Goal: Information Seeking & Learning: Check status

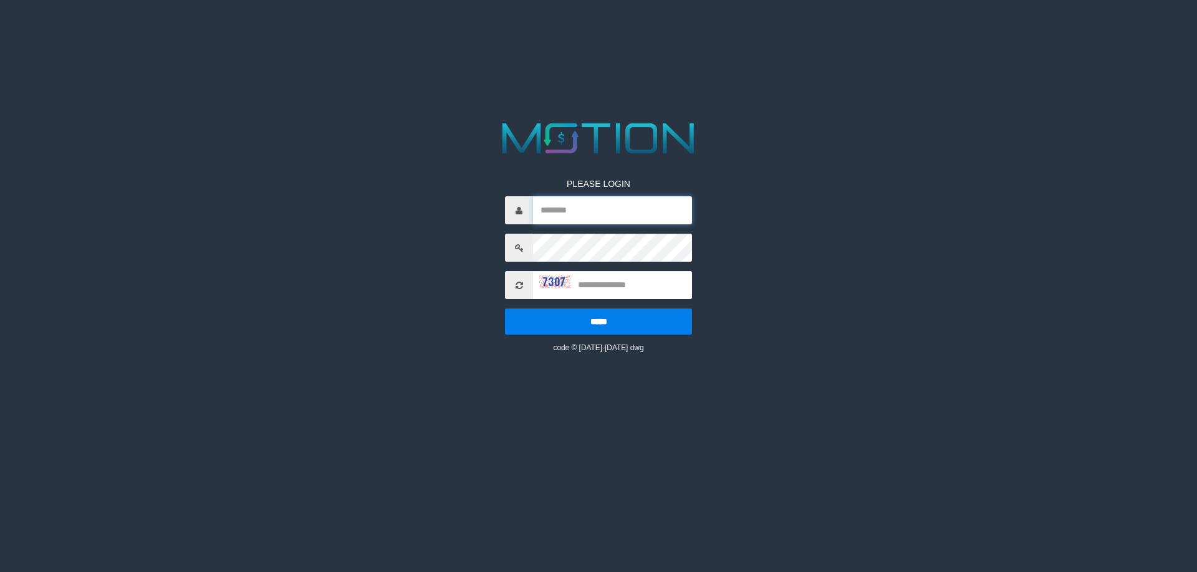
click at [619, 221] on input "text" at bounding box center [612, 210] width 159 height 28
paste input "*********"
type input "*********"
click at [600, 286] on input "text" at bounding box center [612, 285] width 159 height 28
type input "****"
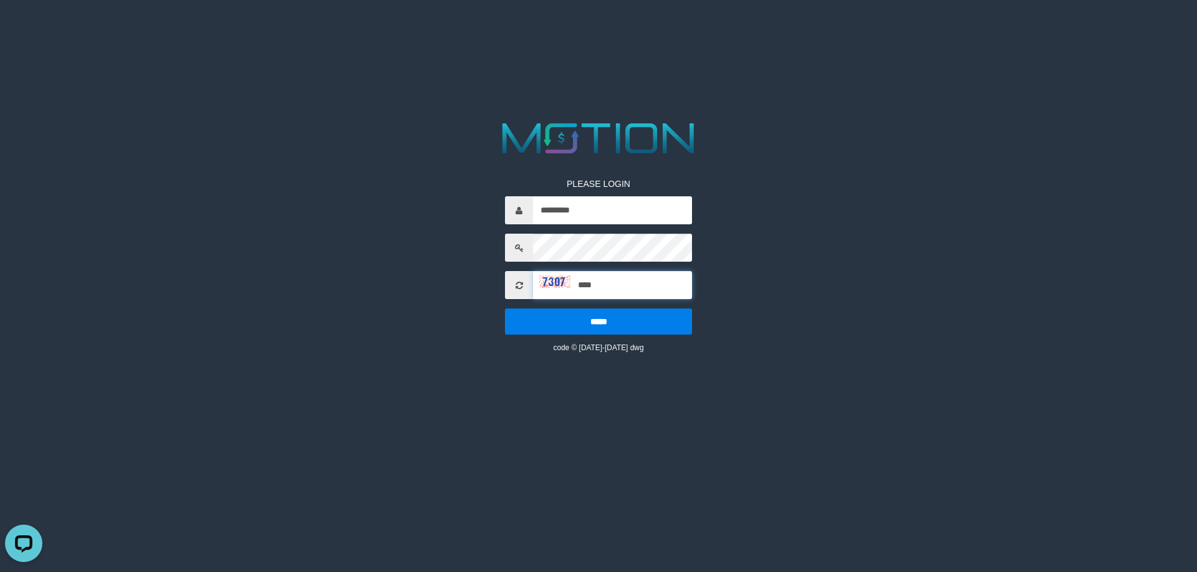
click at [505, 309] on input "*****" at bounding box center [598, 322] width 187 height 26
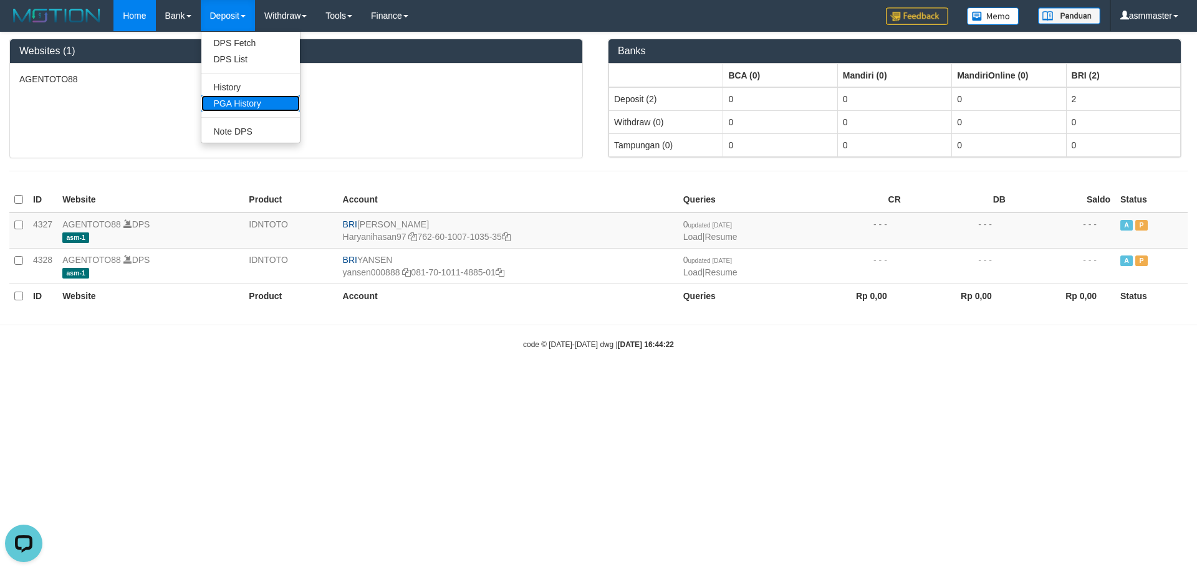
click at [236, 103] on link "PGA History" at bounding box center [250, 103] width 99 height 16
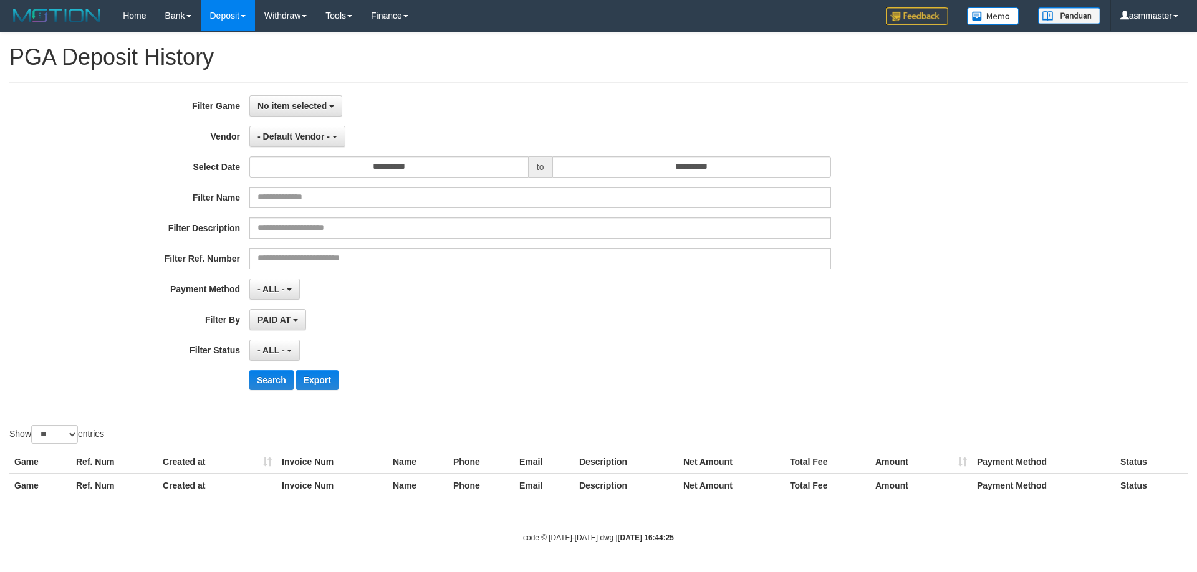
select select
select select "**"
click at [313, 105] on span "No item selected" at bounding box center [292, 106] width 69 height 10
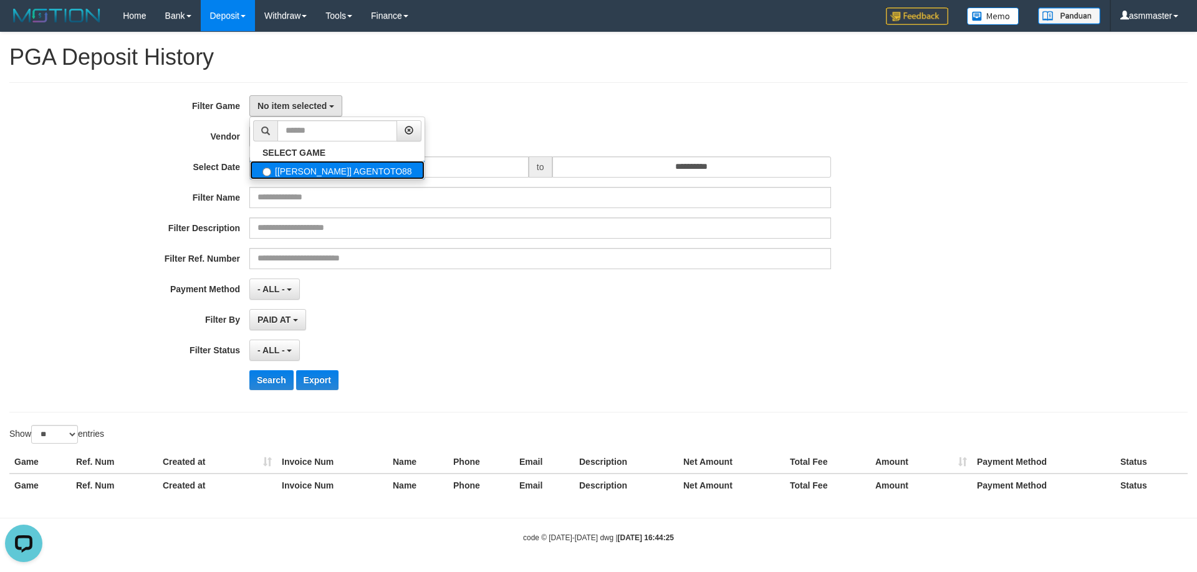
click at [312, 170] on label "[[PERSON_NAME]] AGENTOTO88" at bounding box center [337, 170] width 175 height 19
select select "***"
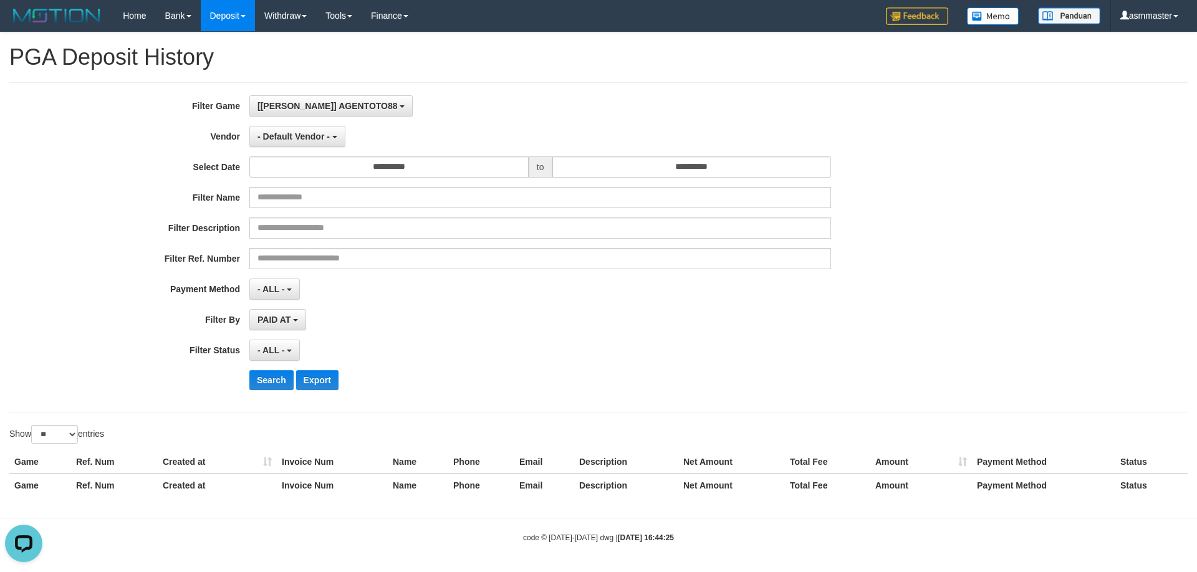
scroll to position [11, 0]
click at [309, 140] on span "- Default Vendor -" at bounding box center [294, 137] width 72 height 10
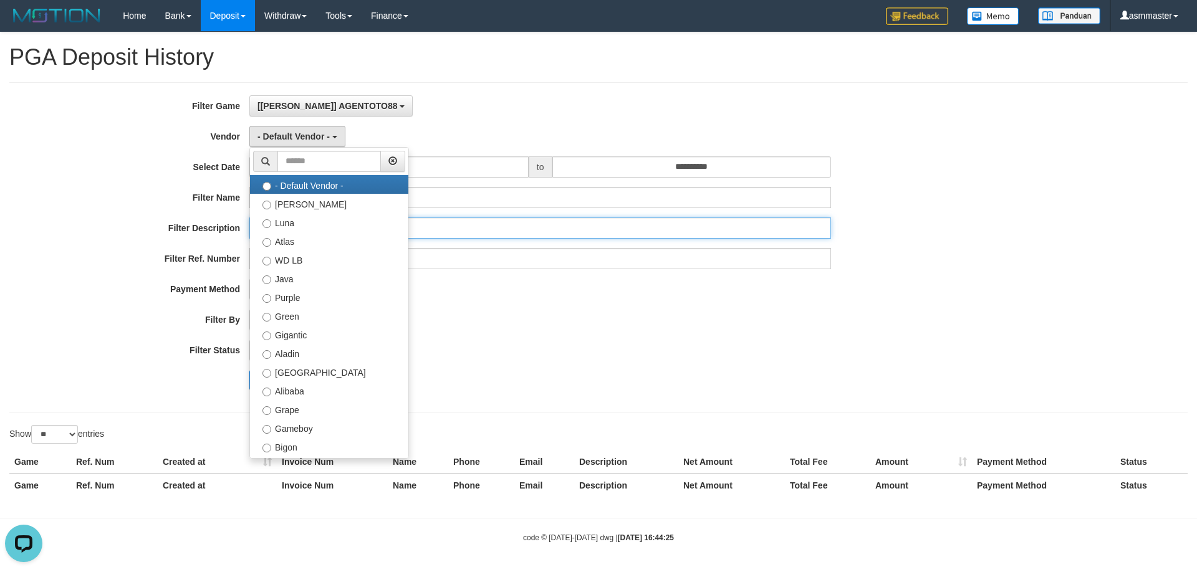
click at [585, 226] on input "text" at bounding box center [540, 228] width 582 height 21
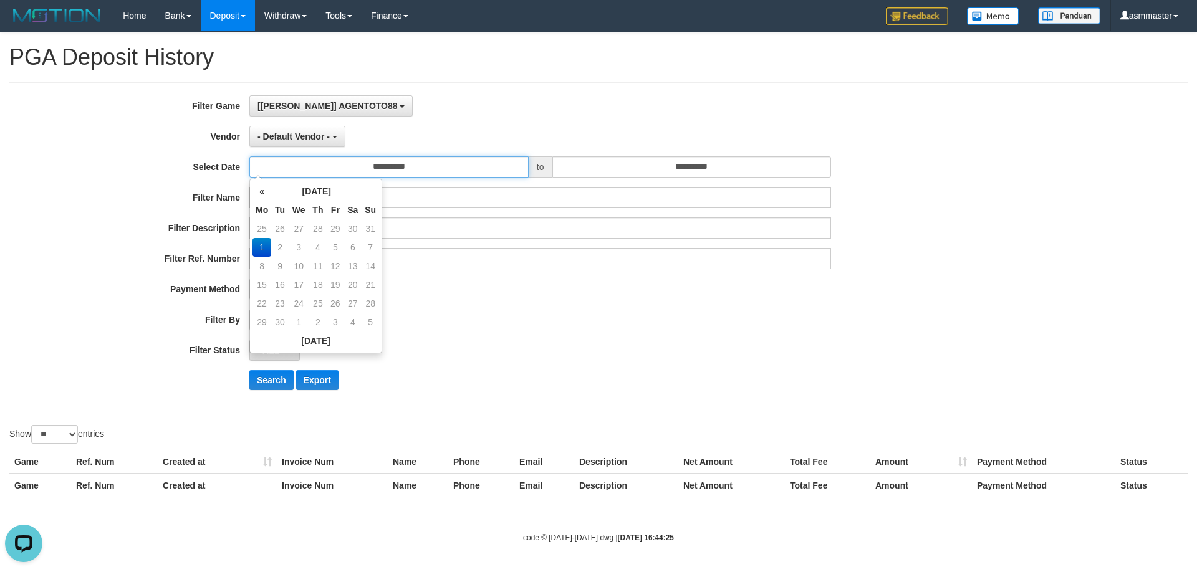
click at [451, 159] on input "**********" at bounding box center [388, 167] width 279 height 21
click at [262, 226] on td "25" at bounding box center [262, 229] width 19 height 19
type input "**********"
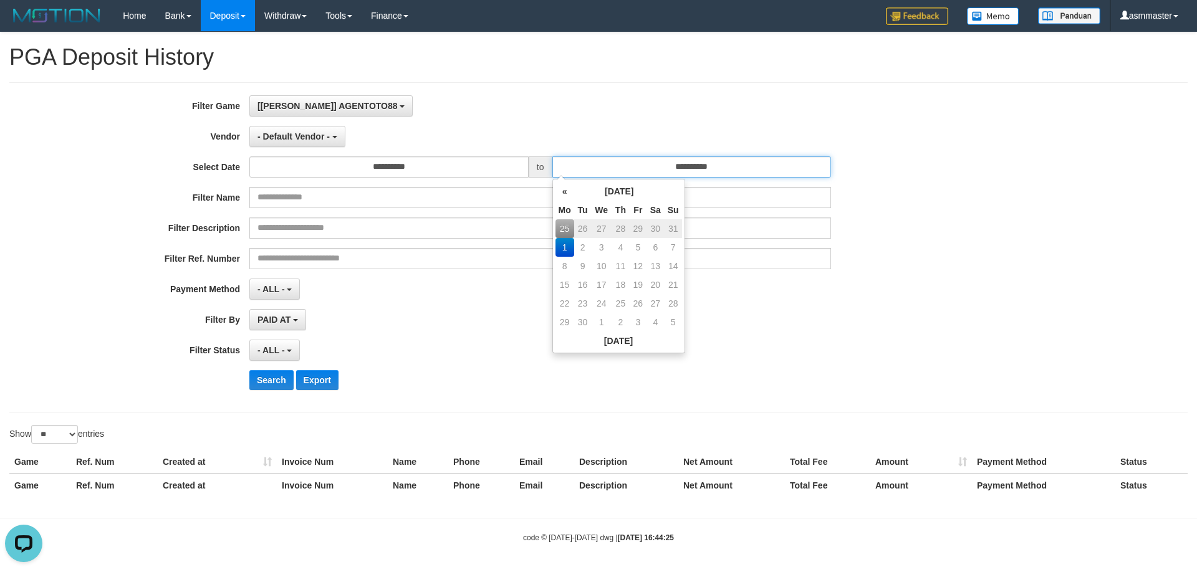
click at [667, 173] on input "**********" at bounding box center [692, 167] width 279 height 21
drag, startPoint x: 674, startPoint y: 230, endPoint x: 884, endPoint y: 275, distance: 214.3
click at [678, 230] on td "31" at bounding box center [673, 229] width 17 height 19
type input "**********"
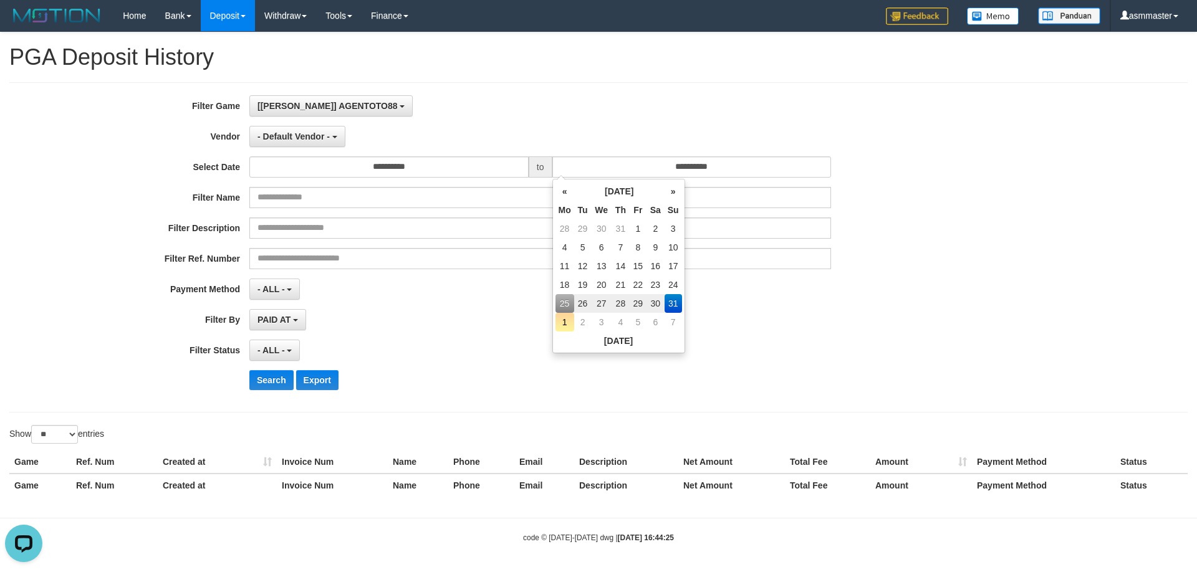
click at [927, 283] on div "**********" at bounding box center [499, 289] width 998 height 21
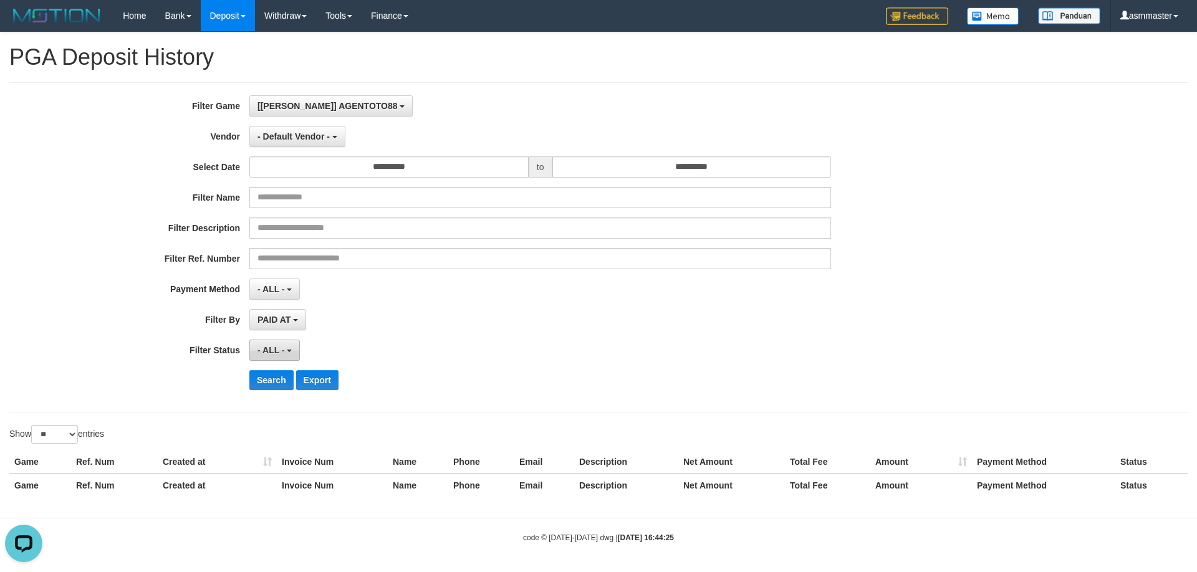
click at [278, 355] on span "- ALL -" at bounding box center [271, 350] width 27 height 10
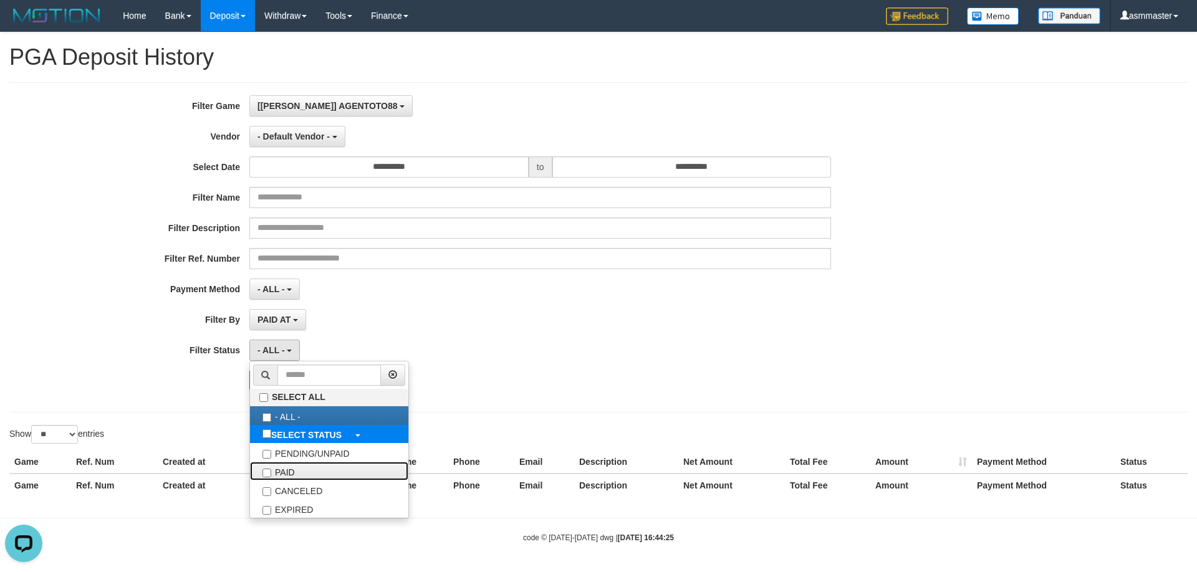
drag, startPoint x: 300, startPoint y: 472, endPoint x: 349, endPoint y: 427, distance: 67.1
click at [300, 471] on label "PAID" at bounding box center [329, 471] width 158 height 19
select select "*"
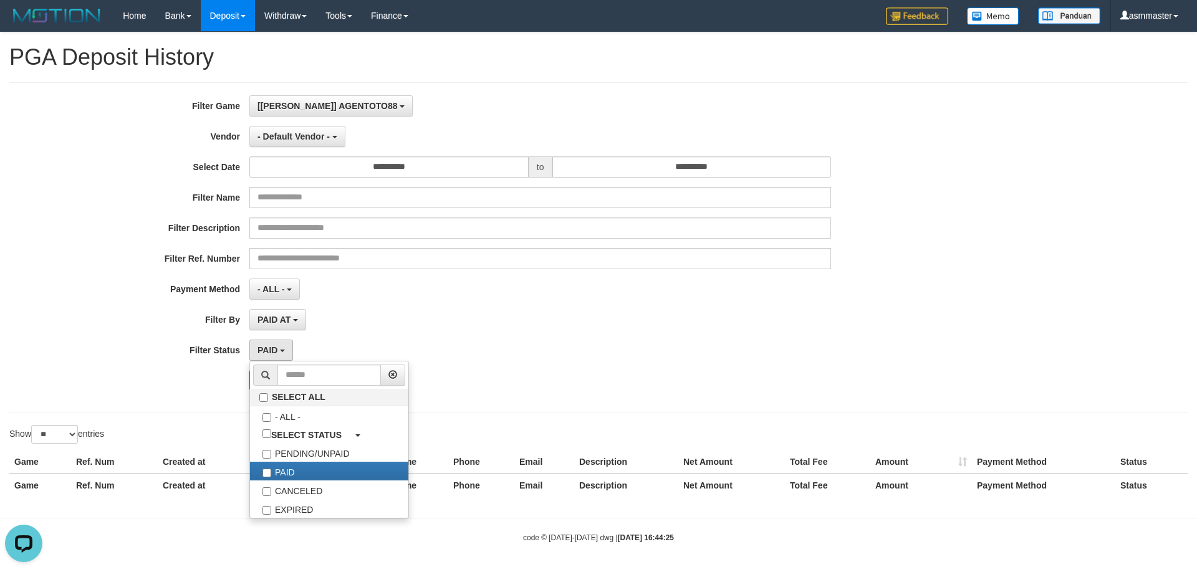
click at [597, 330] on div "PAID AT PAID AT CREATED AT" at bounding box center [540, 319] width 582 height 21
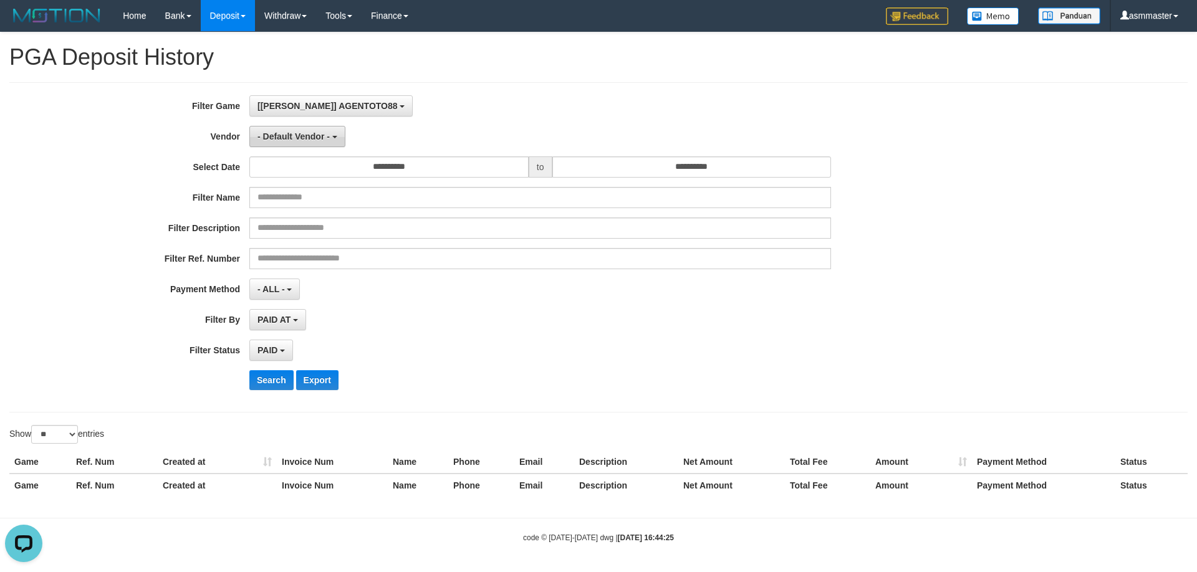
click at [298, 136] on span "- Default Vendor -" at bounding box center [294, 137] width 72 height 10
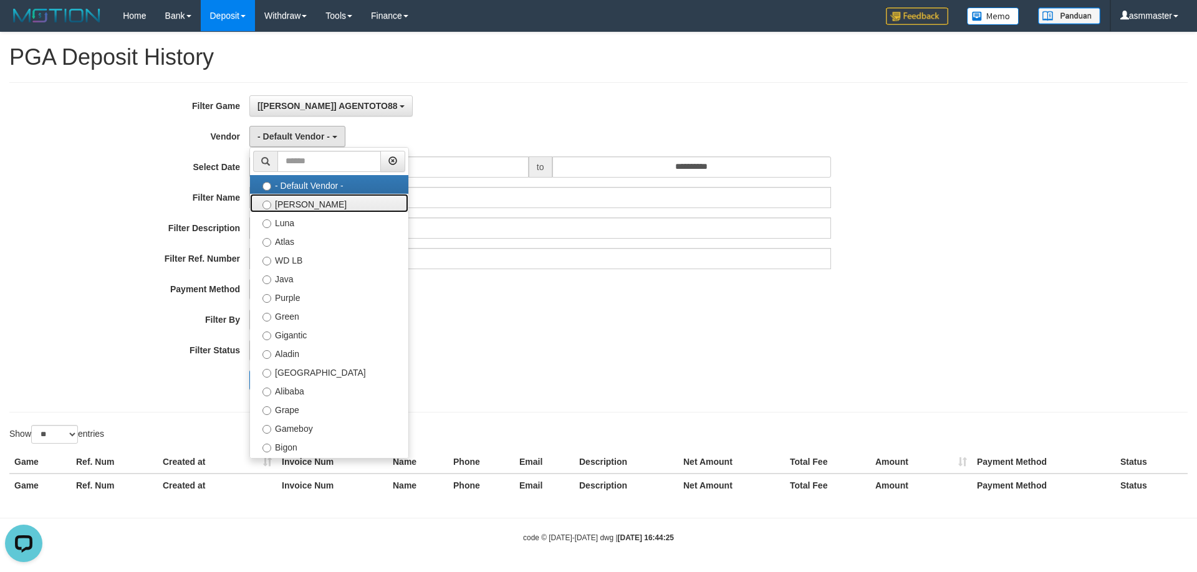
drag, startPoint x: 293, startPoint y: 205, endPoint x: 292, endPoint y: 304, distance: 99.2
click at [294, 205] on label "[PERSON_NAME]" at bounding box center [329, 203] width 158 height 19
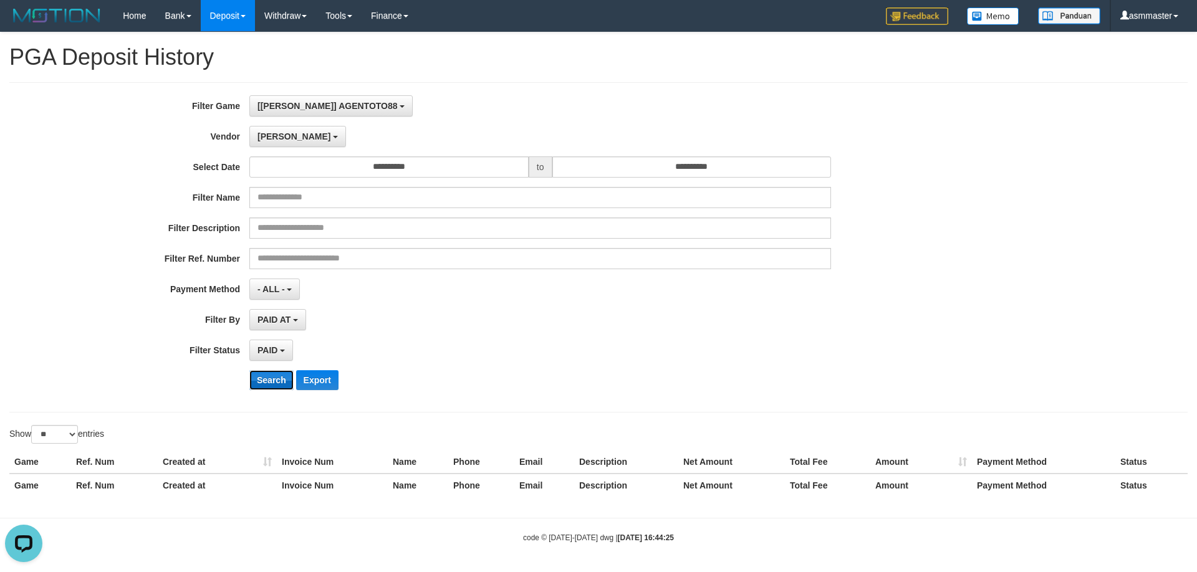
click at [269, 384] on button "Search" at bounding box center [271, 380] width 44 height 20
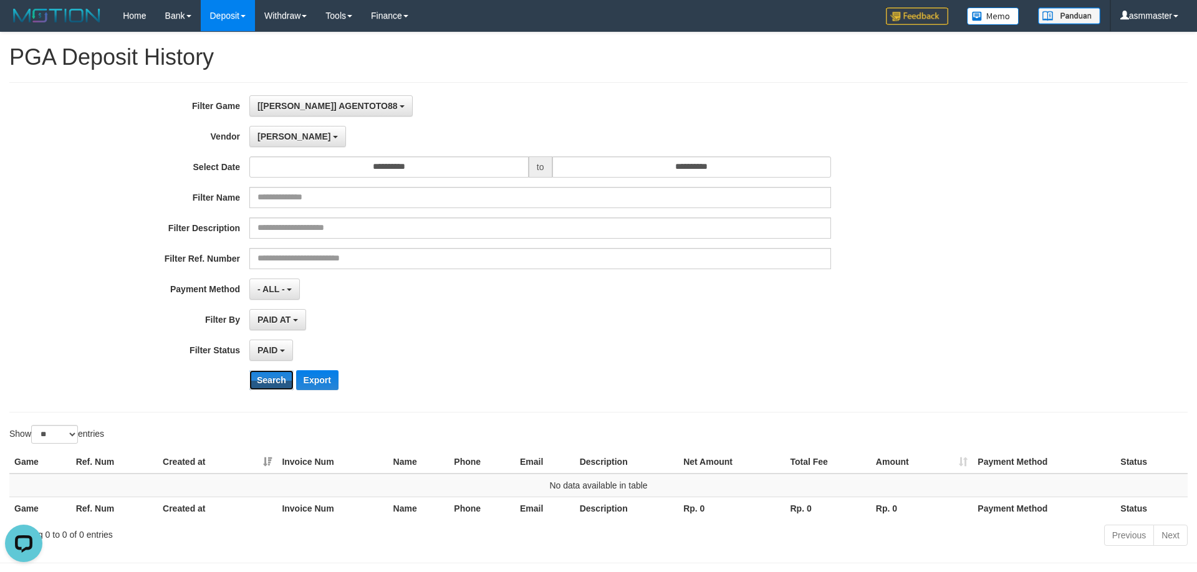
drag, startPoint x: 273, startPoint y: 379, endPoint x: 304, endPoint y: 198, distance: 183.5
click at [274, 378] on button "Search" at bounding box center [271, 380] width 44 height 20
click at [279, 138] on button "[PERSON_NAME]" at bounding box center [297, 136] width 97 height 21
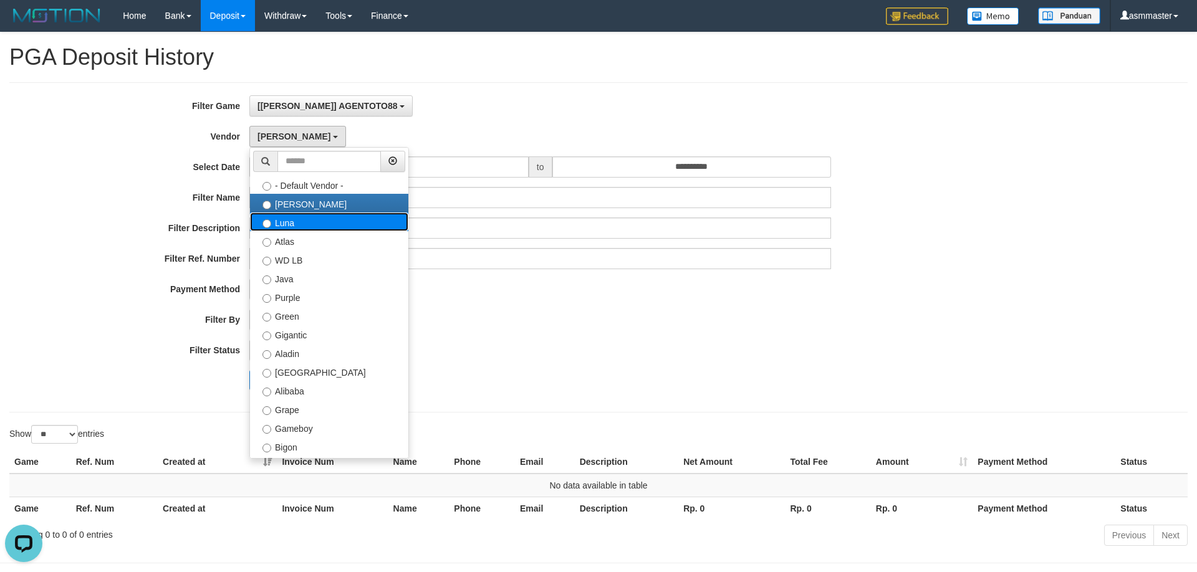
click at [276, 224] on label "Luna" at bounding box center [329, 222] width 158 height 19
select select "**********"
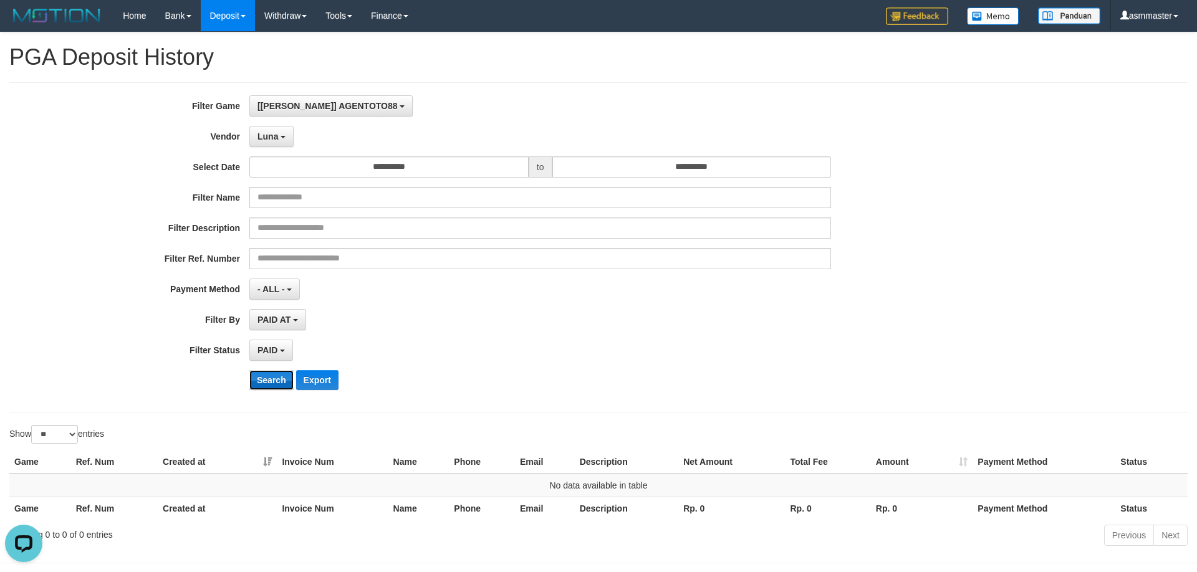
click at [273, 380] on button "Search" at bounding box center [271, 380] width 44 height 20
click at [275, 148] on div "**********" at bounding box center [499, 247] width 998 height 304
click at [280, 143] on button "Luna" at bounding box center [271, 136] width 44 height 21
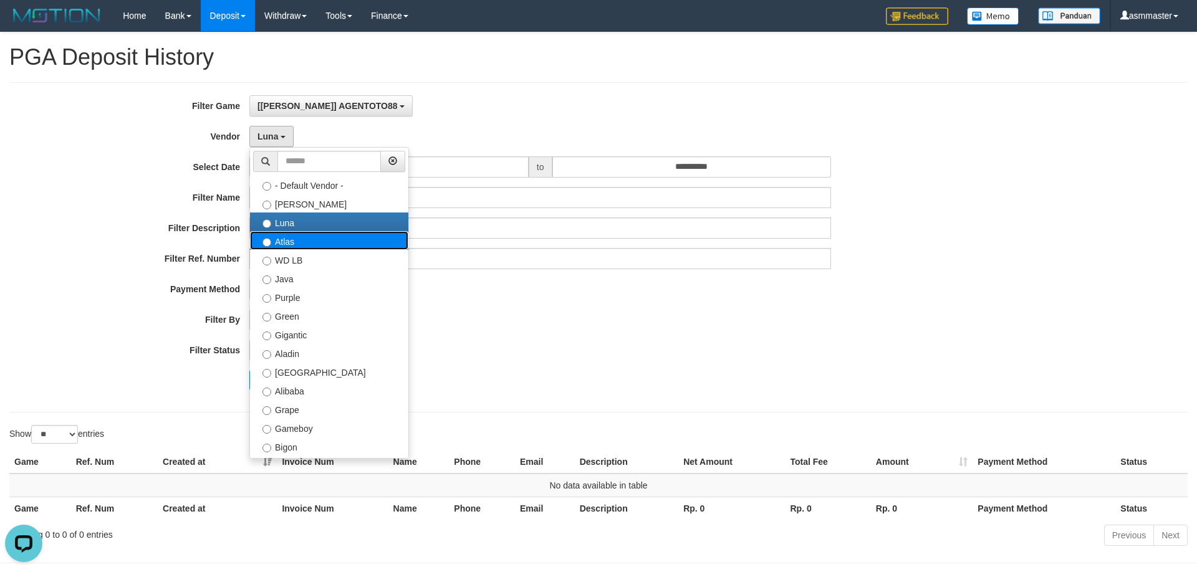
click at [288, 239] on label "Atlas" at bounding box center [329, 240] width 158 height 19
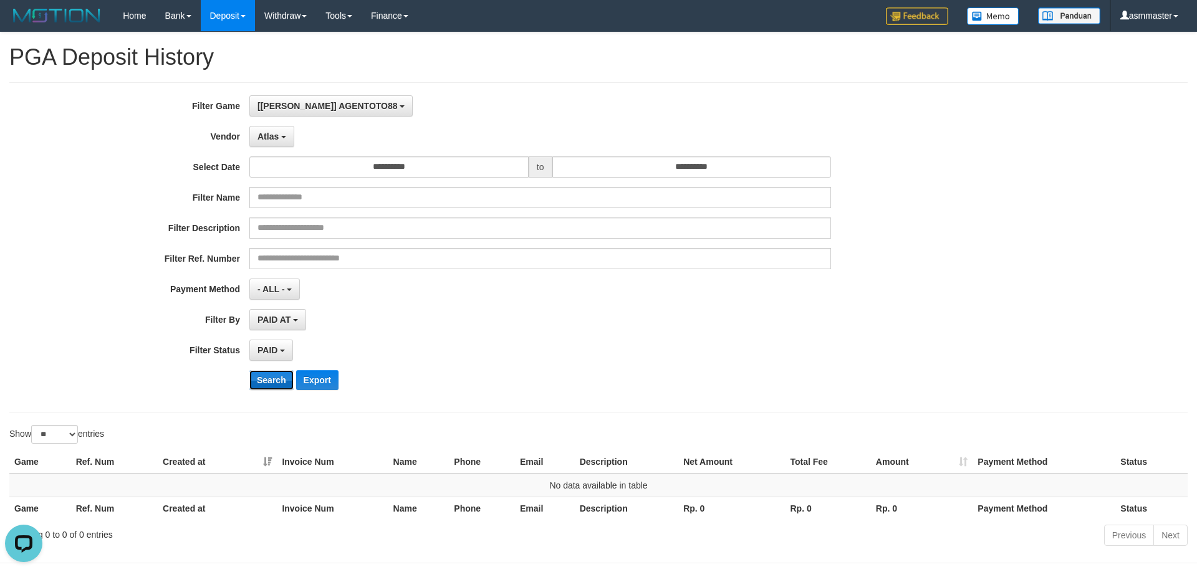
click at [265, 381] on button "Search" at bounding box center [271, 380] width 44 height 20
click at [268, 128] on button "Atlas" at bounding box center [271, 136] width 45 height 21
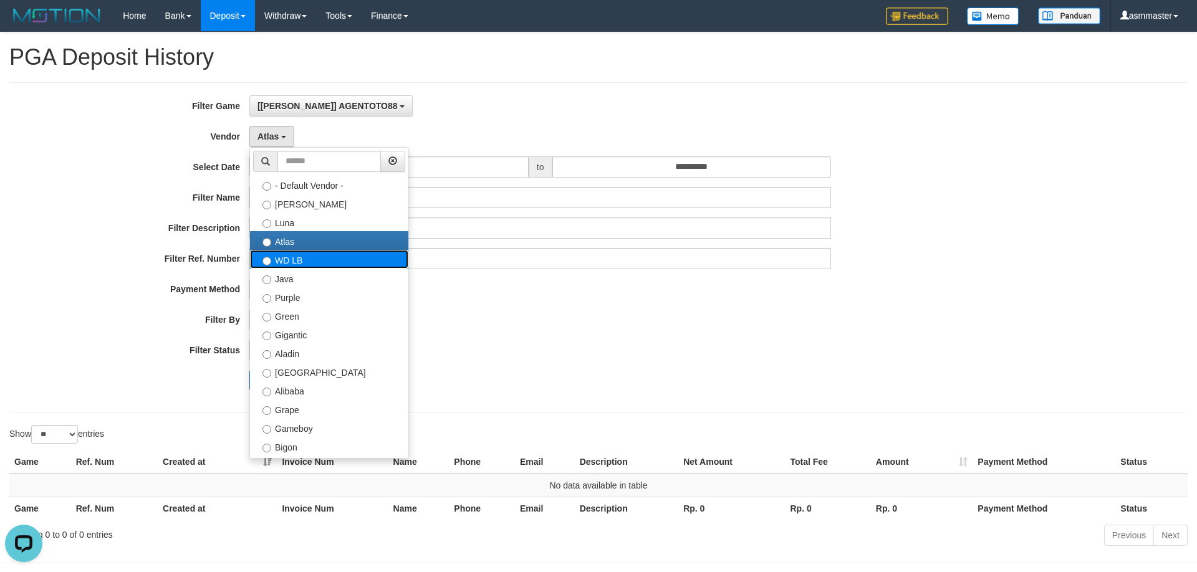
click at [301, 254] on label "WD LB" at bounding box center [329, 259] width 158 height 19
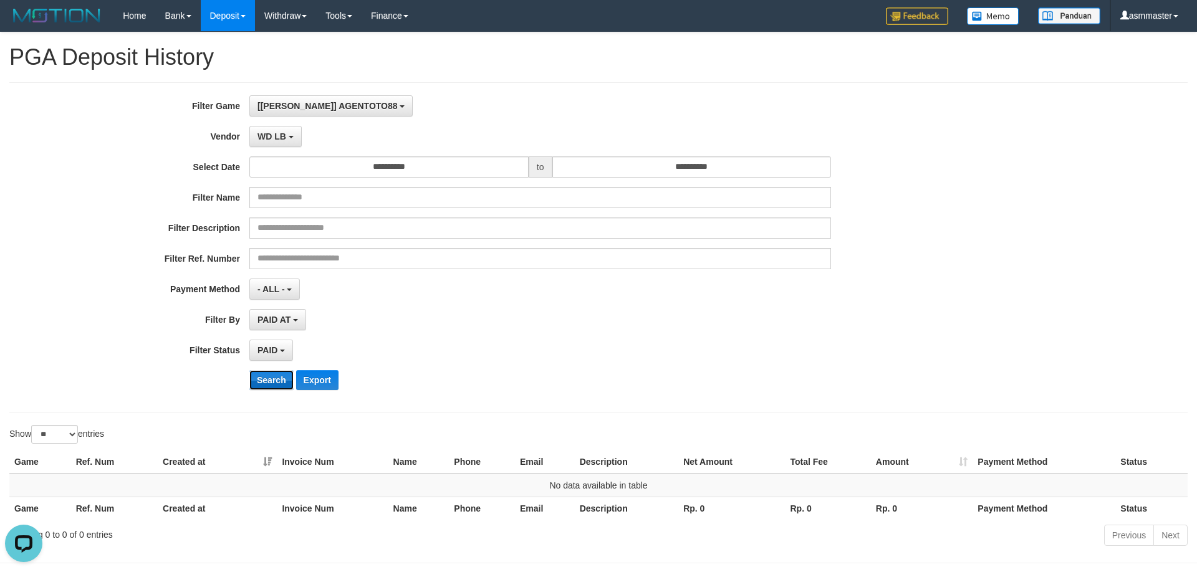
click at [268, 380] on button "Search" at bounding box center [271, 380] width 44 height 20
click at [250, 135] on button "WD LB" at bounding box center [275, 136] width 52 height 21
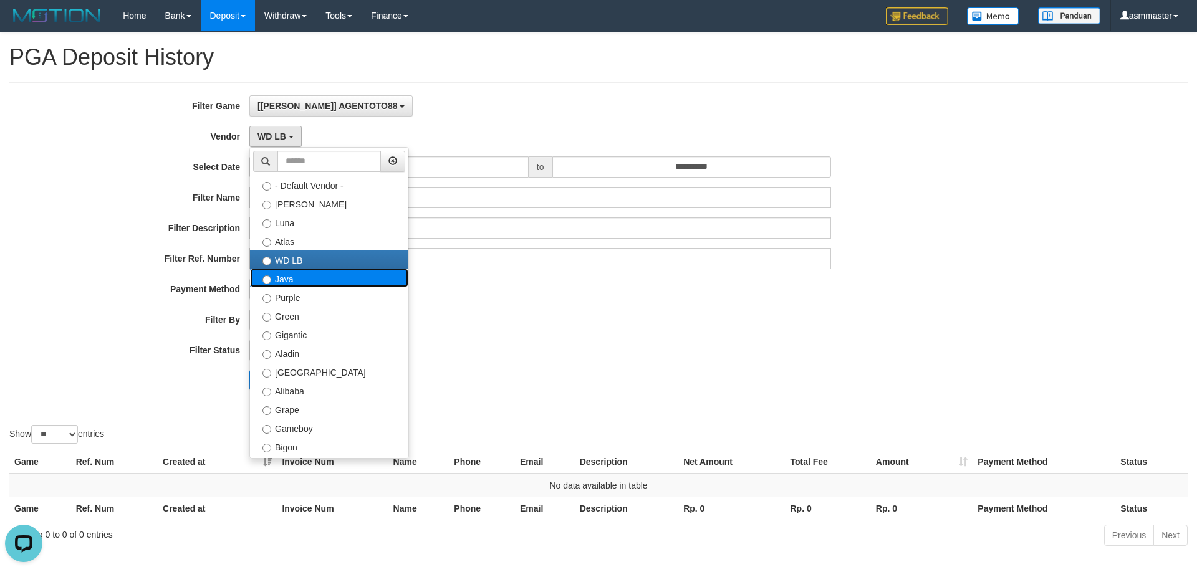
click at [294, 274] on label "Java" at bounding box center [329, 278] width 158 height 19
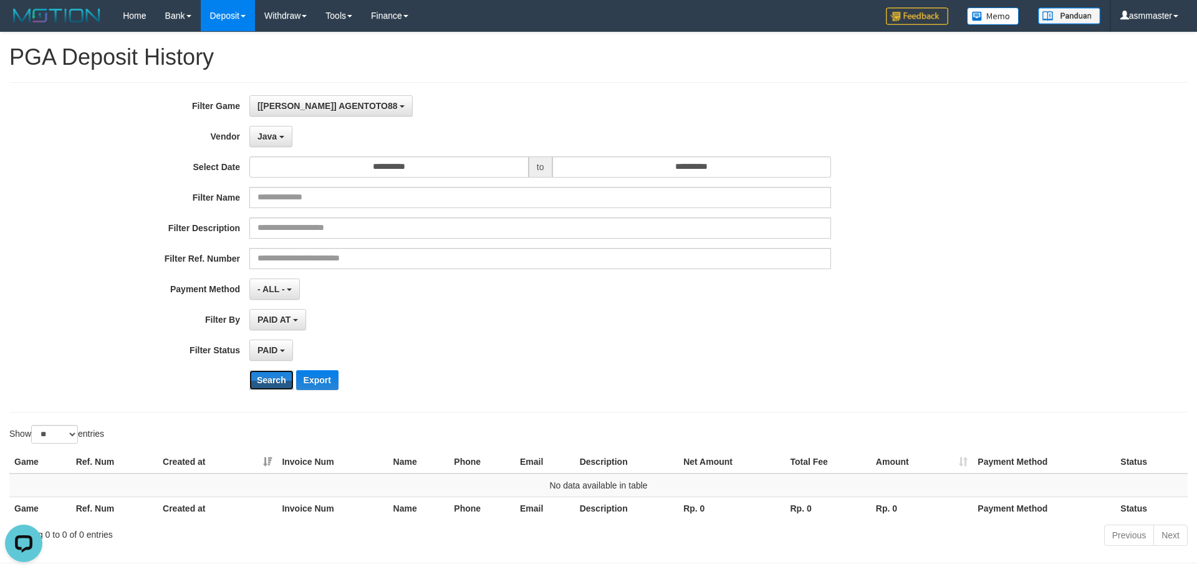
drag, startPoint x: 279, startPoint y: 383, endPoint x: 291, endPoint y: 273, distance: 111.1
click at [278, 383] on button "Search" at bounding box center [271, 380] width 44 height 20
click at [278, 137] on button "Java" at bounding box center [270, 136] width 43 height 21
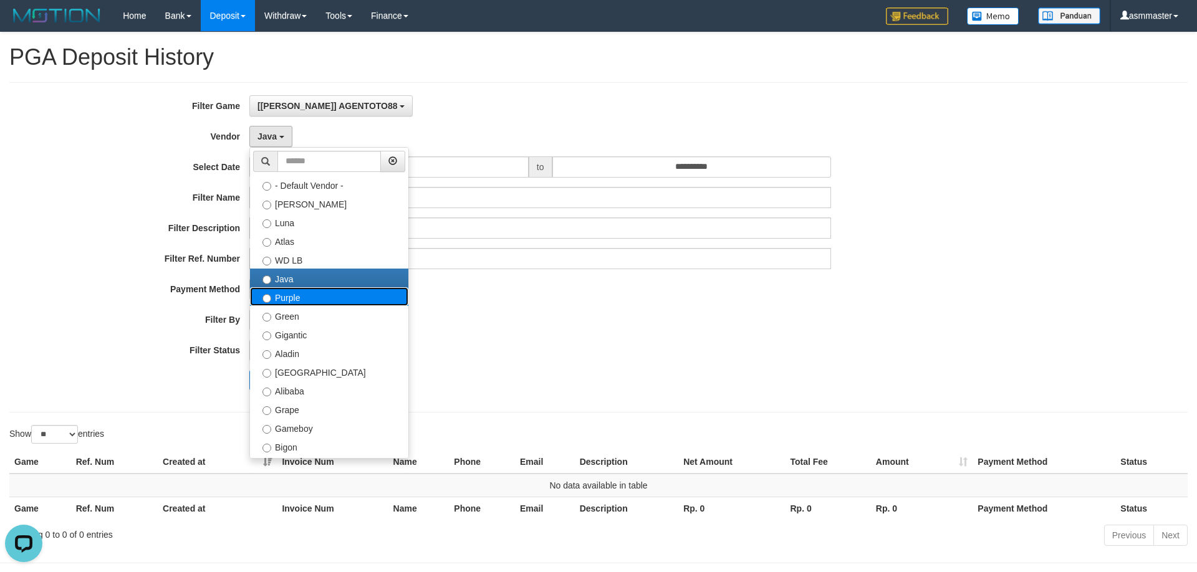
click at [289, 299] on label "Purple" at bounding box center [329, 296] width 158 height 19
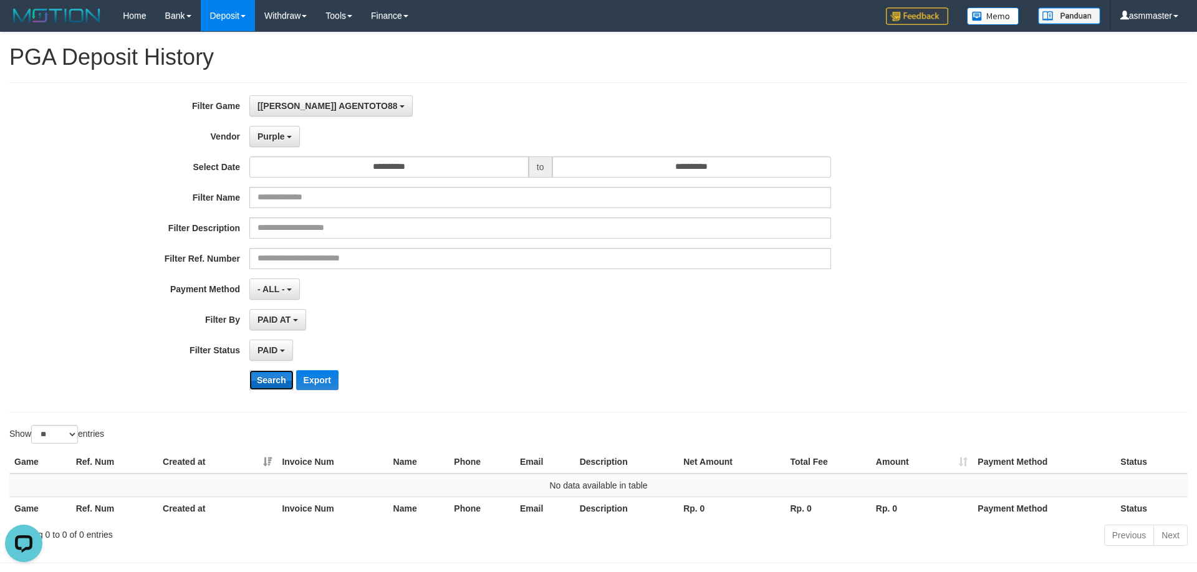
click at [278, 387] on button "Search" at bounding box center [271, 380] width 44 height 20
click at [284, 137] on span "Purple" at bounding box center [271, 137] width 27 height 10
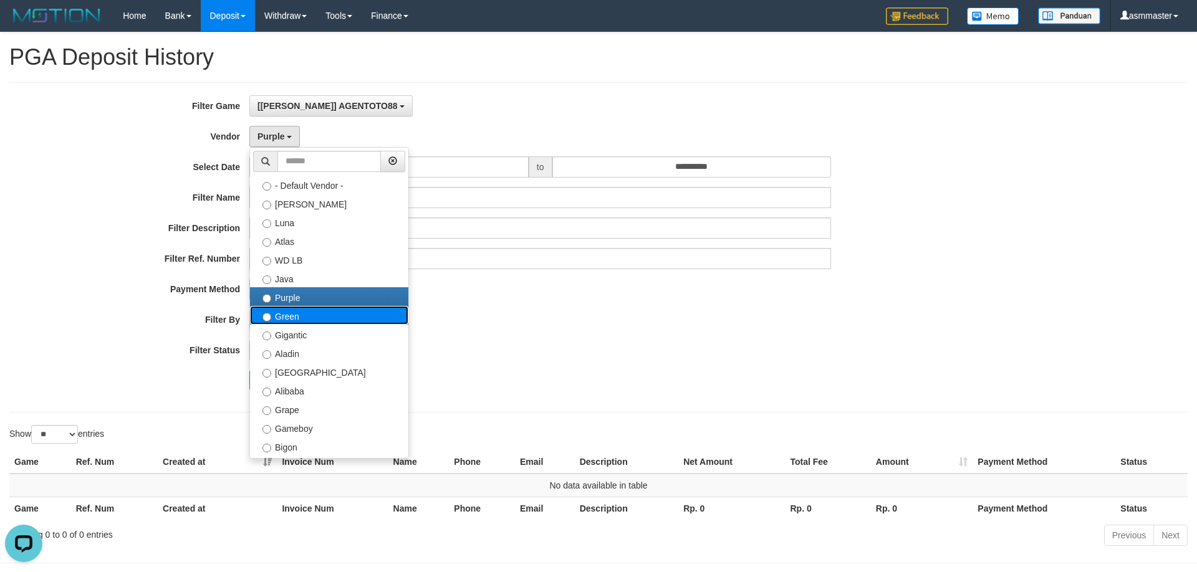
click at [284, 314] on label "Green" at bounding box center [329, 315] width 158 height 19
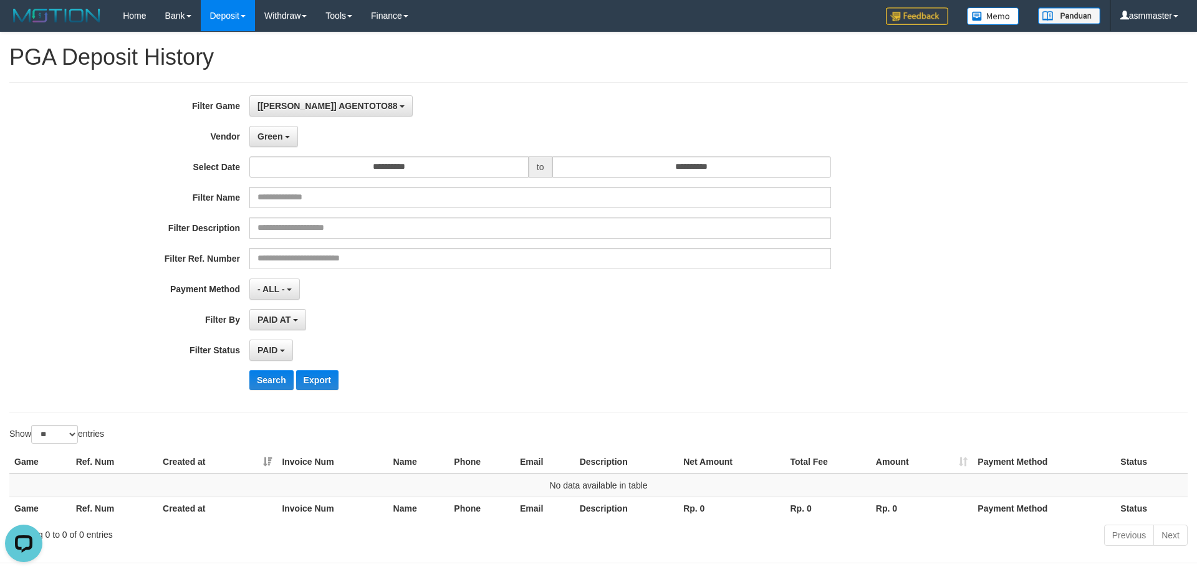
click at [274, 368] on div "**********" at bounding box center [499, 247] width 998 height 304
click at [268, 379] on button "Search" at bounding box center [271, 380] width 44 height 20
click at [280, 129] on button "Green" at bounding box center [273, 136] width 49 height 21
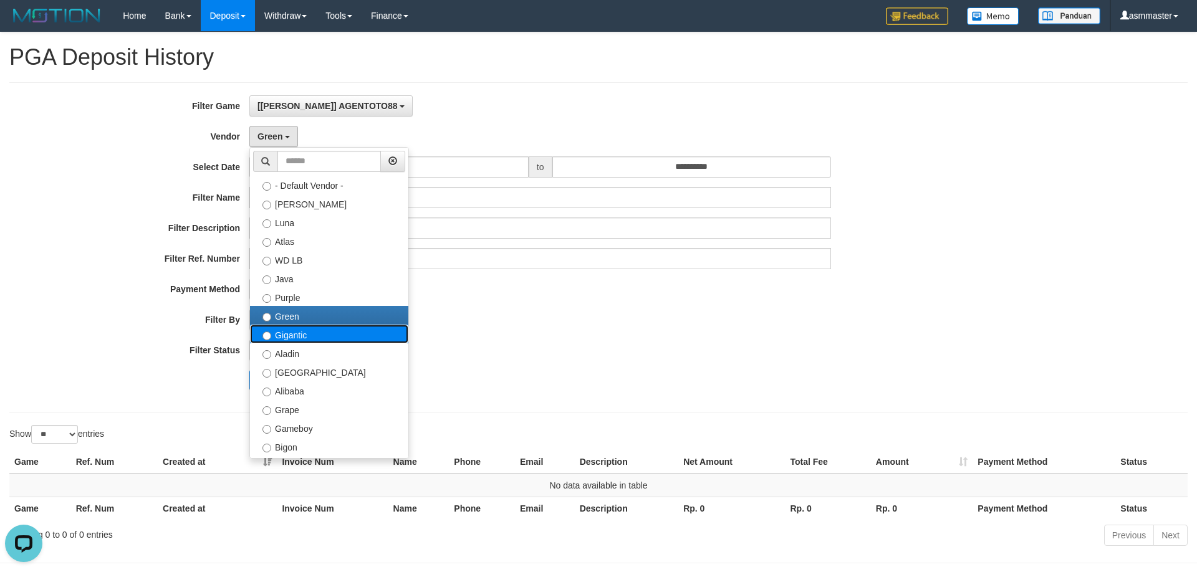
click at [294, 335] on label "Gigantic" at bounding box center [329, 334] width 158 height 19
select select "**********"
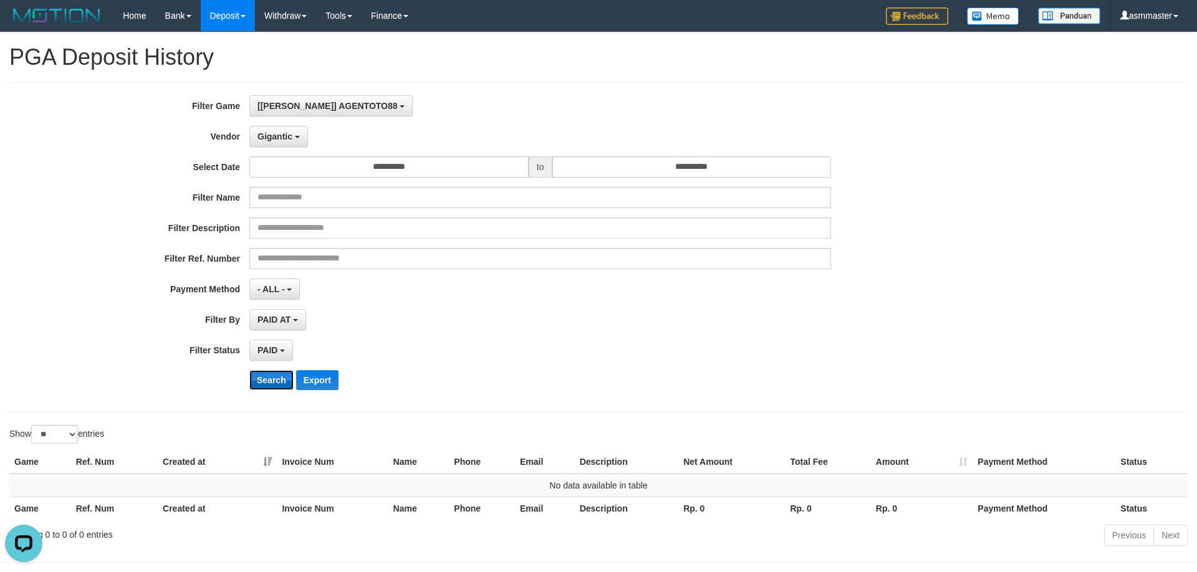
click at [271, 377] on button "Search" at bounding box center [271, 380] width 44 height 20
click at [287, 134] on span "Gigantic" at bounding box center [275, 137] width 35 height 10
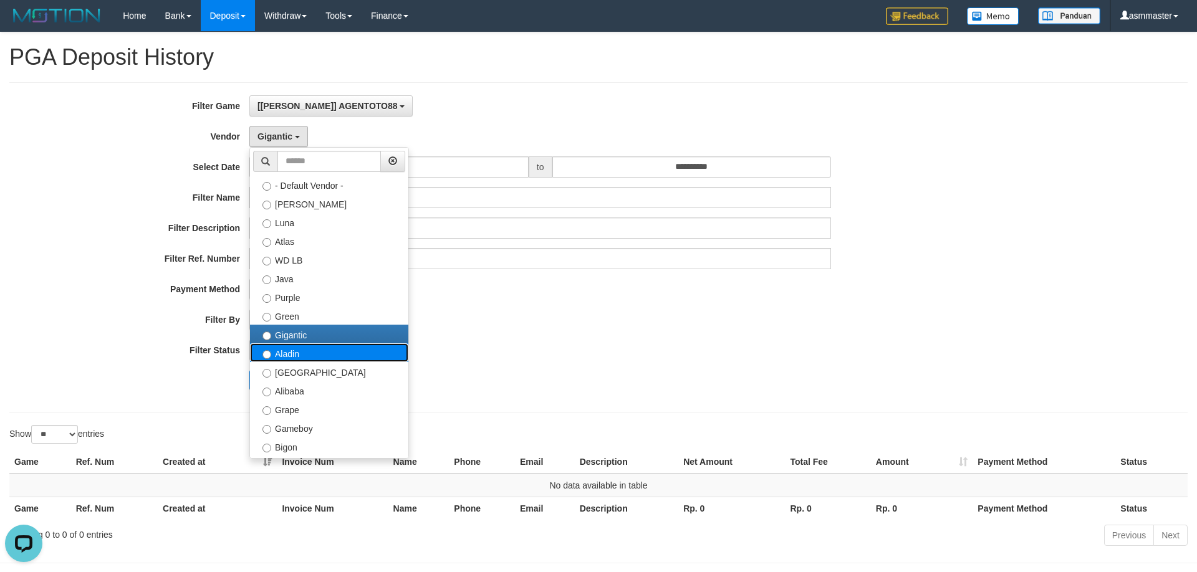
click at [282, 357] on label "Aladin" at bounding box center [329, 353] width 158 height 19
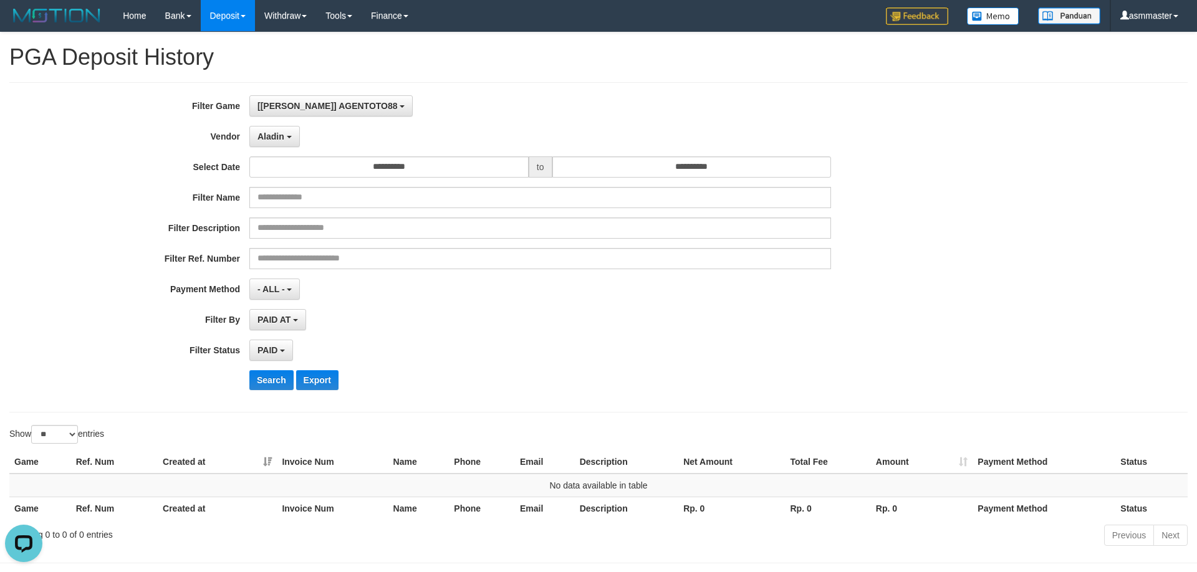
click at [271, 368] on div "**********" at bounding box center [499, 247] width 998 height 304
click at [268, 380] on button "Search" at bounding box center [271, 380] width 44 height 20
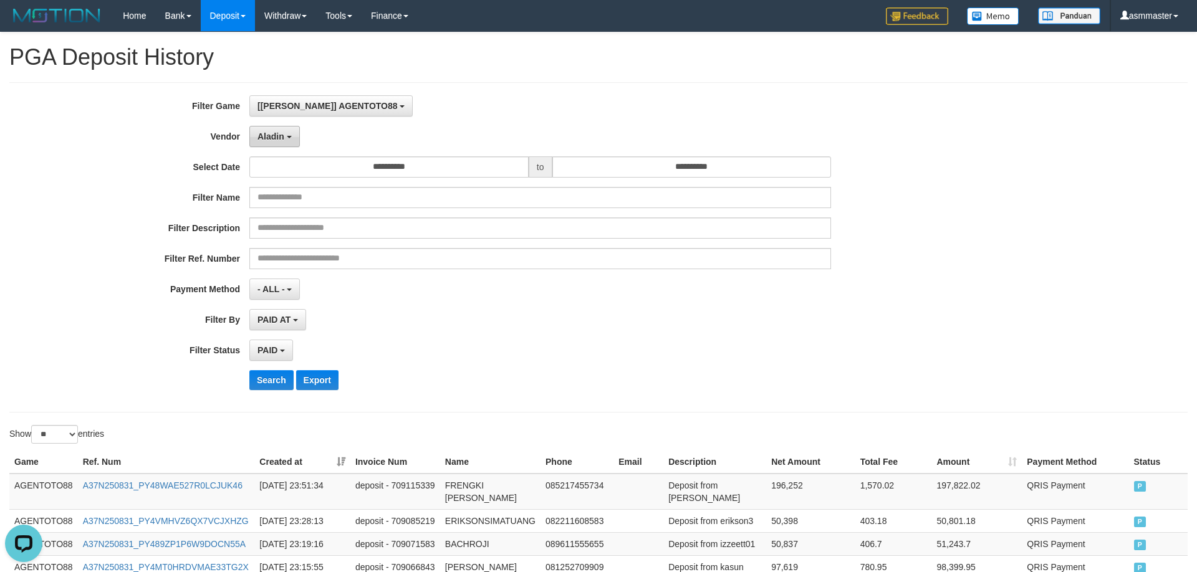
click at [288, 128] on button "Aladin" at bounding box center [274, 136] width 51 height 21
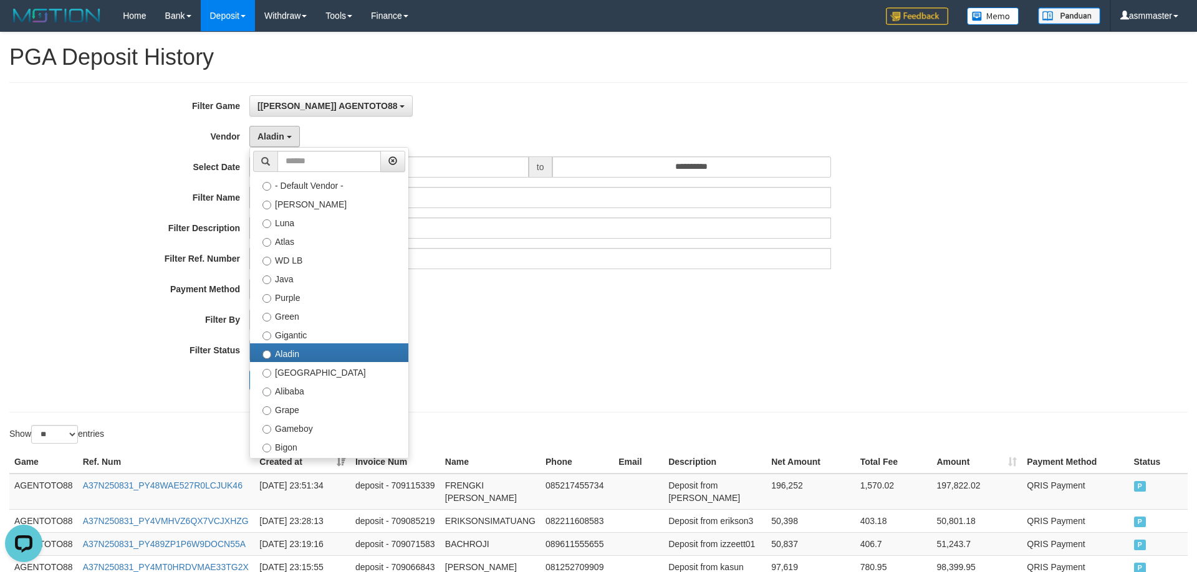
click at [777, 392] on div "**********" at bounding box center [499, 247] width 998 height 304
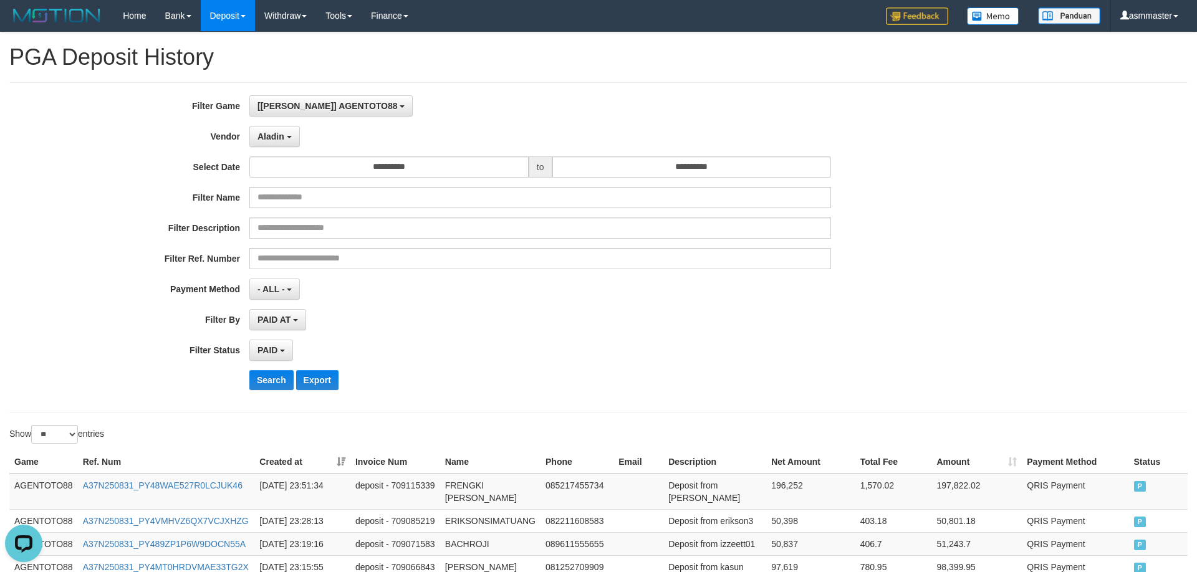
click at [642, 384] on div "Search Export" at bounding box center [623, 380] width 748 height 20
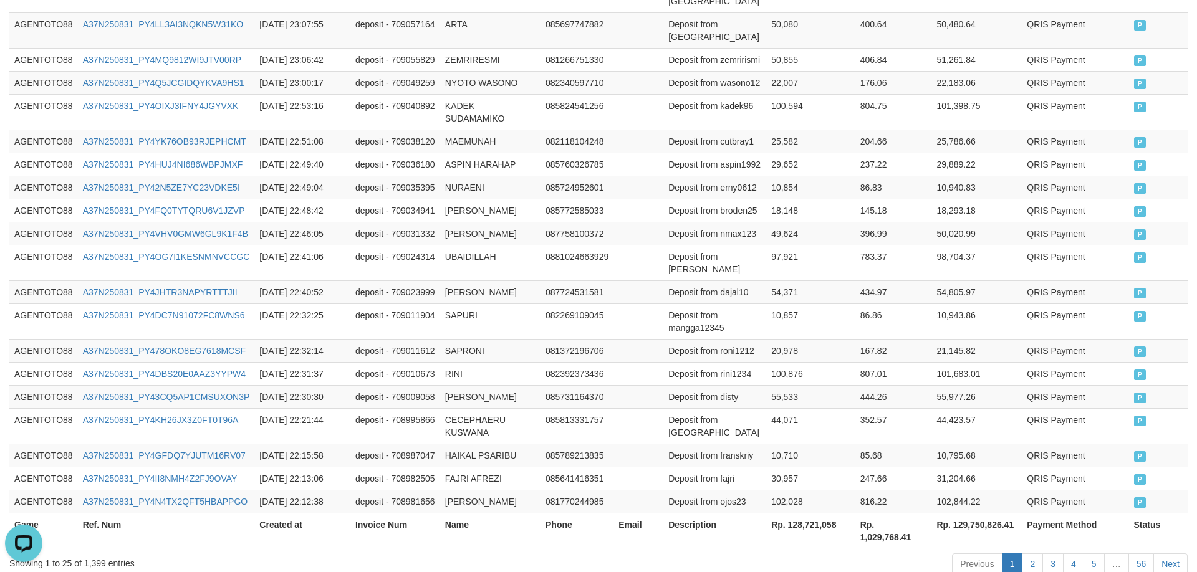
scroll to position [838, 0]
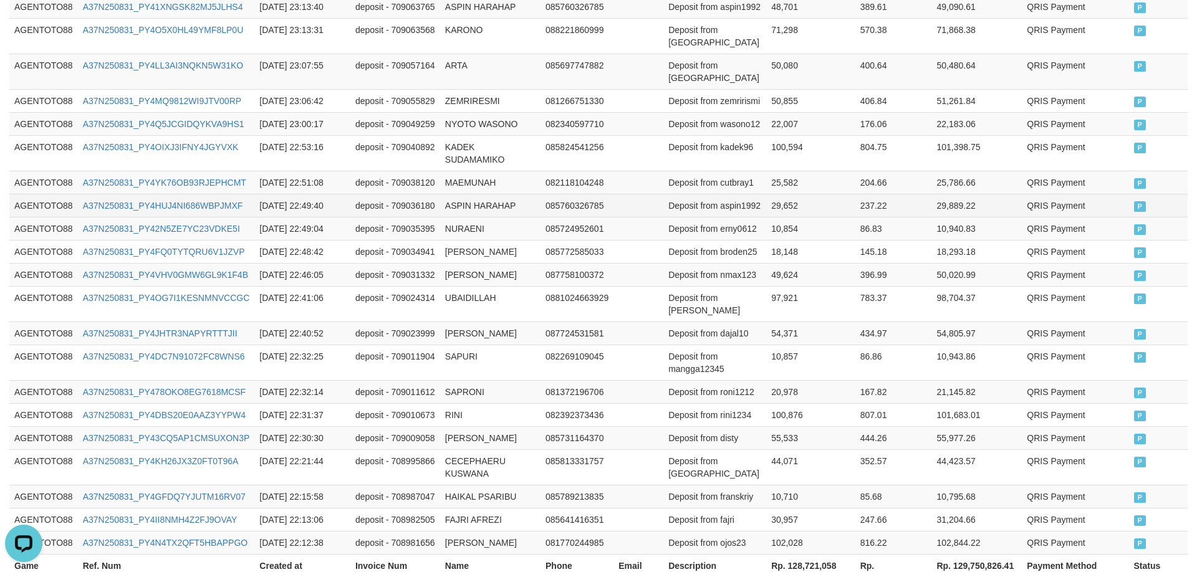
drag, startPoint x: 679, startPoint y: 278, endPoint x: 675, endPoint y: 236, distance: 42.0
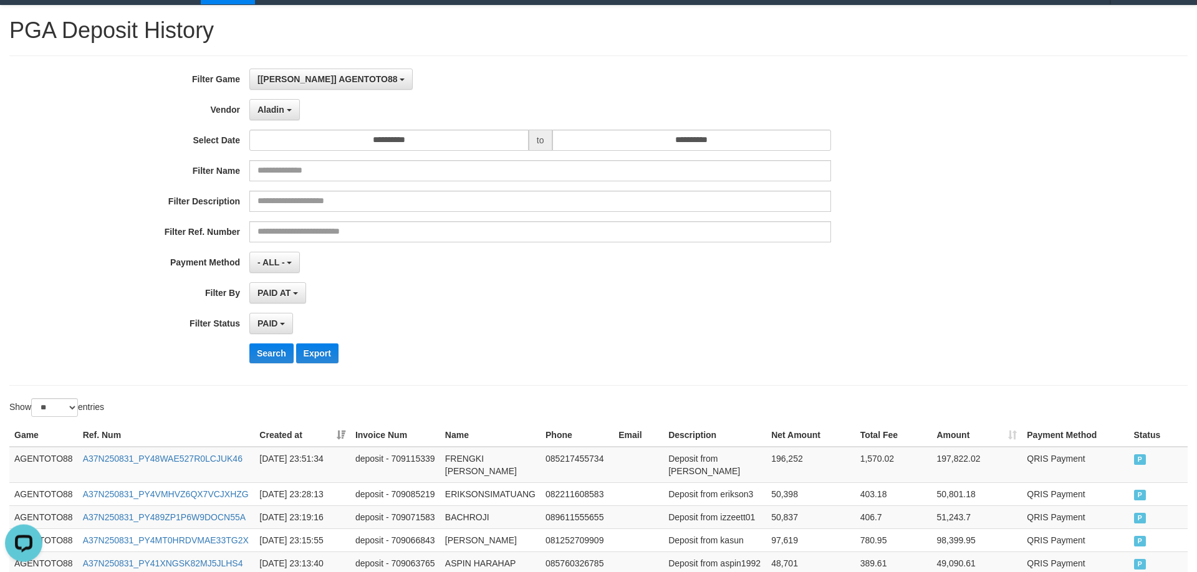
scroll to position [0, 0]
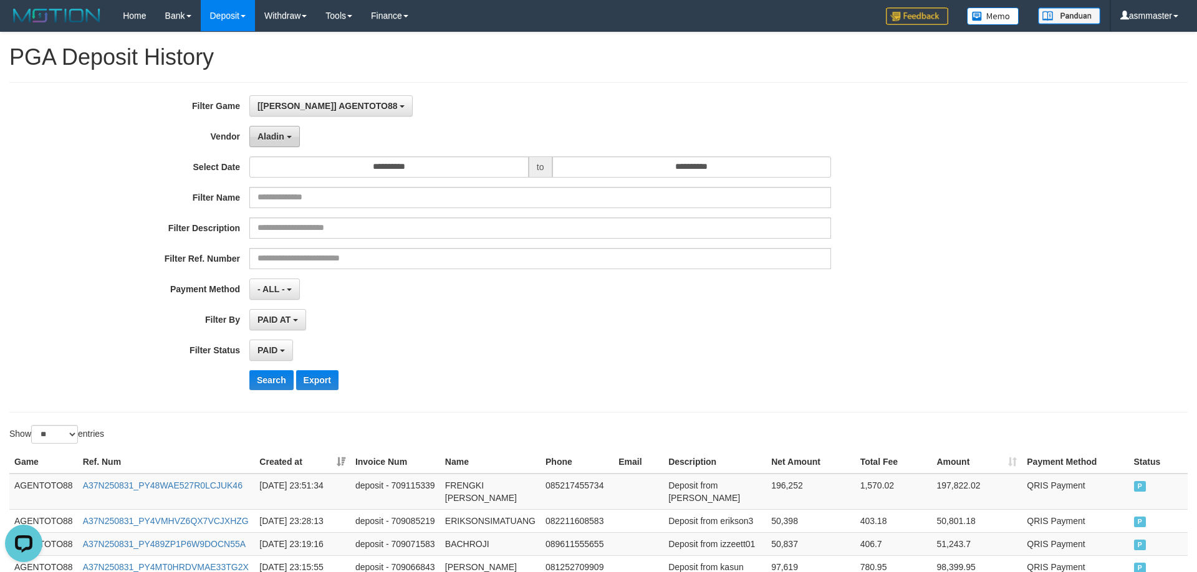
click at [279, 138] on span "Aladin" at bounding box center [271, 137] width 27 height 10
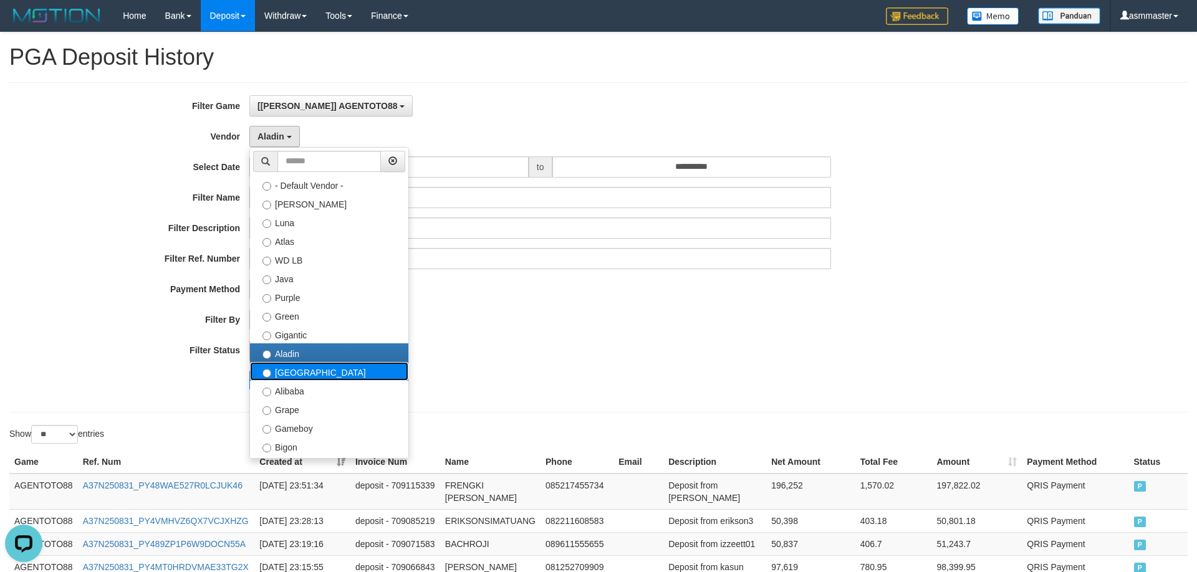
click at [315, 370] on label "[GEOGRAPHIC_DATA]" at bounding box center [329, 371] width 158 height 19
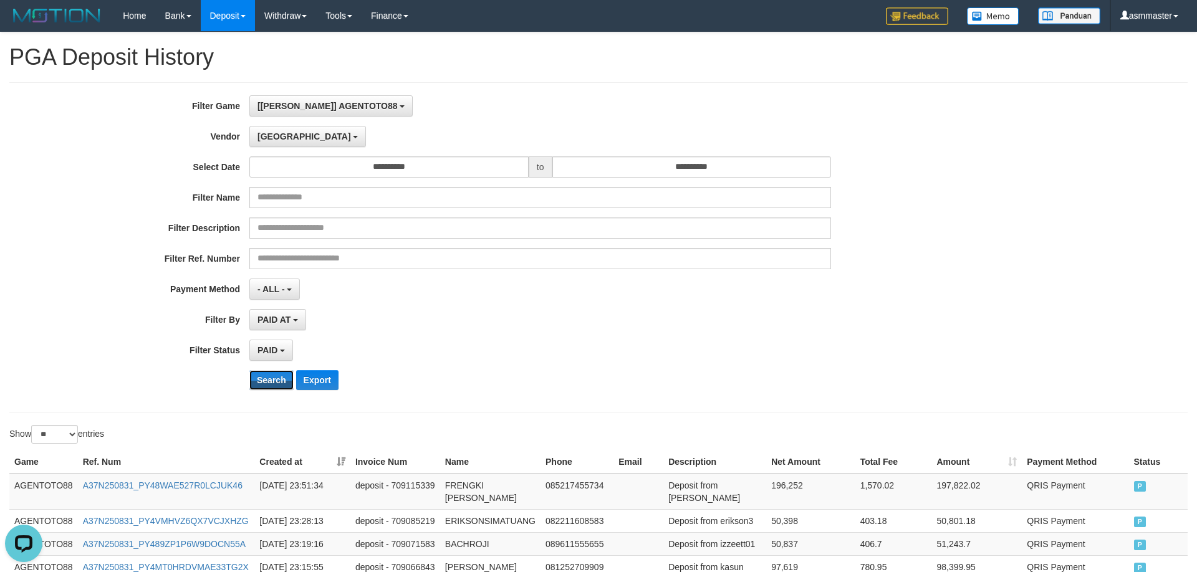
drag, startPoint x: 280, startPoint y: 379, endPoint x: 268, endPoint y: 229, distance: 150.2
click at [279, 379] on button "Search" at bounding box center [271, 380] width 44 height 20
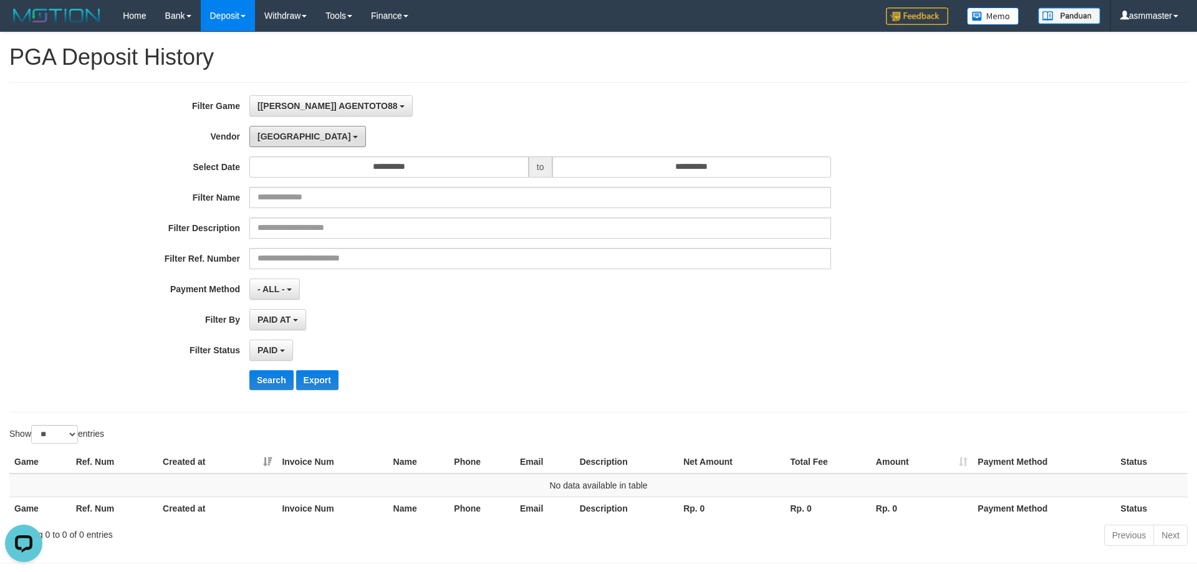
drag, startPoint x: 275, startPoint y: 143, endPoint x: 294, endPoint y: 306, distance: 163.9
click at [275, 144] on button "[GEOGRAPHIC_DATA]" at bounding box center [307, 136] width 117 height 21
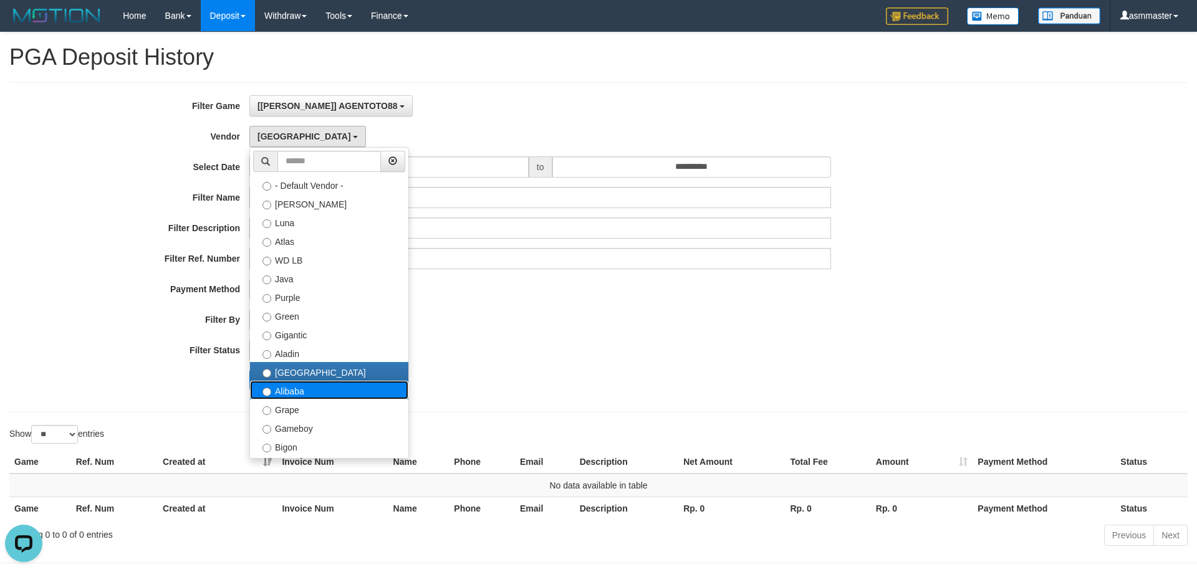
click at [288, 392] on label "Alibaba" at bounding box center [329, 390] width 158 height 19
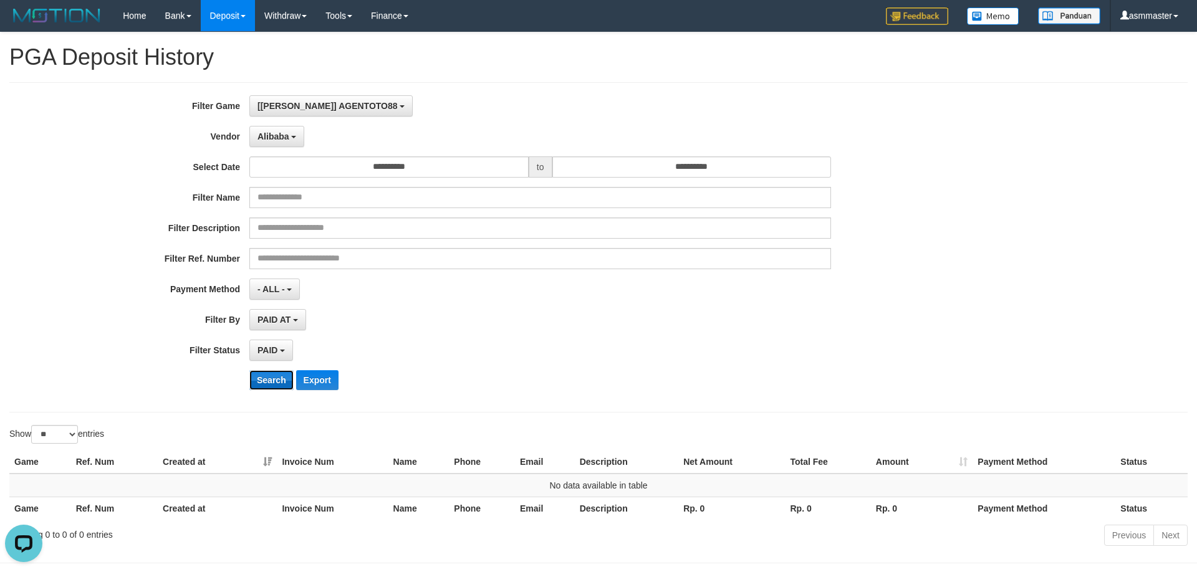
click at [274, 378] on button "Search" at bounding box center [271, 380] width 44 height 20
click at [287, 134] on span "Alibaba" at bounding box center [274, 137] width 32 height 10
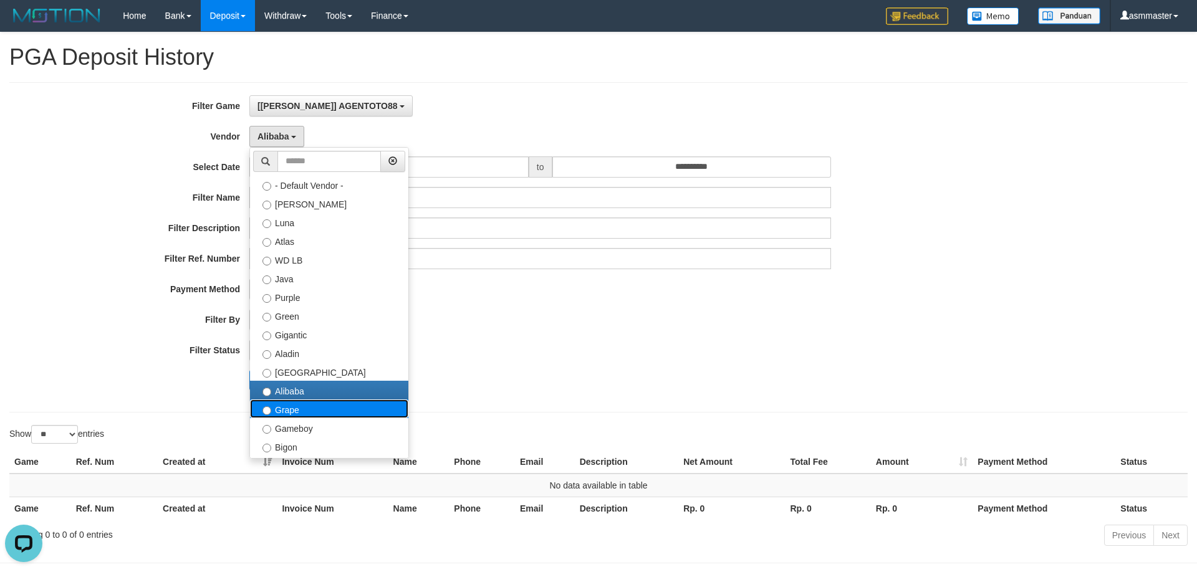
click at [294, 411] on label "Grape" at bounding box center [329, 409] width 158 height 19
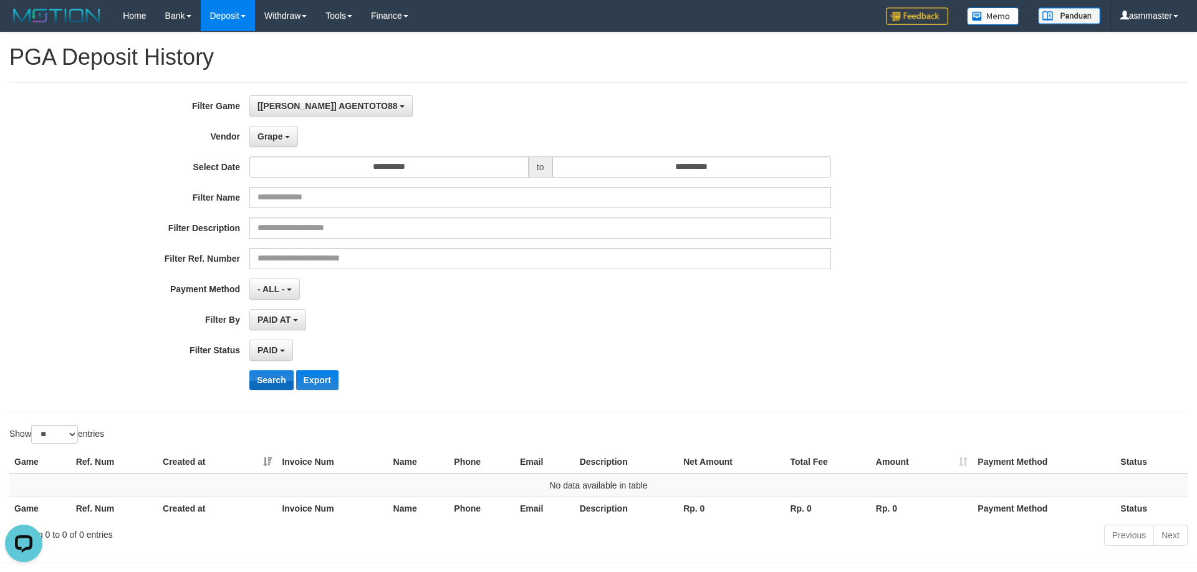
drag, startPoint x: 278, startPoint y: 403, endPoint x: 279, endPoint y: 387, distance: 16.2
click at [278, 402] on div "**********" at bounding box center [598, 247] width 1179 height 331
click at [279, 387] on button "Search" at bounding box center [271, 380] width 44 height 20
click at [283, 143] on button "Grape" at bounding box center [273, 136] width 49 height 21
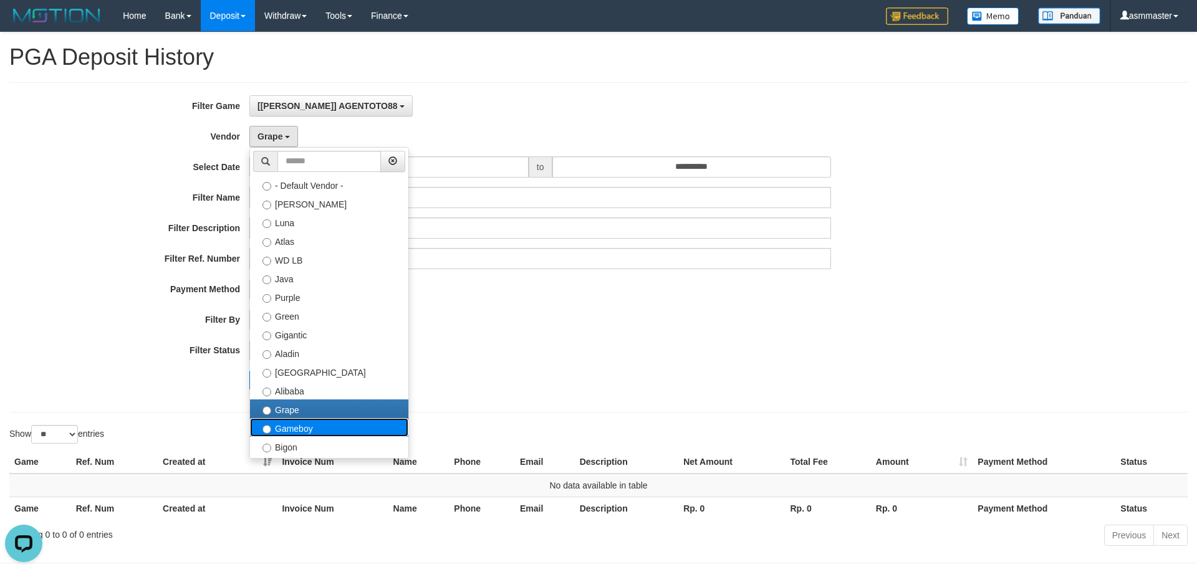
click at [282, 427] on label "Gameboy" at bounding box center [329, 427] width 158 height 19
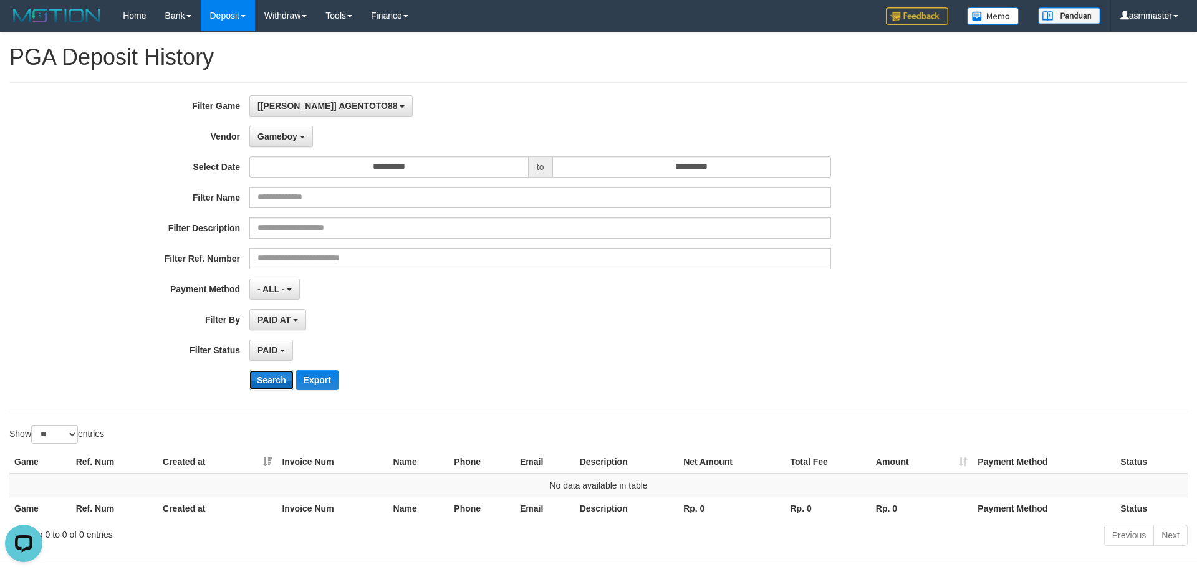
click at [272, 377] on button "Search" at bounding box center [271, 380] width 44 height 20
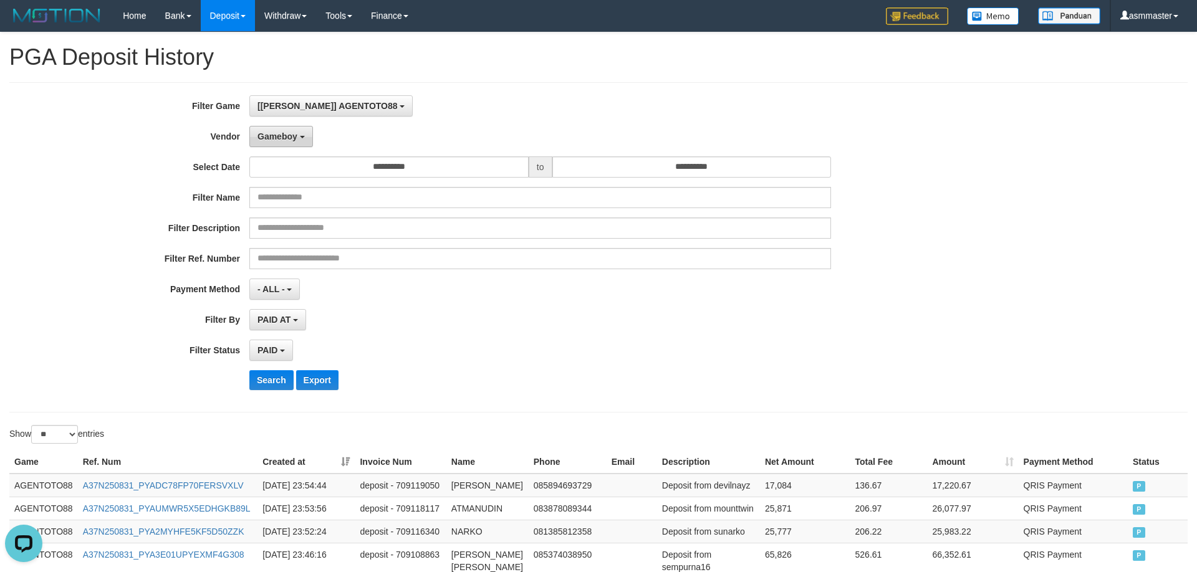
click at [288, 135] on span "Gameboy" at bounding box center [278, 137] width 40 height 10
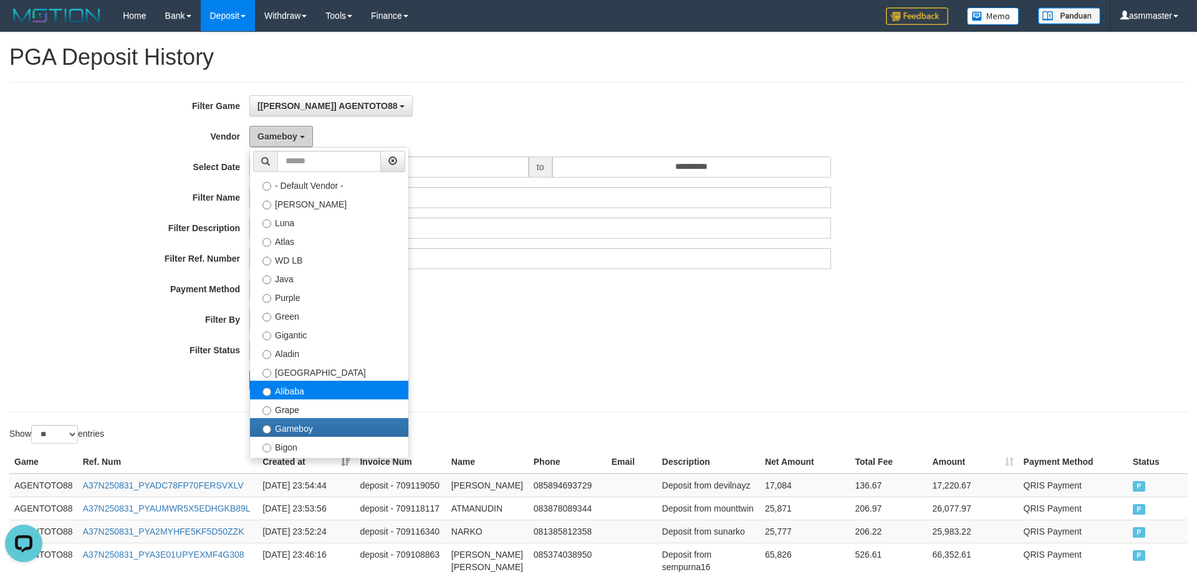
scroll to position [120, 0]
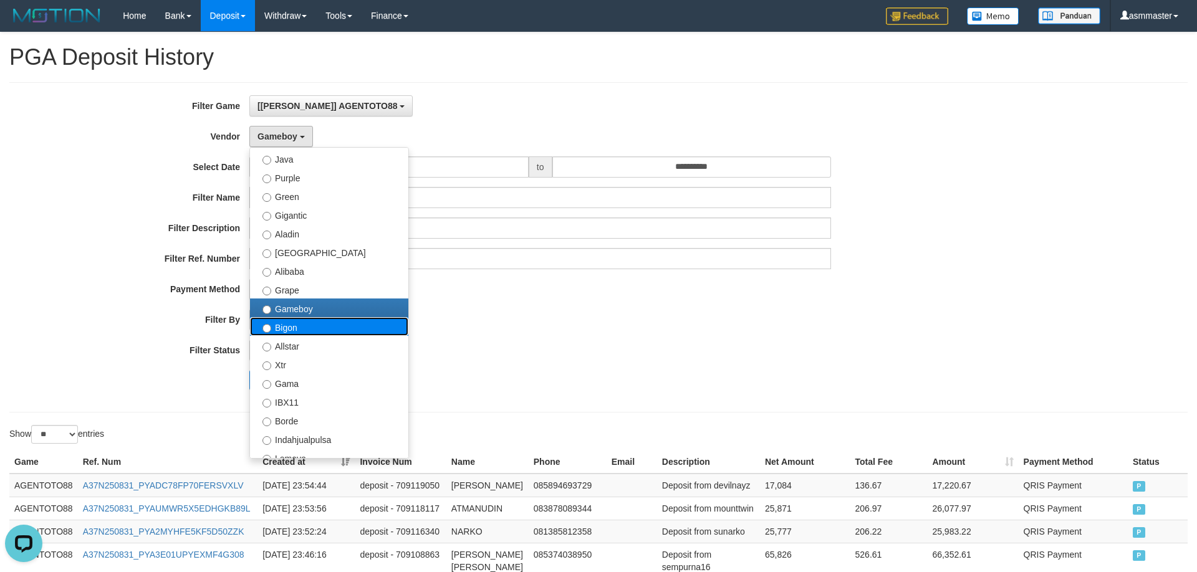
click at [308, 329] on label "Bigon" at bounding box center [329, 326] width 158 height 19
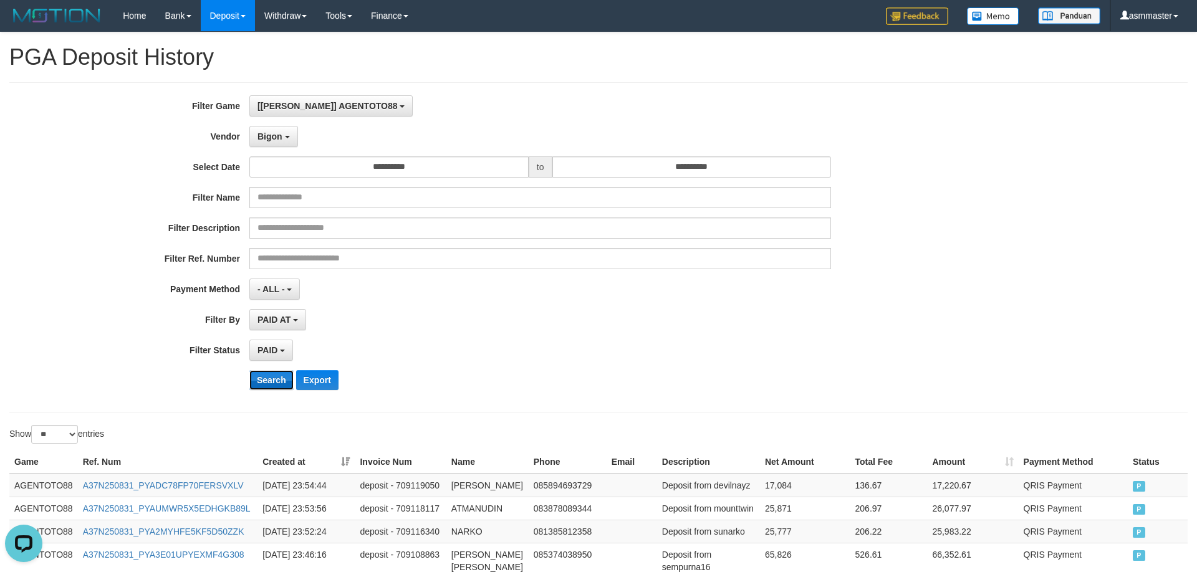
click at [259, 383] on button "Search" at bounding box center [271, 380] width 44 height 20
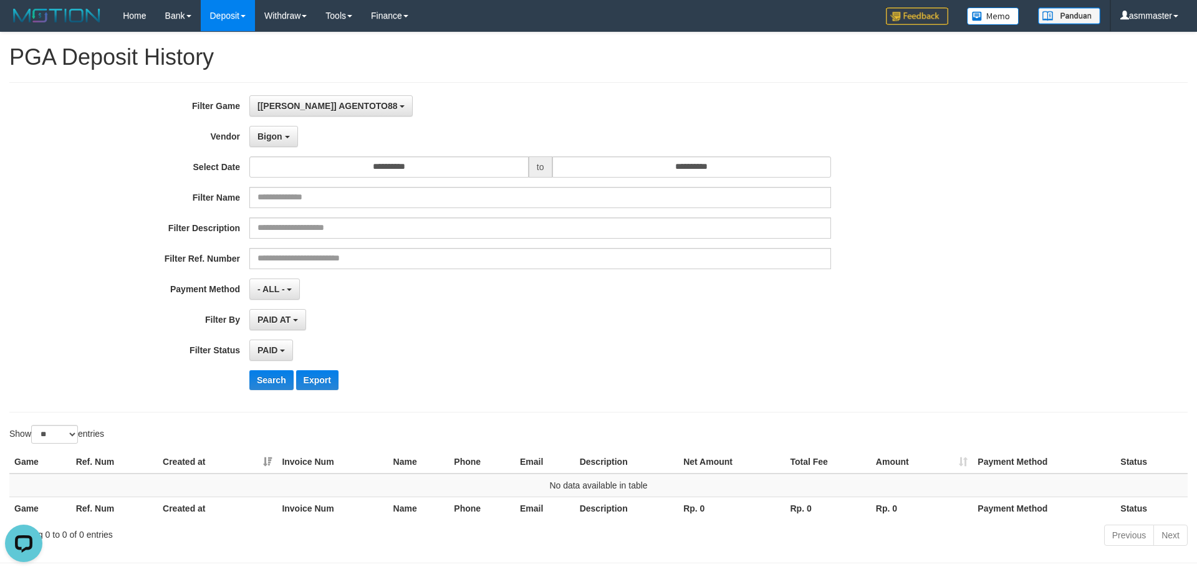
click at [282, 149] on div "**********" at bounding box center [499, 247] width 998 height 304
click at [284, 134] on button "Bigon" at bounding box center [273, 136] width 49 height 21
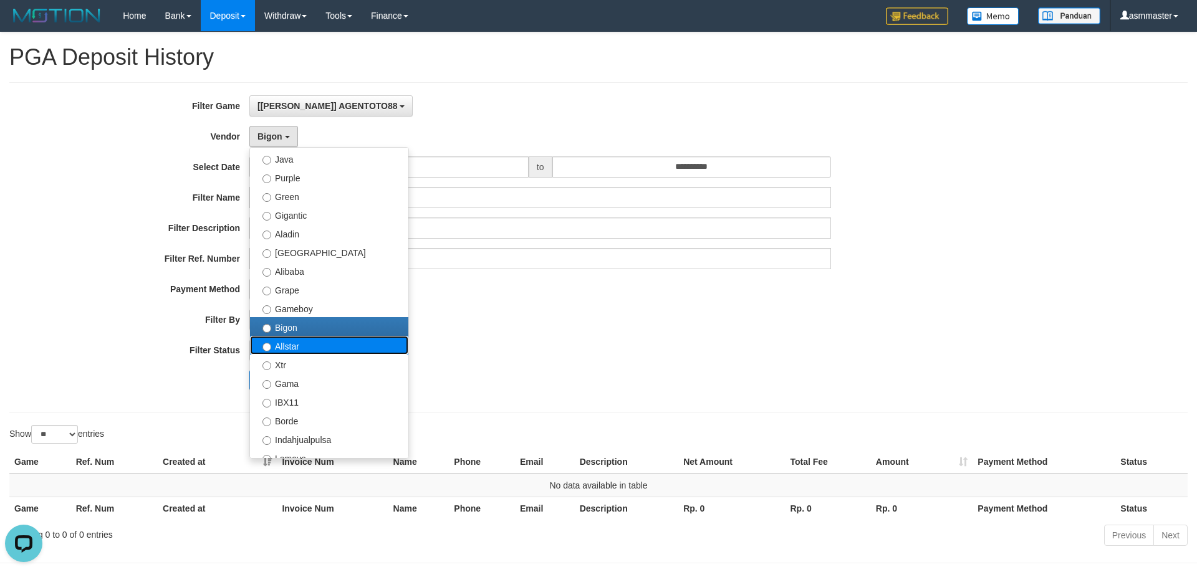
click at [310, 345] on label "Allstar" at bounding box center [329, 345] width 158 height 19
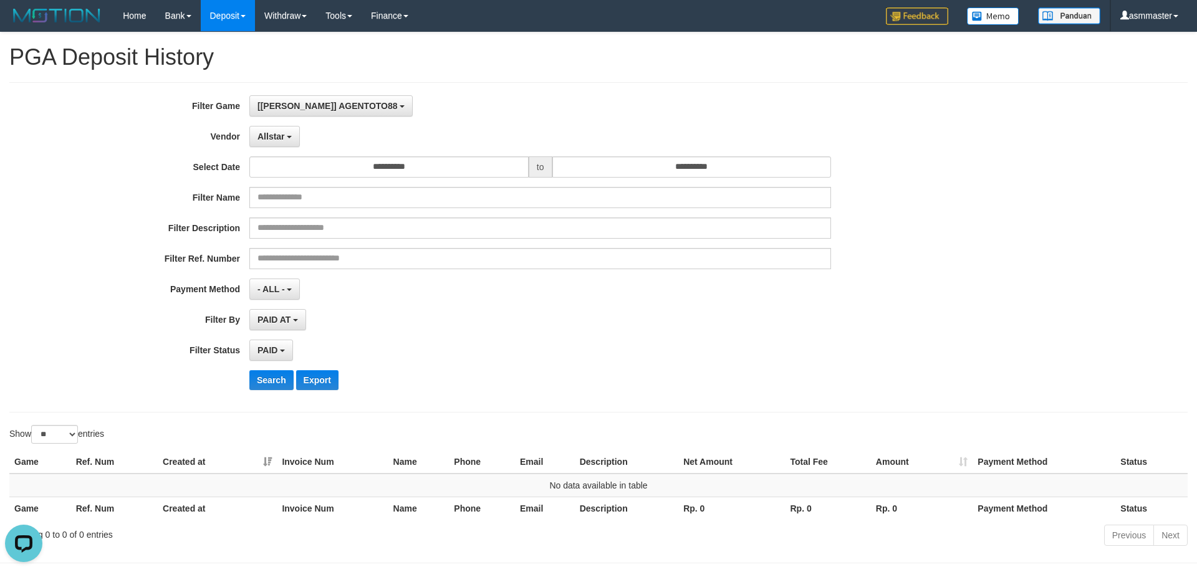
click at [274, 393] on div "**********" at bounding box center [499, 247] width 998 height 304
click at [275, 375] on button "Search" at bounding box center [271, 380] width 44 height 20
drag, startPoint x: 276, startPoint y: 144, endPoint x: 278, endPoint y: 150, distance: 6.5
click at [276, 145] on button "Allstar" at bounding box center [274, 136] width 51 height 21
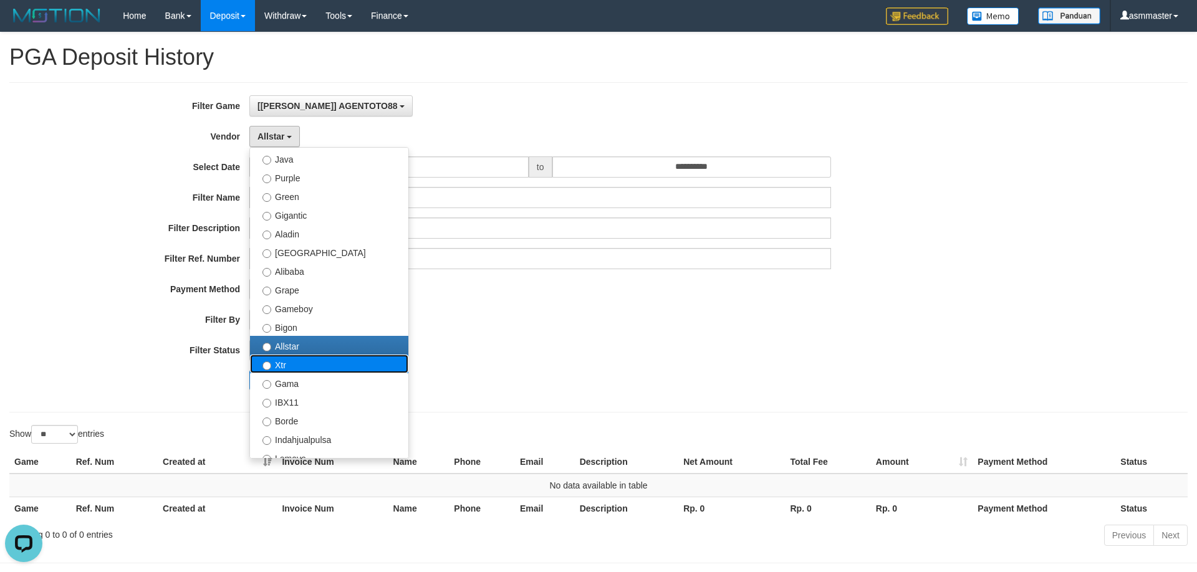
click at [303, 366] on label "Xtr" at bounding box center [329, 364] width 158 height 19
select select "**********"
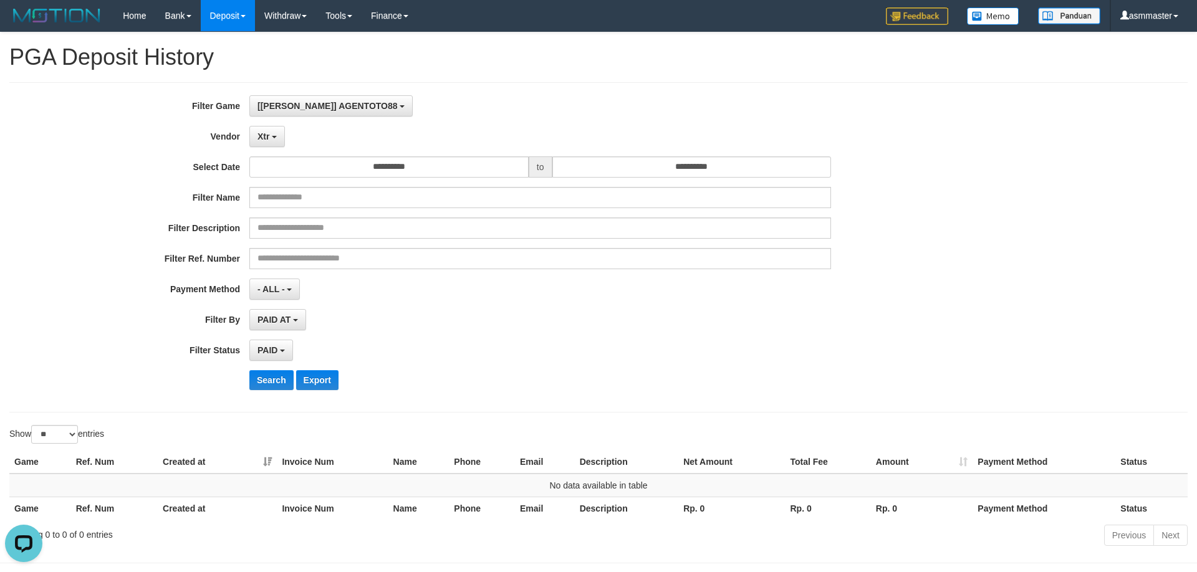
click at [282, 369] on div "**********" at bounding box center [499, 247] width 998 height 304
click at [276, 384] on button "Search" at bounding box center [271, 380] width 44 height 20
click at [276, 135] on button "Xtr" at bounding box center [267, 136] width 36 height 21
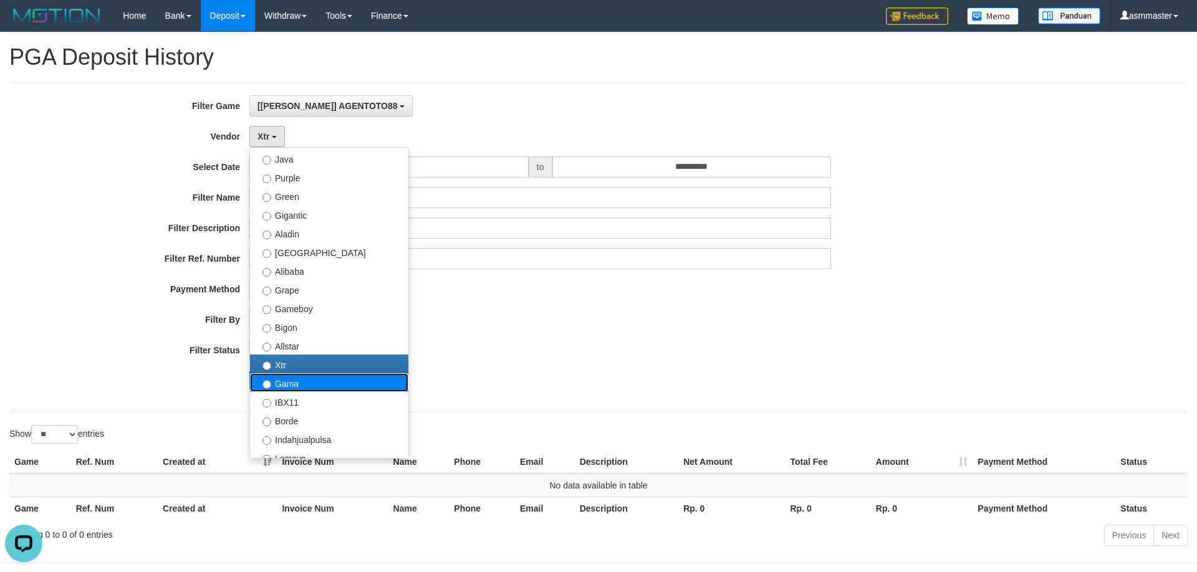
click at [293, 382] on label "Gama" at bounding box center [329, 383] width 158 height 19
select select "**********"
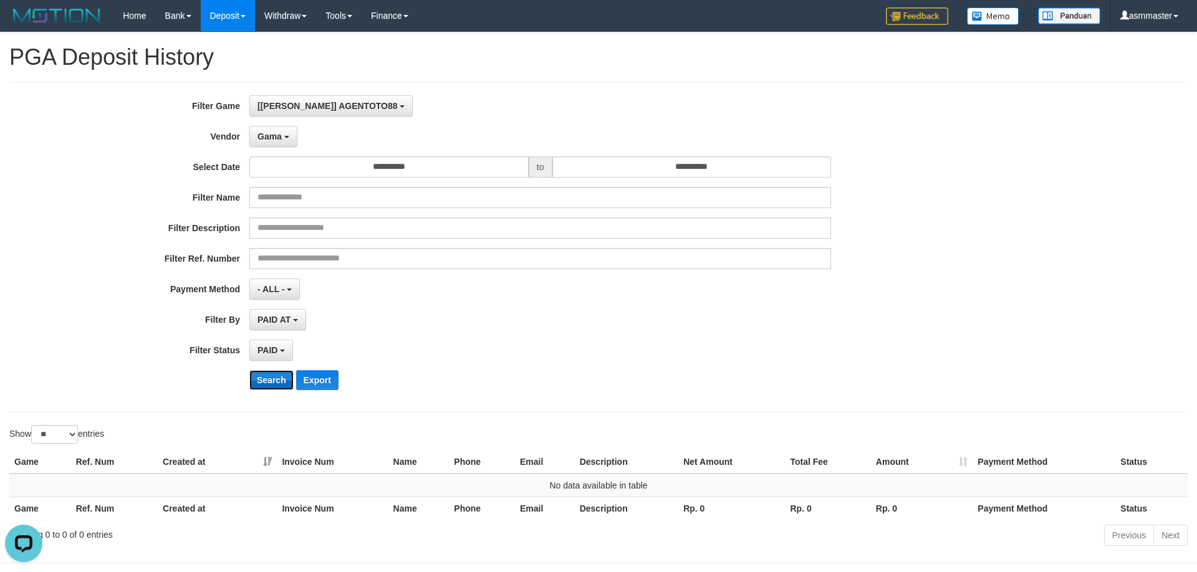
click at [279, 386] on button "Search" at bounding box center [271, 380] width 44 height 20
drag, startPoint x: 282, startPoint y: 136, endPoint x: 292, endPoint y: 179, distance: 44.2
click at [282, 135] on button "Gama" at bounding box center [273, 136] width 48 height 21
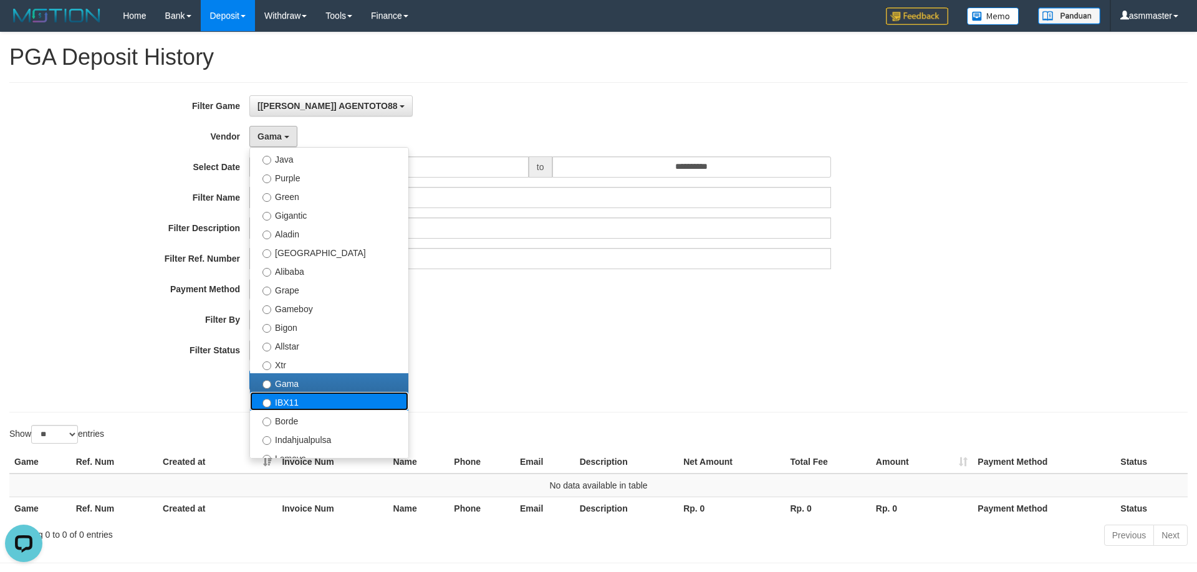
click at [300, 403] on label "IBX11" at bounding box center [329, 401] width 158 height 19
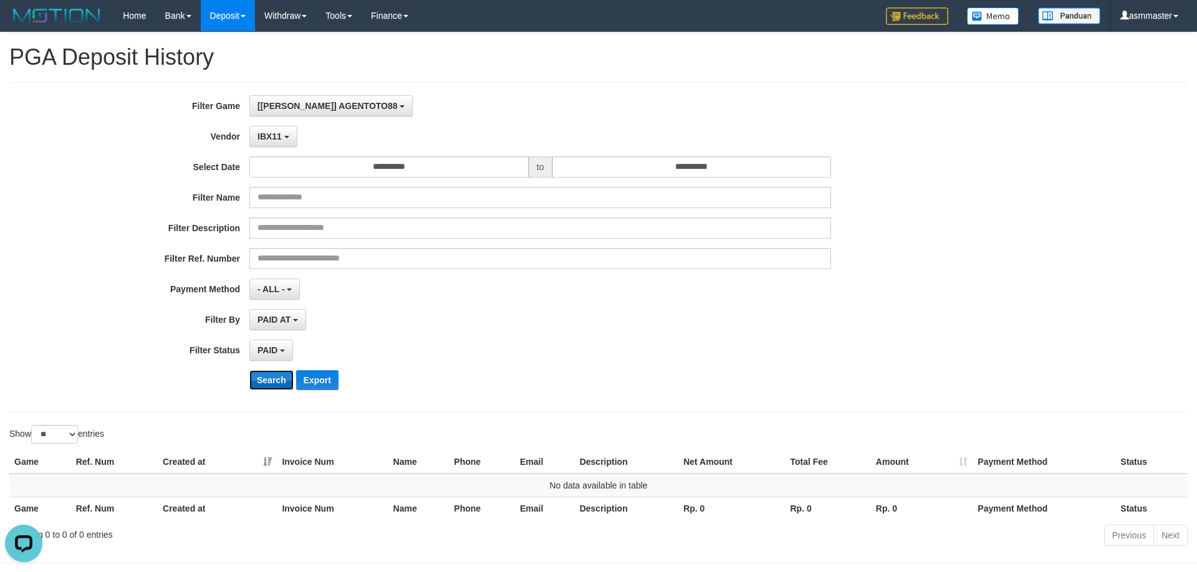
click at [268, 380] on button "Search" at bounding box center [271, 380] width 44 height 20
click at [289, 137] on b "button" at bounding box center [286, 137] width 5 height 2
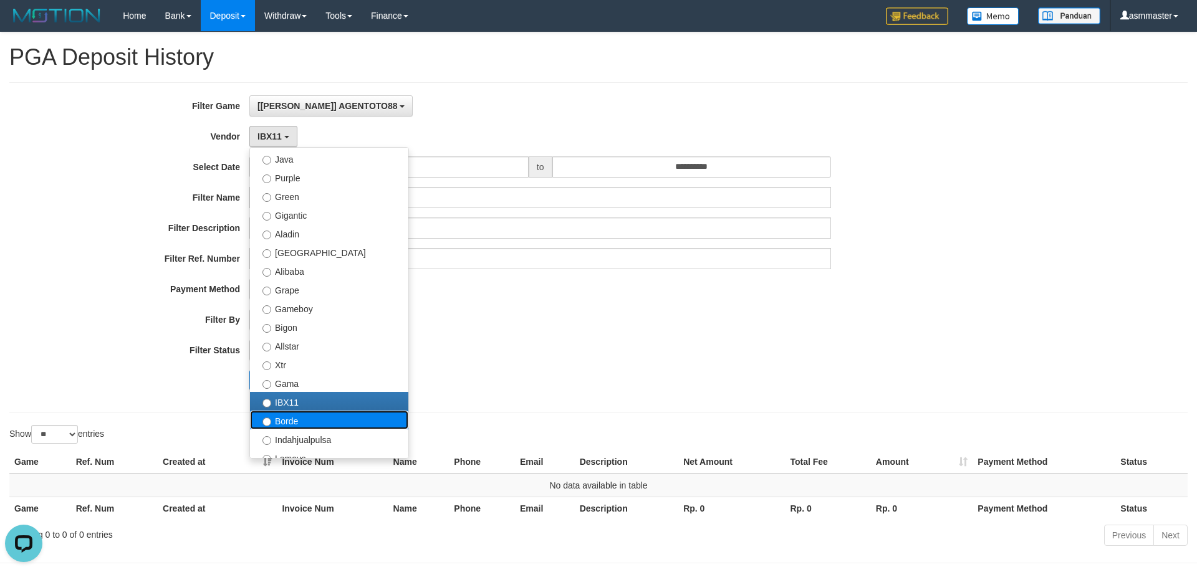
click at [310, 422] on label "Borde" at bounding box center [329, 420] width 158 height 19
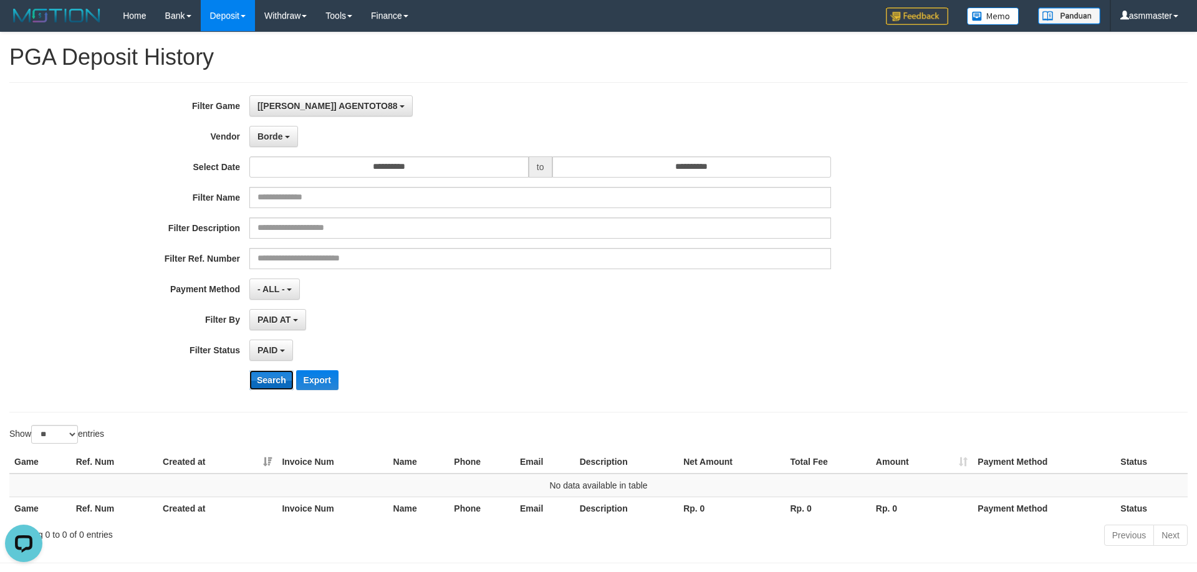
click at [273, 383] on button "Search" at bounding box center [271, 380] width 44 height 20
click at [279, 139] on span "Borde" at bounding box center [270, 137] width 25 height 10
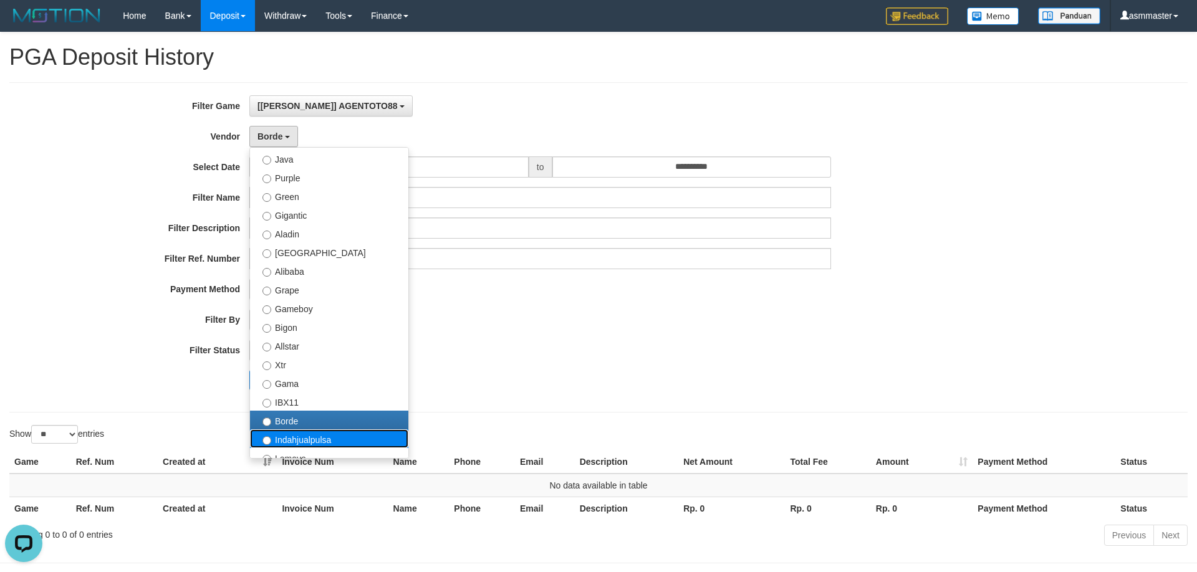
click at [294, 433] on label "Indahjualpulsa" at bounding box center [329, 439] width 158 height 19
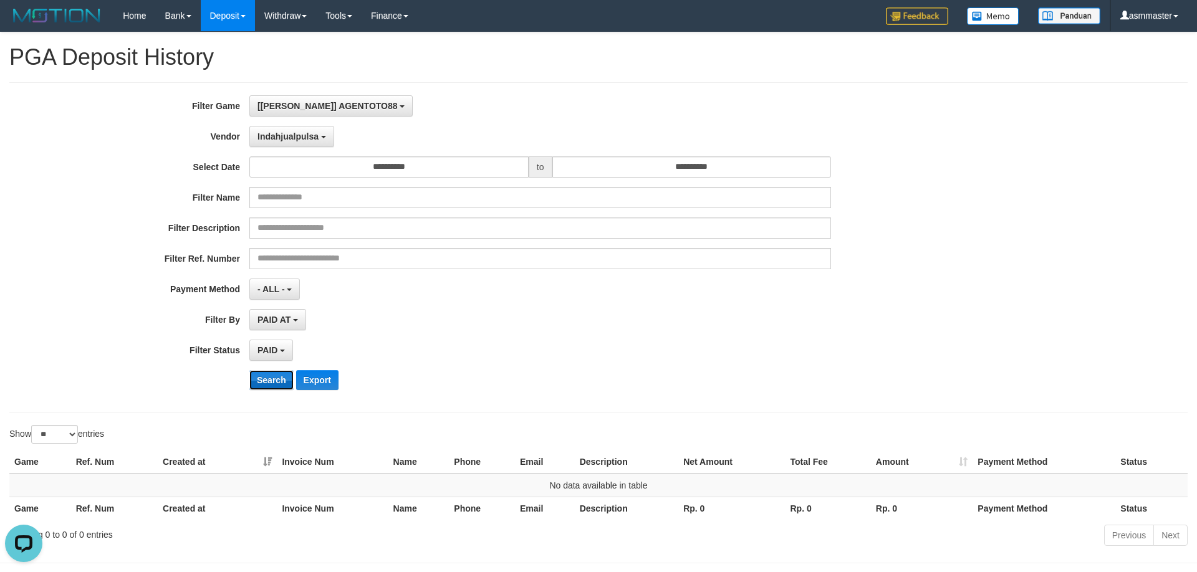
click at [263, 372] on button "Search" at bounding box center [271, 380] width 44 height 20
click at [286, 143] on button "Indahjualpulsa" at bounding box center [291, 136] width 85 height 21
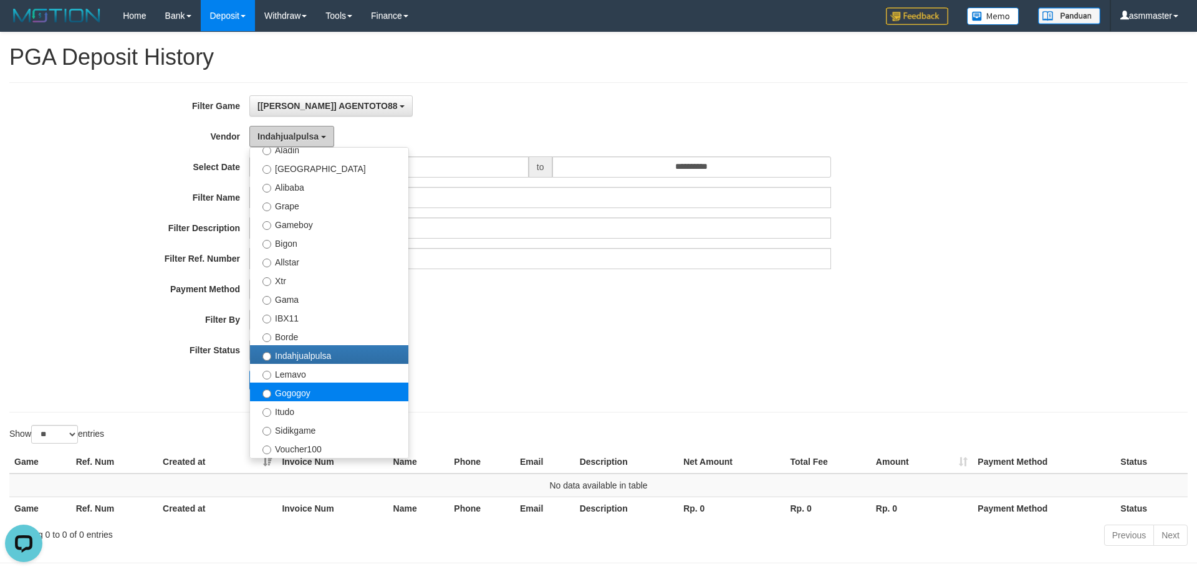
scroll to position [239, 0]
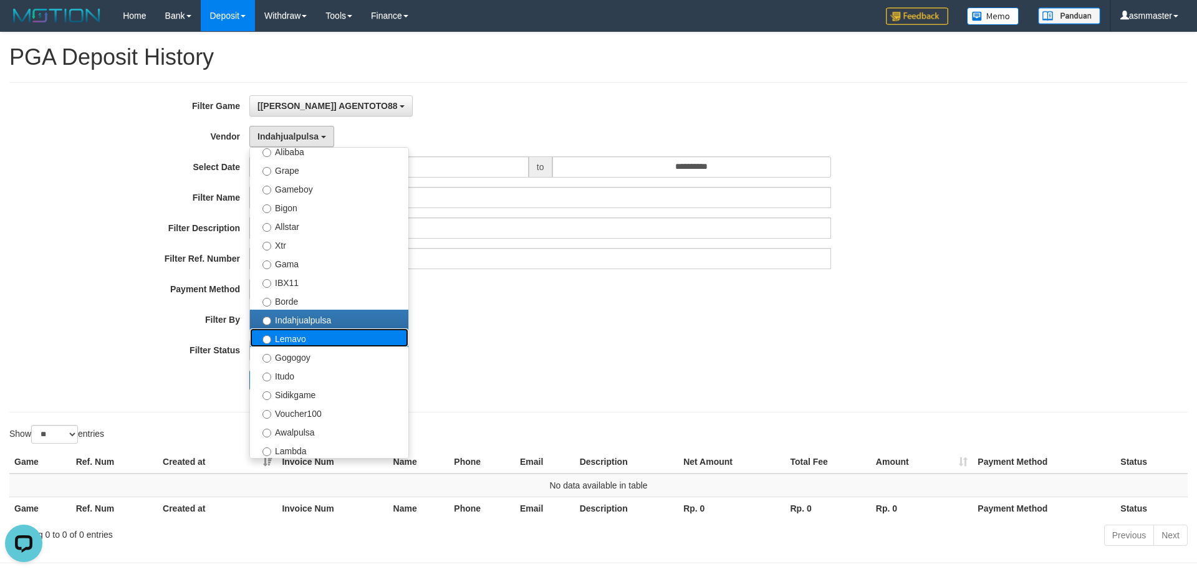
click at [307, 342] on label "Lemavo" at bounding box center [329, 338] width 158 height 19
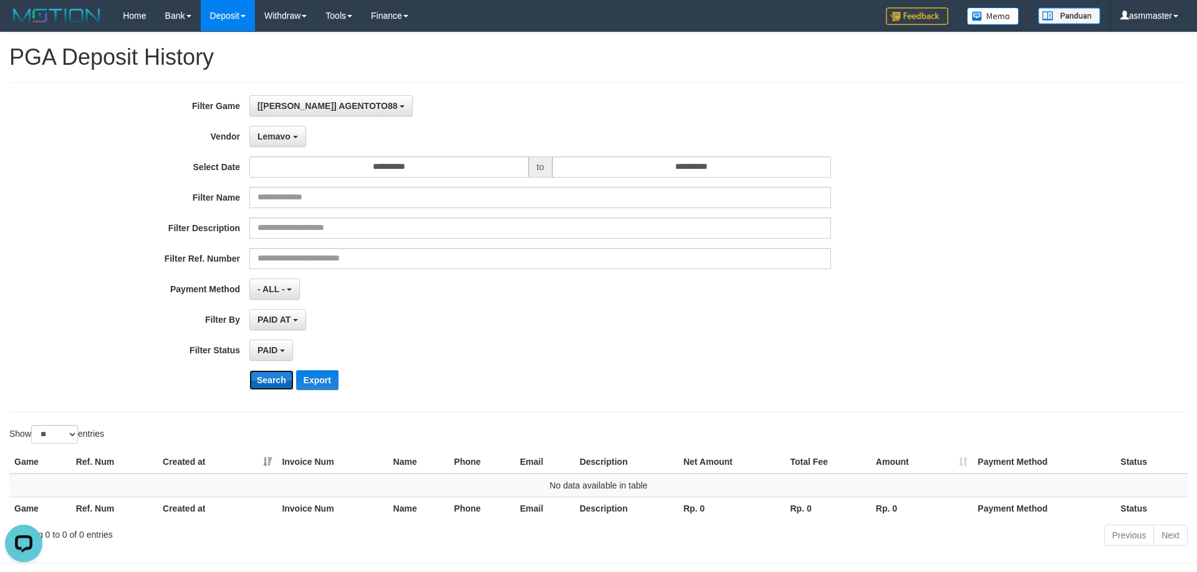
click at [258, 380] on button "Search" at bounding box center [271, 380] width 44 height 20
click at [287, 139] on span "Lemavo" at bounding box center [274, 137] width 33 height 10
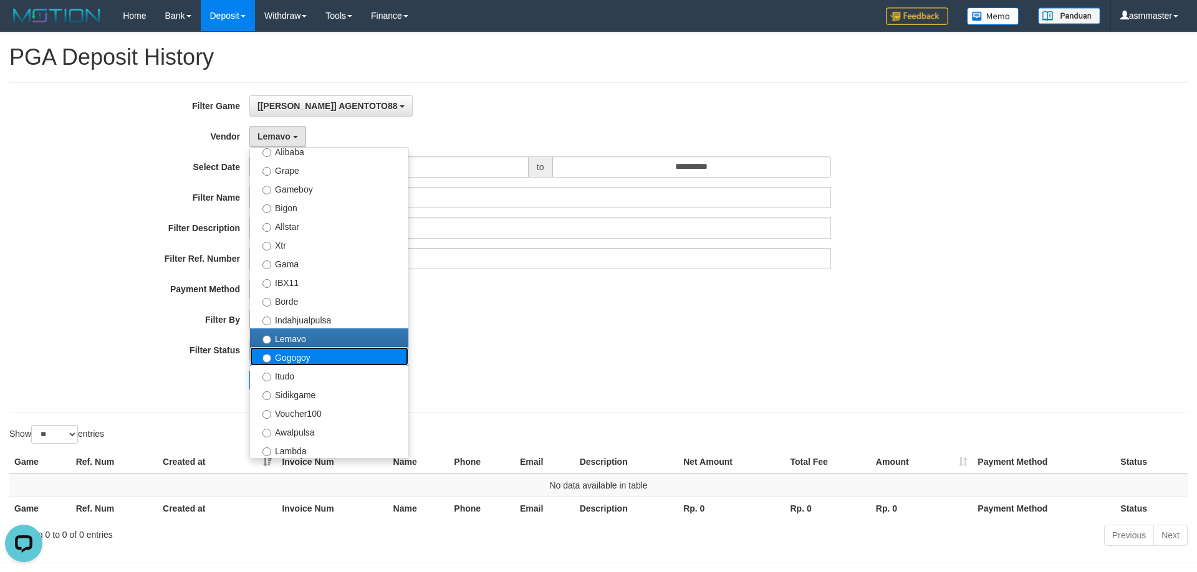
click at [302, 359] on label "Gogogoy" at bounding box center [329, 356] width 158 height 19
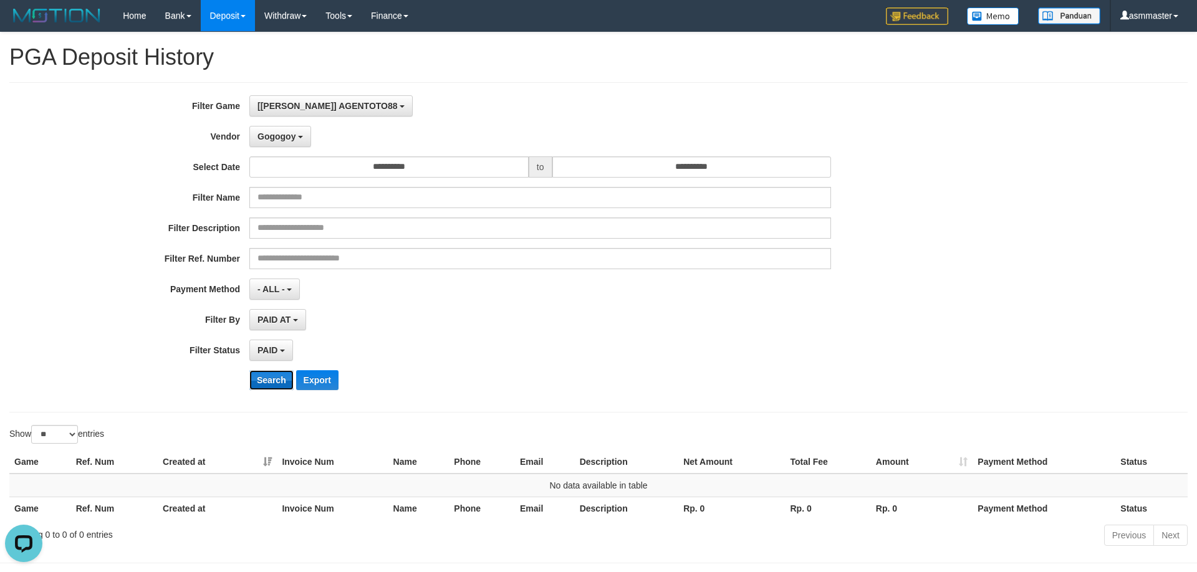
click at [279, 389] on button "Search" at bounding box center [271, 380] width 44 height 20
click at [286, 146] on button "Gogogoy" at bounding box center [280, 136] width 62 height 21
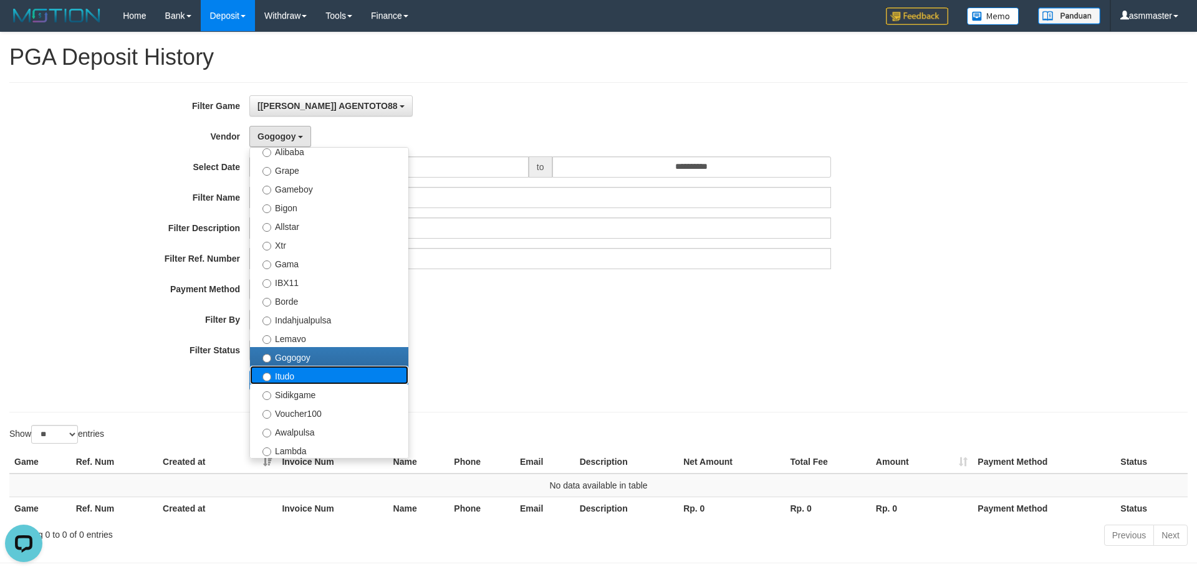
click at [302, 378] on label "Itudo" at bounding box center [329, 375] width 158 height 19
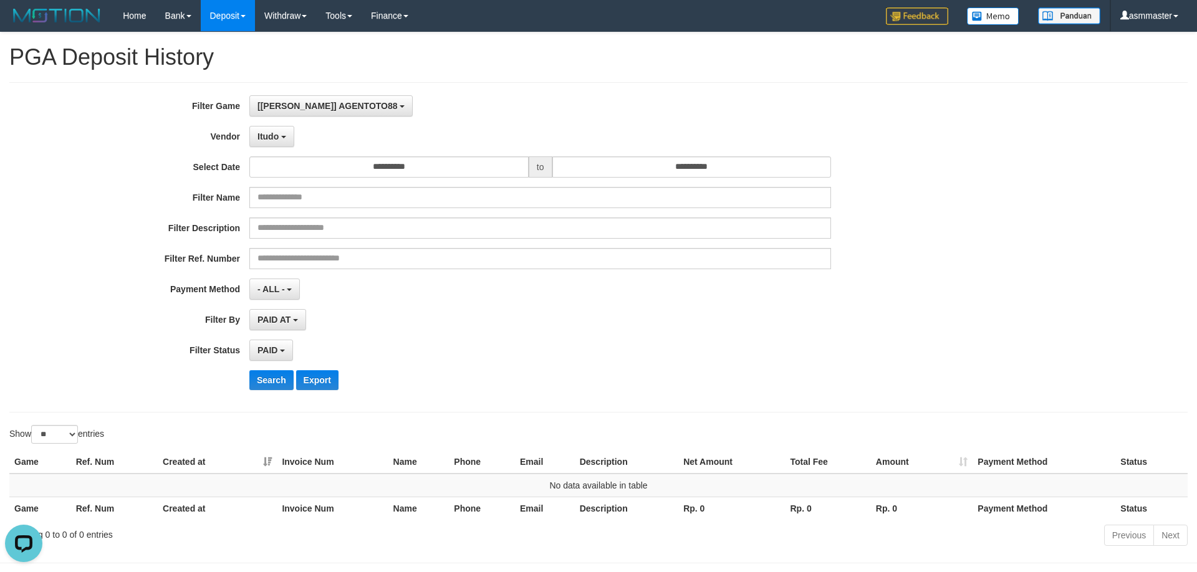
click at [264, 367] on div "**********" at bounding box center [499, 247] width 998 height 304
click at [263, 384] on button "Search" at bounding box center [271, 380] width 44 height 20
click at [271, 137] on span "Itudo" at bounding box center [268, 137] width 21 height 10
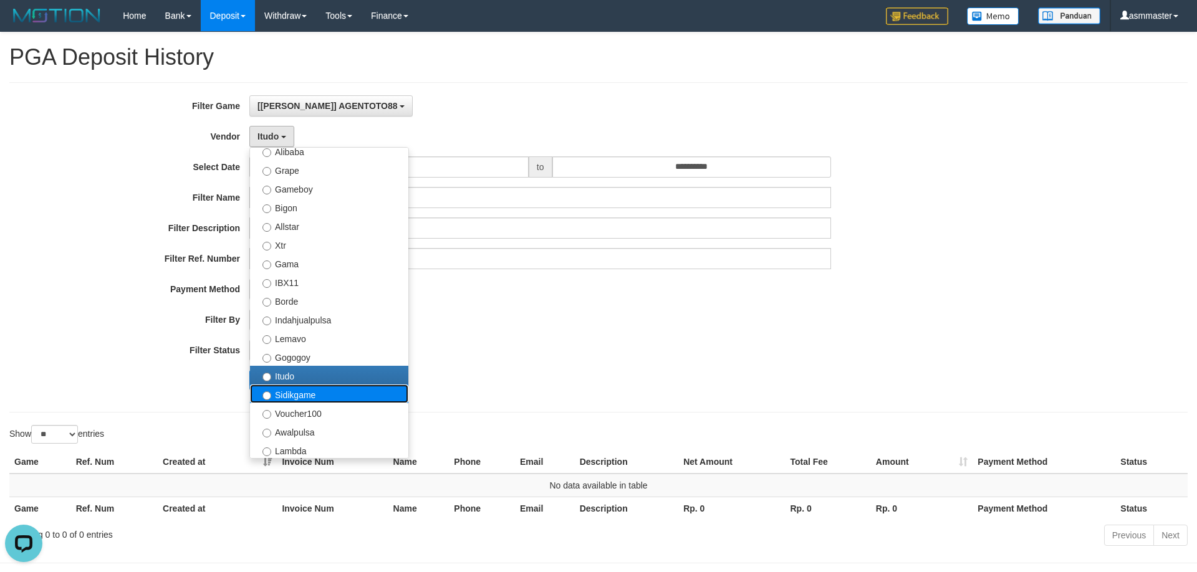
click at [302, 397] on label "Sidikgame" at bounding box center [329, 394] width 158 height 19
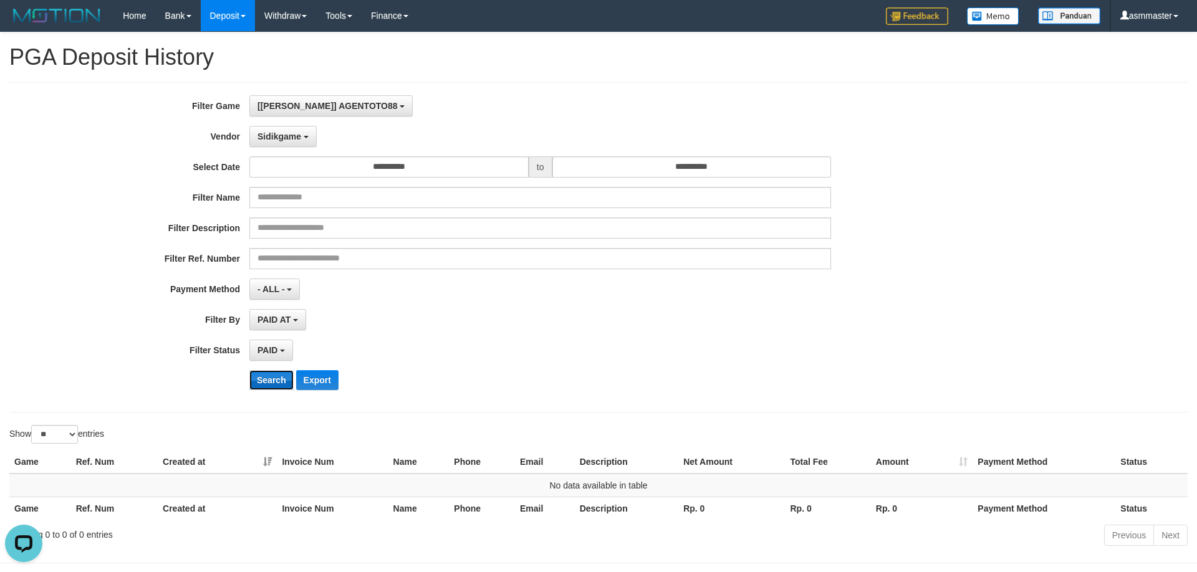
click at [274, 381] on button "Search" at bounding box center [271, 380] width 44 height 20
drag, startPoint x: 293, startPoint y: 137, endPoint x: 298, endPoint y: 157, distance: 20.0
click at [293, 138] on span "Sidikgame" at bounding box center [280, 137] width 44 height 10
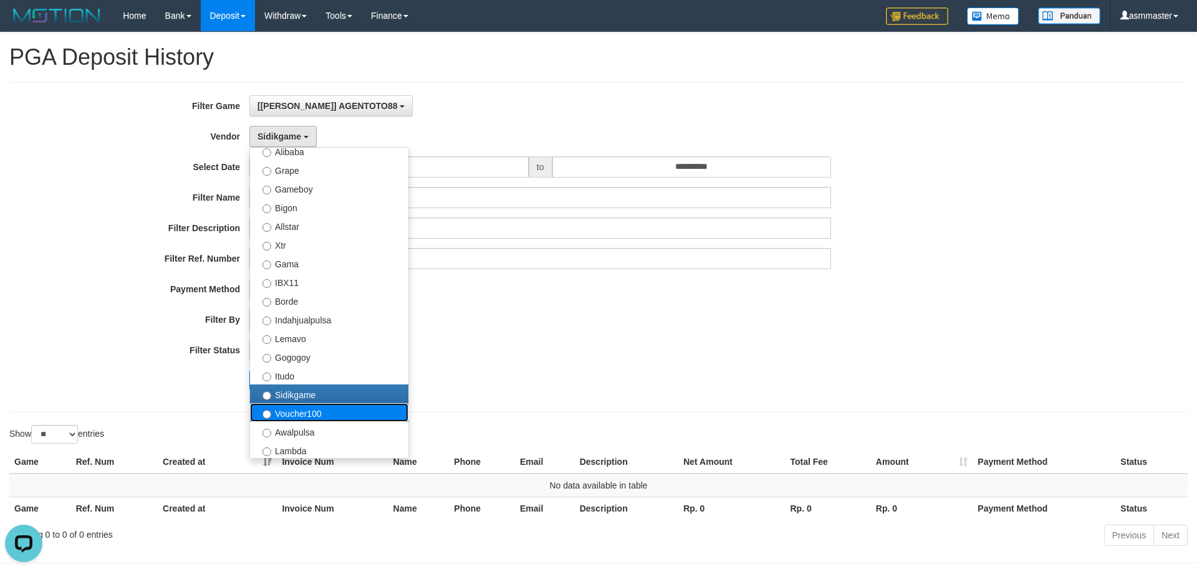
click at [289, 418] on label "Voucher100" at bounding box center [329, 412] width 158 height 19
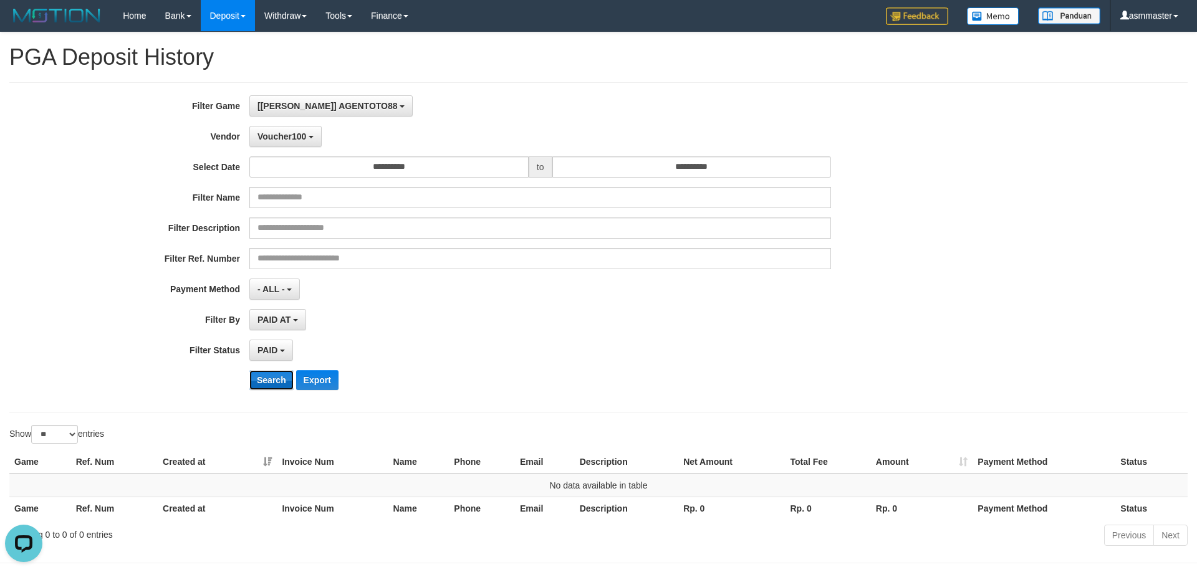
click at [270, 382] on button "Search" at bounding box center [271, 380] width 44 height 20
click at [276, 385] on button "Search" at bounding box center [271, 380] width 44 height 20
click at [304, 138] on span "Voucher100" at bounding box center [282, 137] width 49 height 10
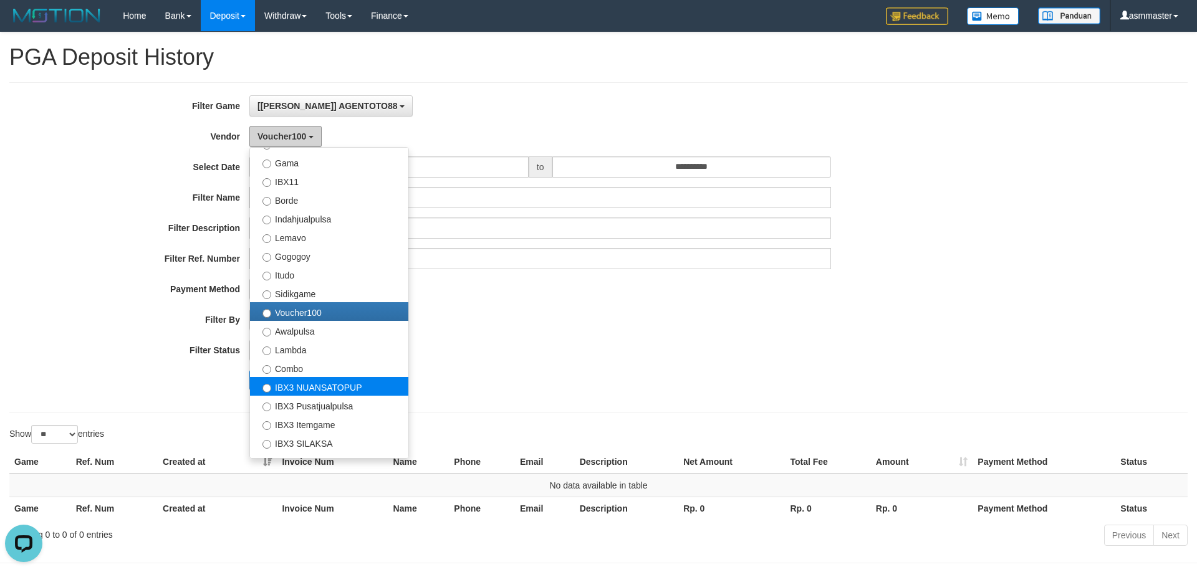
scroll to position [359, 0]
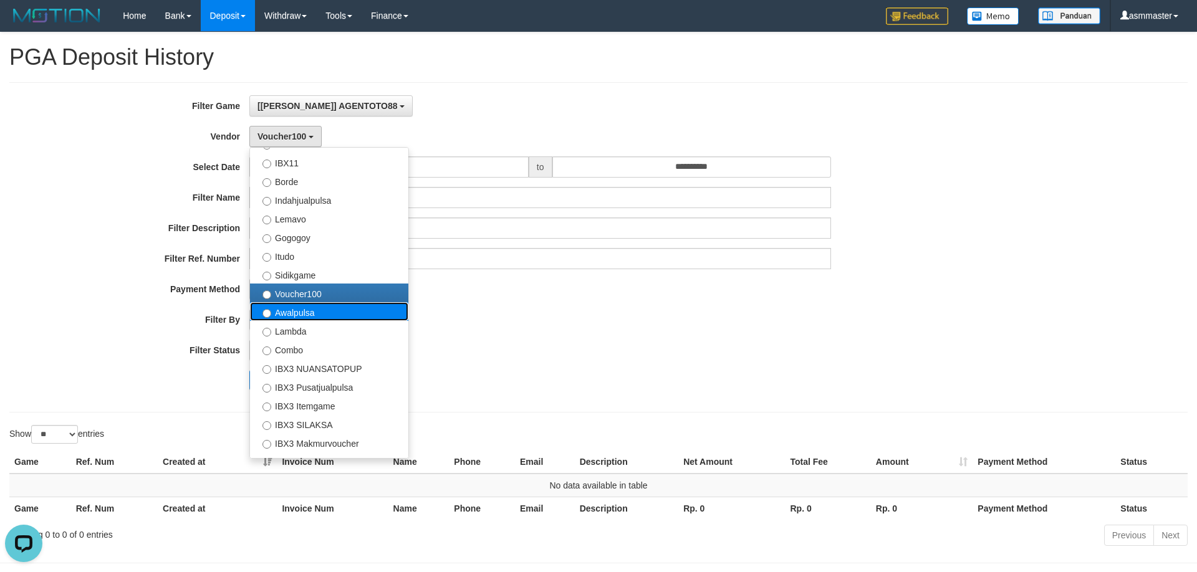
click at [314, 314] on label "Awalpulsa" at bounding box center [329, 311] width 158 height 19
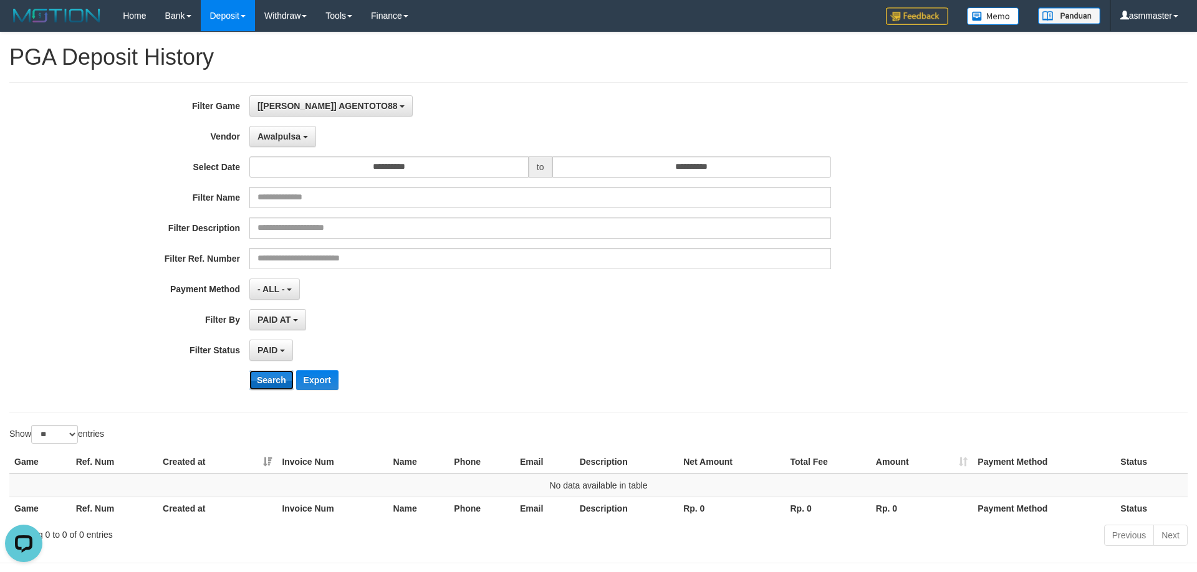
click at [262, 380] on button "Search" at bounding box center [271, 380] width 44 height 20
click at [296, 142] on button "Awalpulsa" at bounding box center [282, 136] width 67 height 21
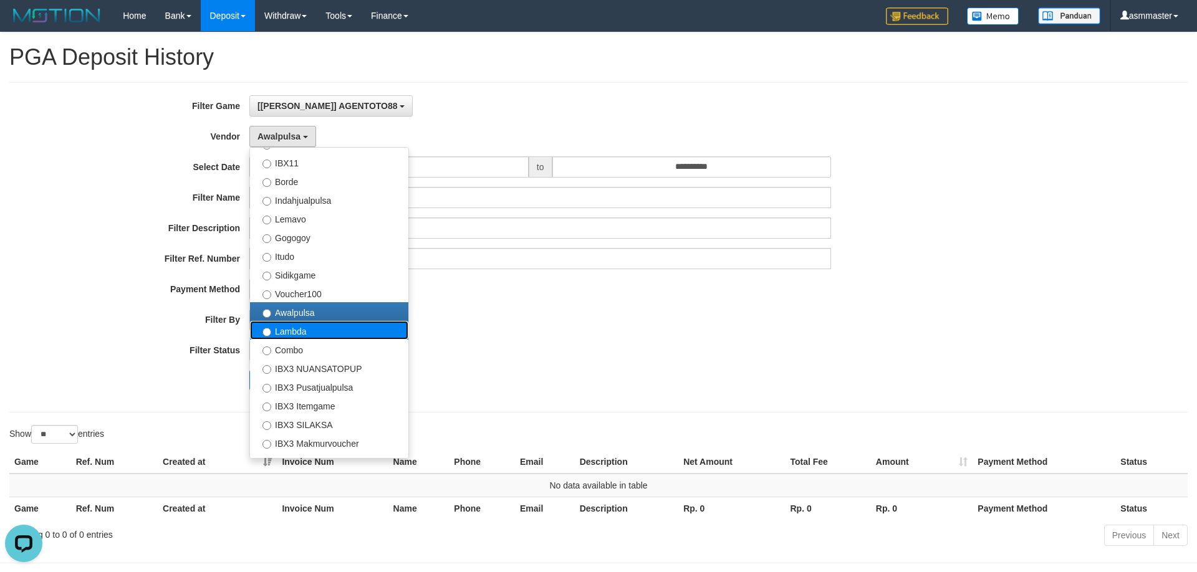
click at [299, 334] on label "Lambda" at bounding box center [329, 330] width 158 height 19
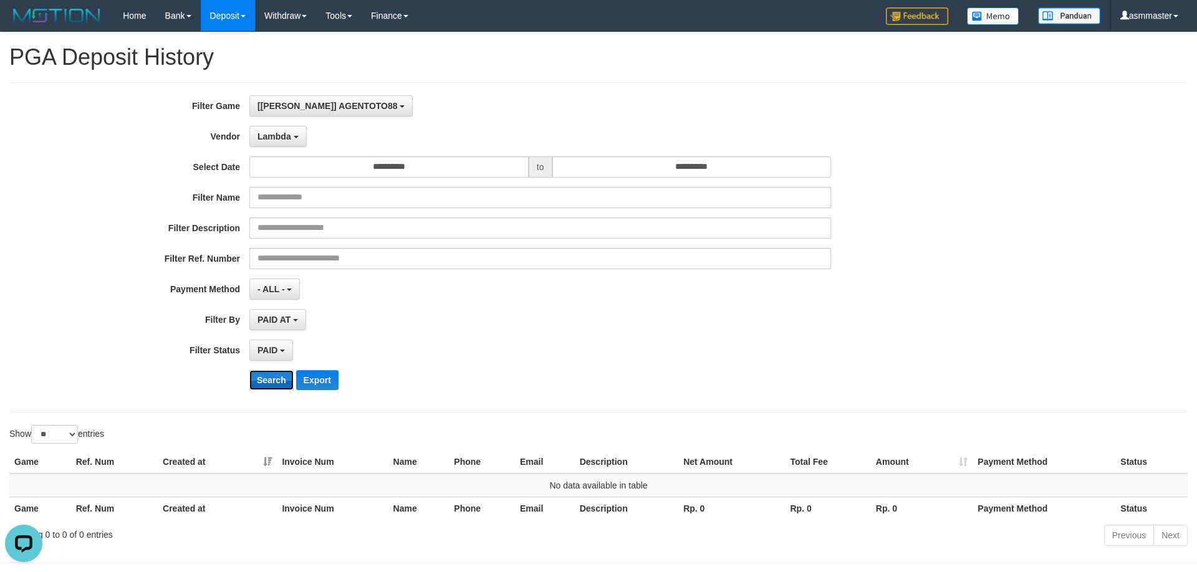
click at [274, 374] on button "Search" at bounding box center [271, 380] width 44 height 20
click at [284, 137] on span "Lambda" at bounding box center [275, 137] width 34 height 10
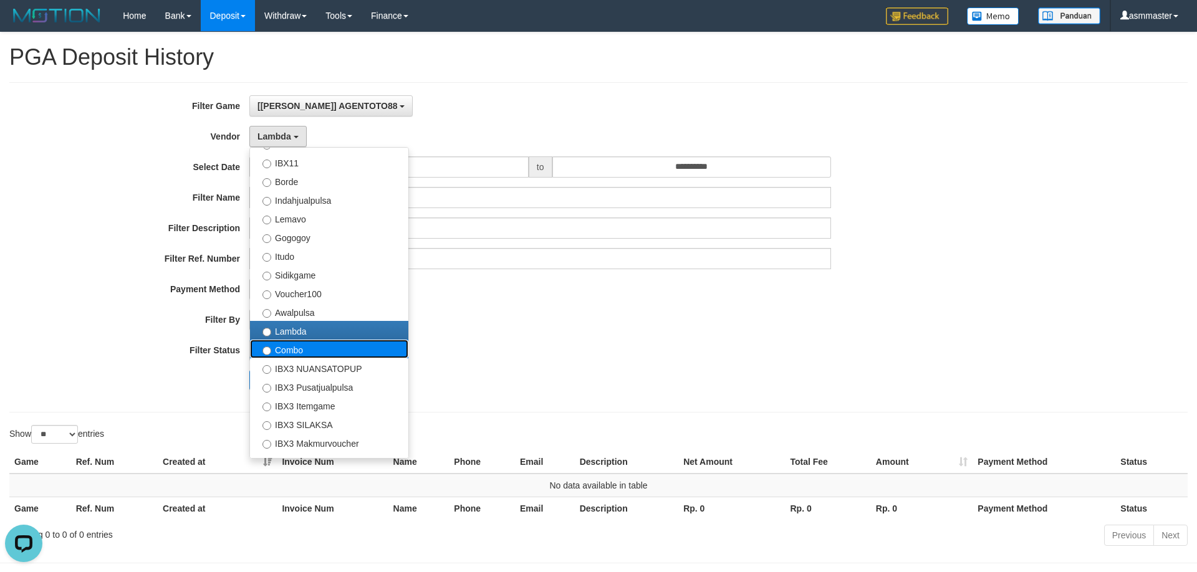
click at [294, 348] on label "Combo" at bounding box center [329, 349] width 158 height 19
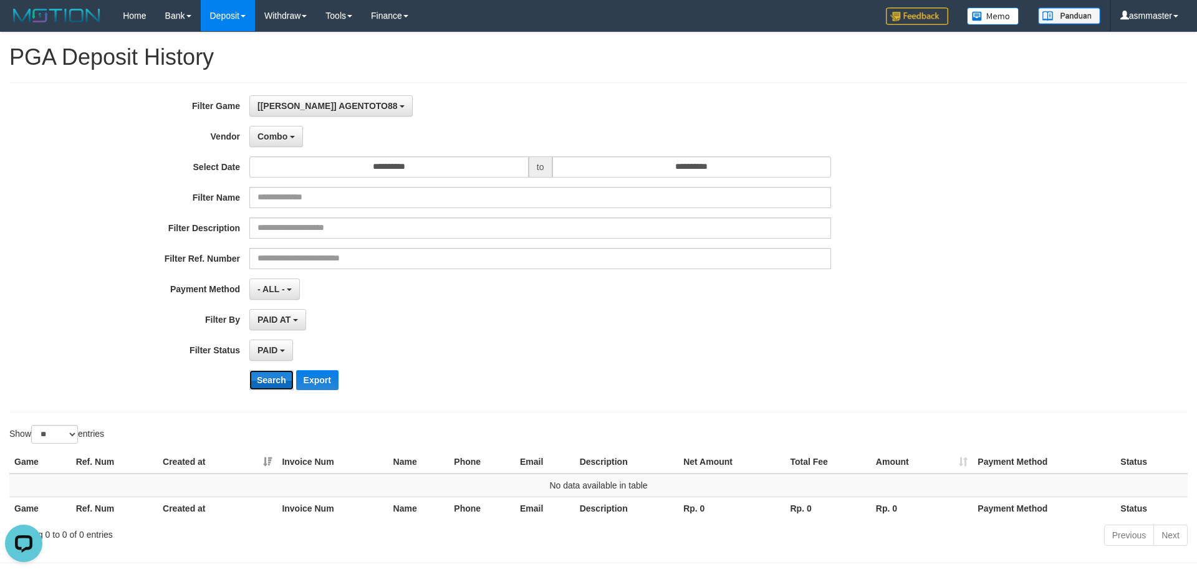
click at [273, 380] on button "Search" at bounding box center [271, 380] width 44 height 20
click at [281, 140] on span "Combo" at bounding box center [273, 137] width 30 height 10
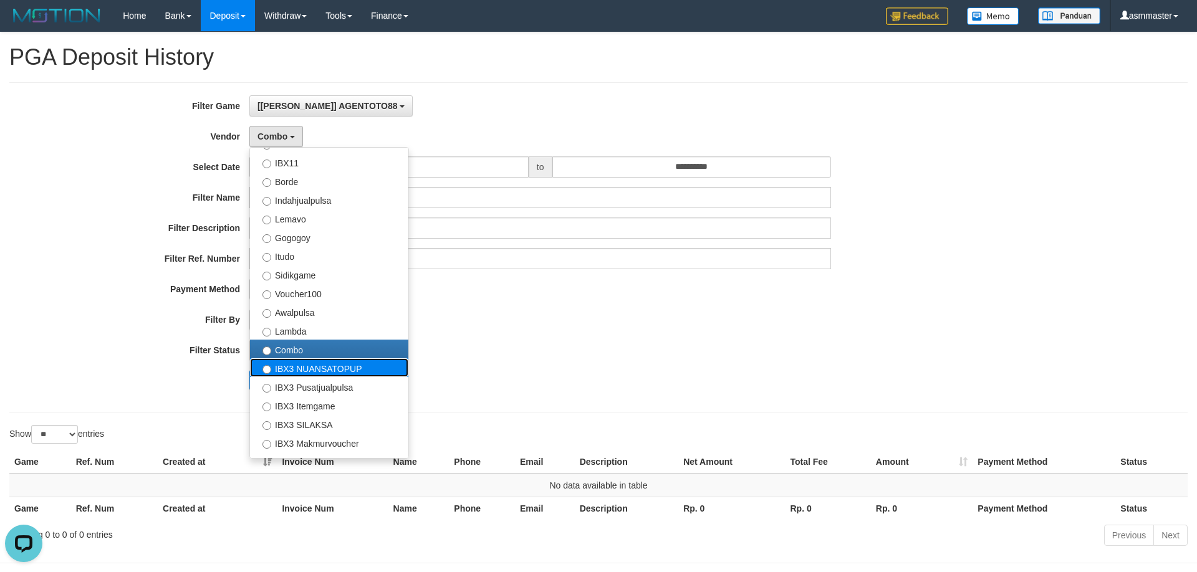
click at [291, 372] on label "IBX3 NUANSATOPUP" at bounding box center [329, 368] width 158 height 19
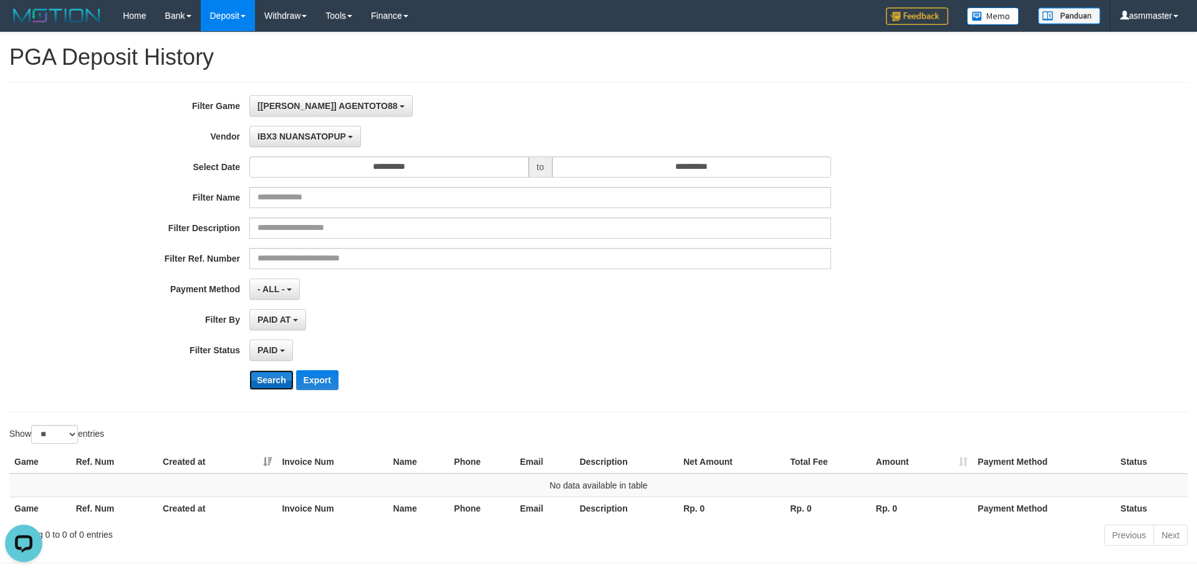
click at [276, 372] on button "Search" at bounding box center [271, 380] width 44 height 20
click at [314, 130] on button "IBX3 NUANSATOPUP" at bounding box center [305, 136] width 112 height 21
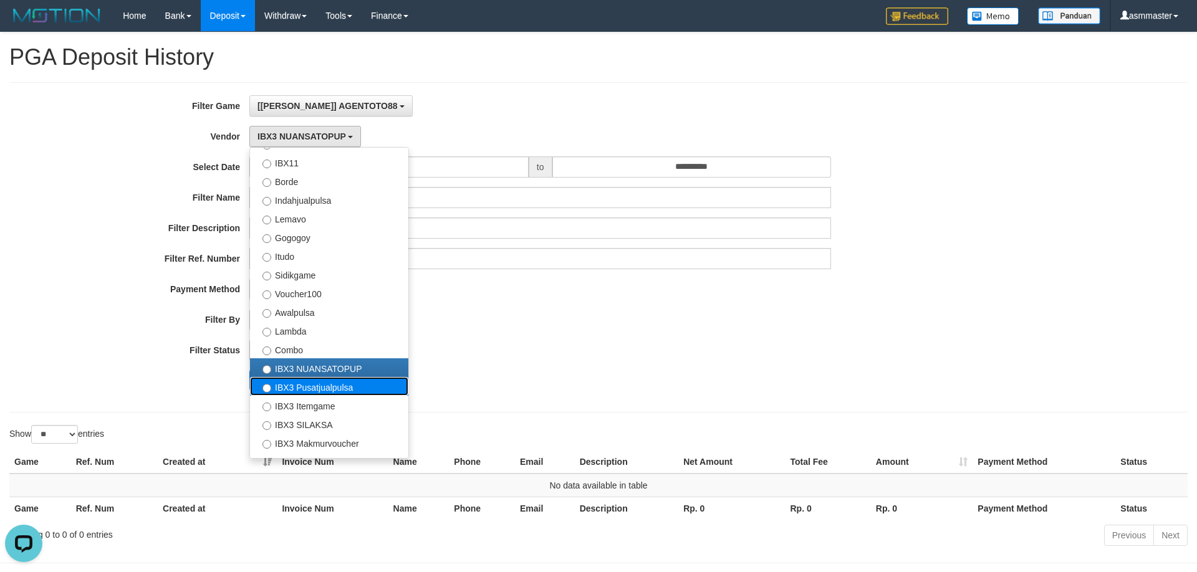
click at [299, 388] on label "IBX3 Pusatjualpulsa" at bounding box center [329, 386] width 158 height 19
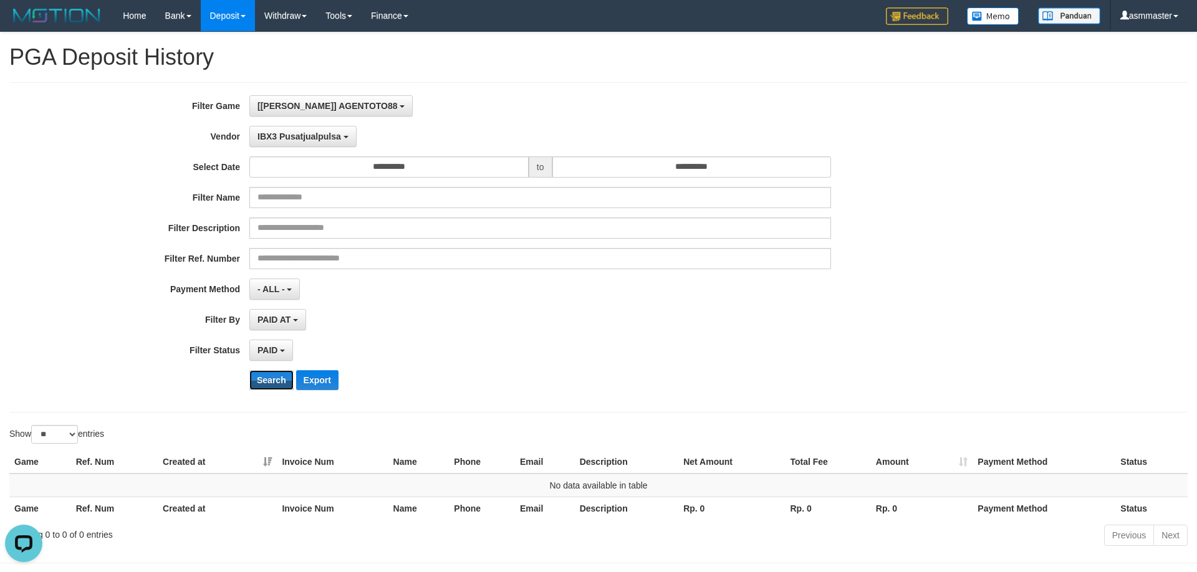
drag, startPoint x: 276, startPoint y: 379, endPoint x: 277, endPoint y: 364, distance: 15.6
click at [276, 379] on button "Search" at bounding box center [271, 380] width 44 height 20
click at [314, 123] on div "**********" at bounding box center [499, 247] width 998 height 304
click at [316, 133] on span "IBX3 Pusatjualpulsa" at bounding box center [300, 137] width 84 height 10
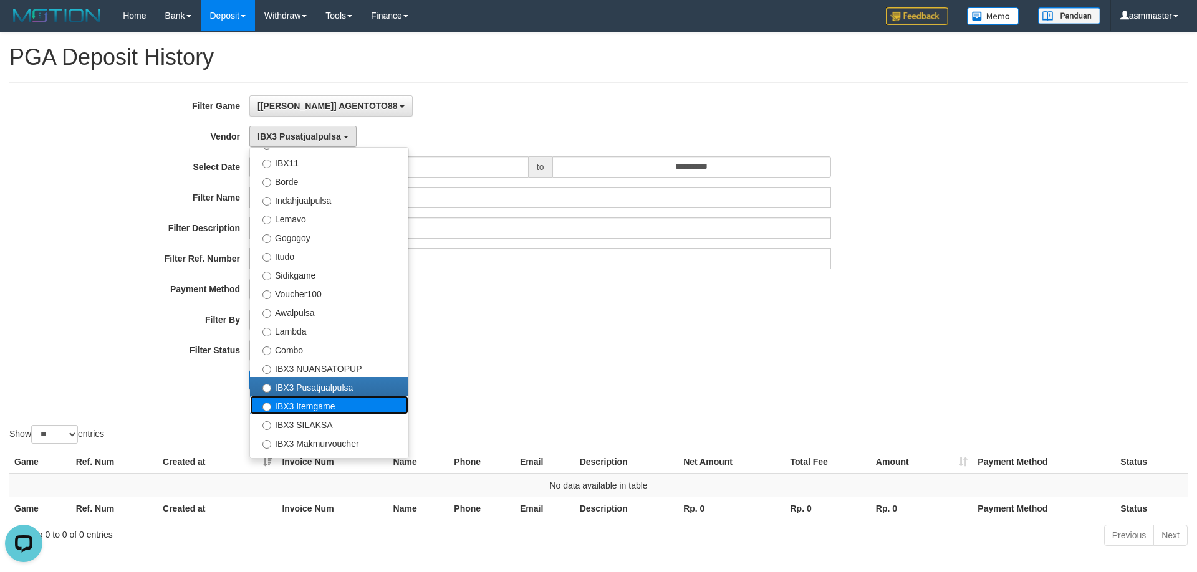
click at [300, 404] on label "IBX3 Itemgame" at bounding box center [329, 405] width 158 height 19
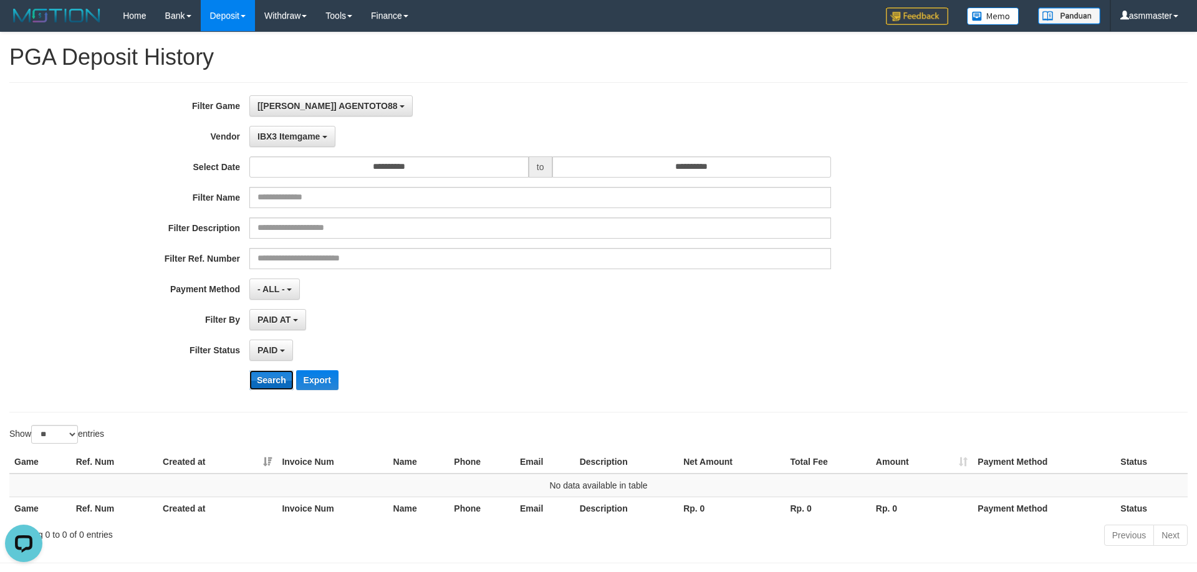
click at [272, 382] on button "Search" at bounding box center [271, 380] width 44 height 20
click at [301, 135] on span "IBX3 Itemgame" at bounding box center [289, 137] width 62 height 10
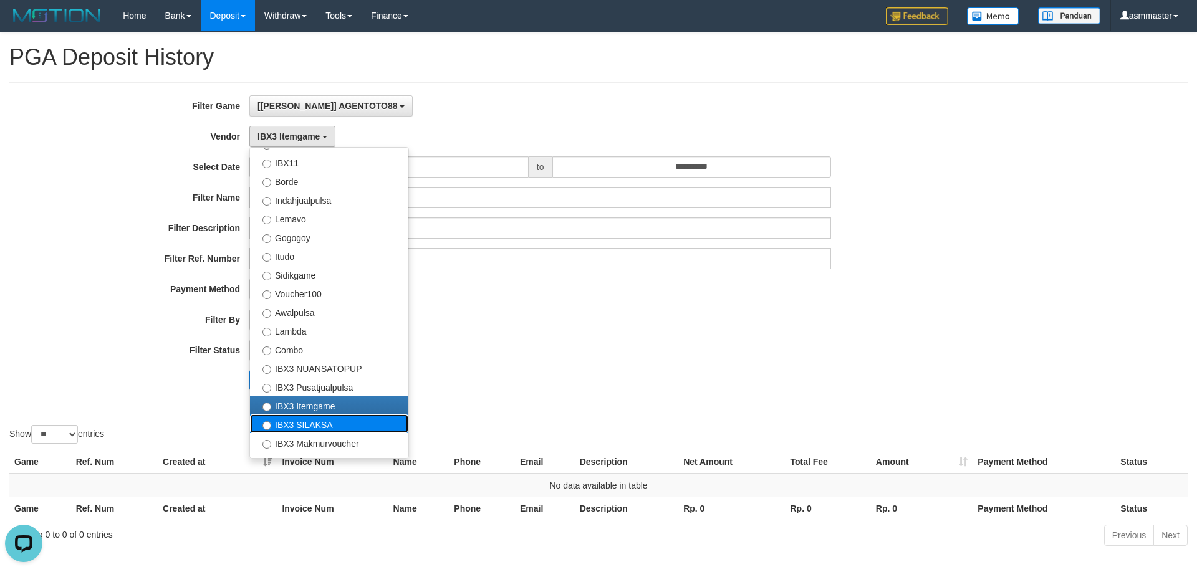
click at [294, 423] on label "IBX3 SILAKSA" at bounding box center [329, 424] width 158 height 19
select select "**********"
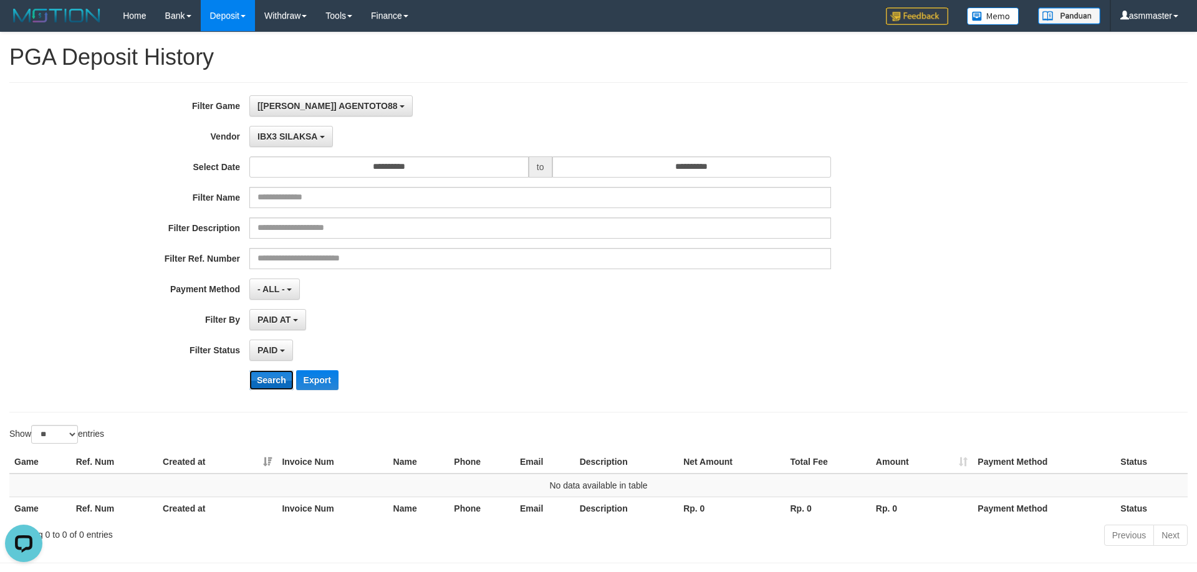
click at [273, 380] on button "Search" at bounding box center [271, 380] width 44 height 20
click at [301, 140] on span "IBX3 SILAKSA" at bounding box center [288, 137] width 60 height 10
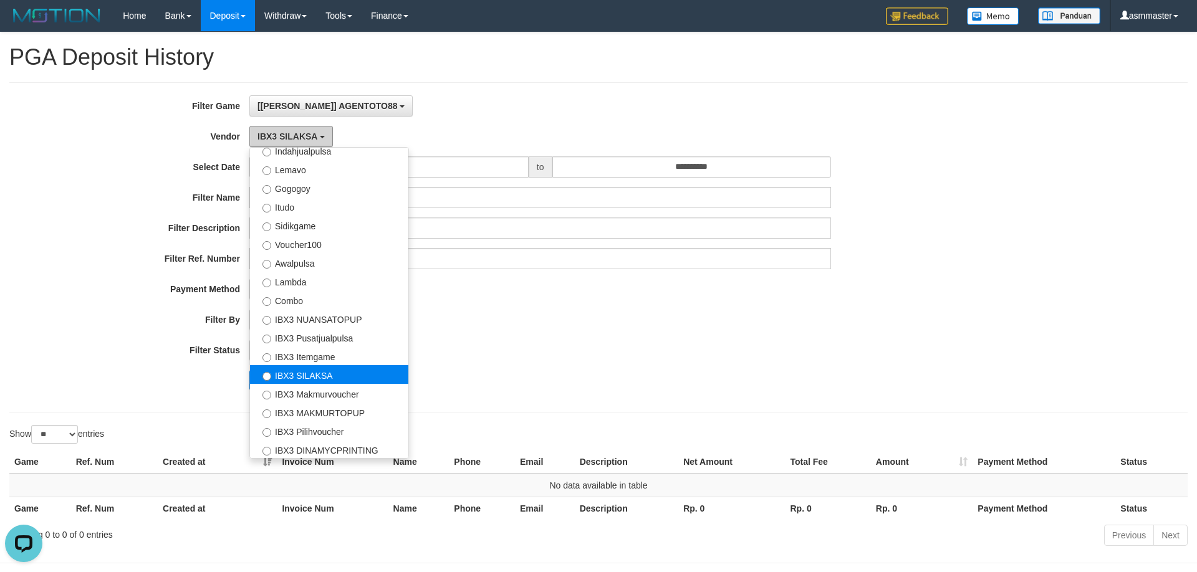
scroll to position [409, 0]
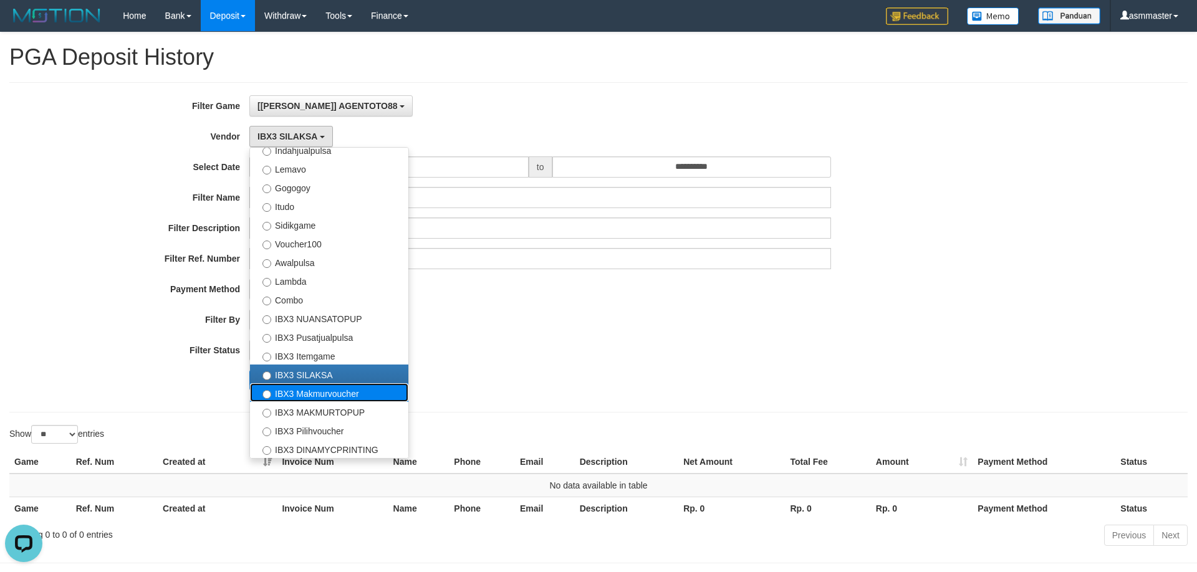
click at [350, 395] on label "IBX3 Makmurvoucher" at bounding box center [329, 393] width 158 height 19
select select "**********"
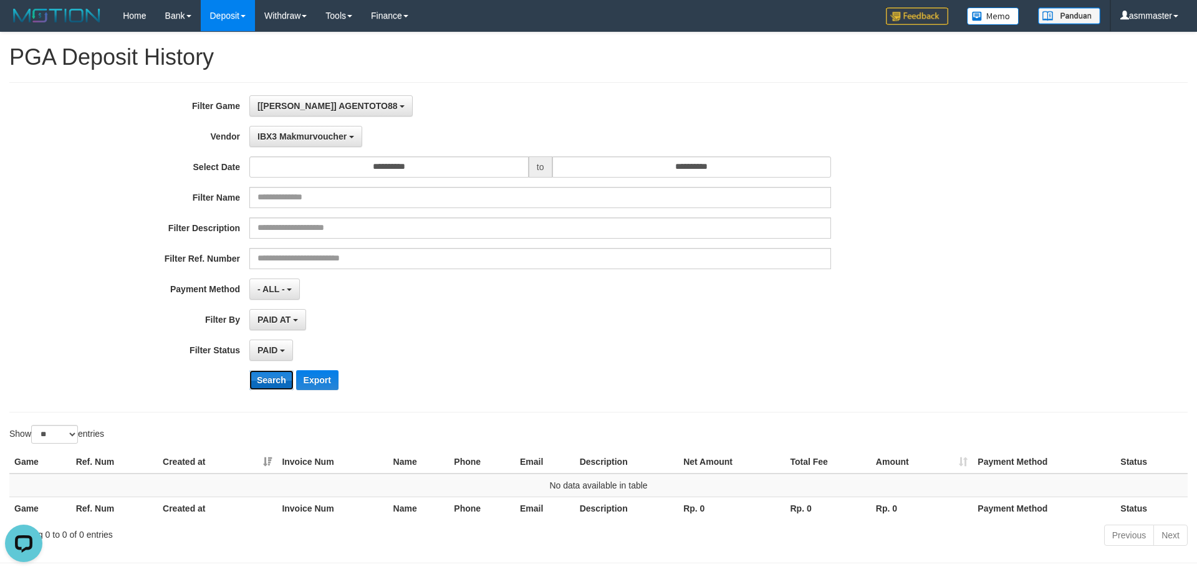
click at [276, 378] on button "Search" at bounding box center [271, 380] width 44 height 20
click at [327, 145] on button "IBX3 Makmurvoucher" at bounding box center [305, 136] width 113 height 21
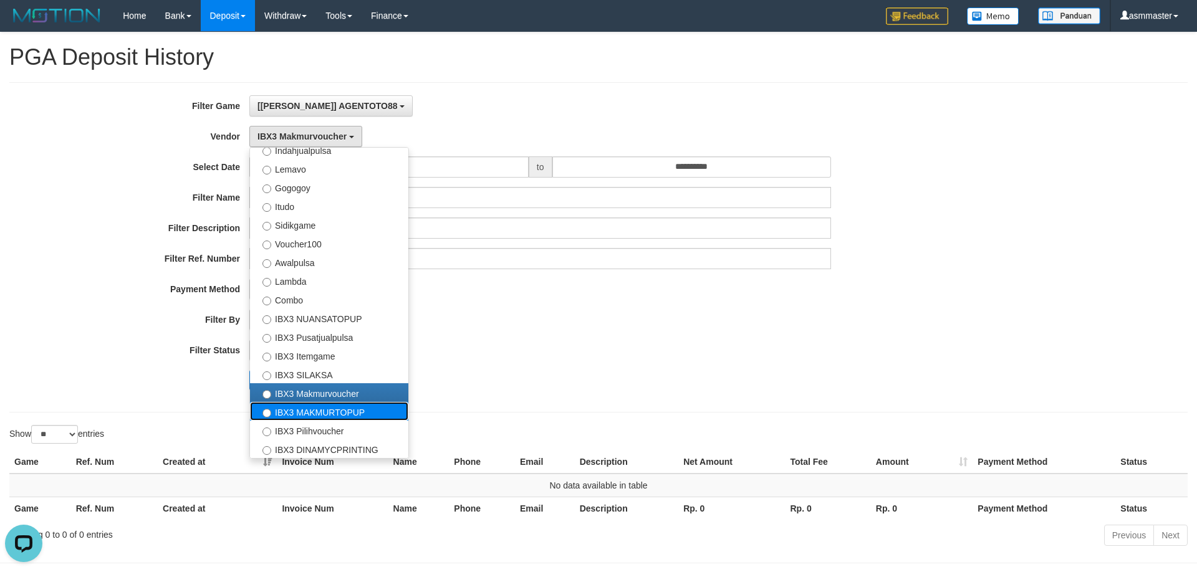
click at [336, 413] on label "IBX3 MAKMURTOPUP" at bounding box center [329, 411] width 158 height 19
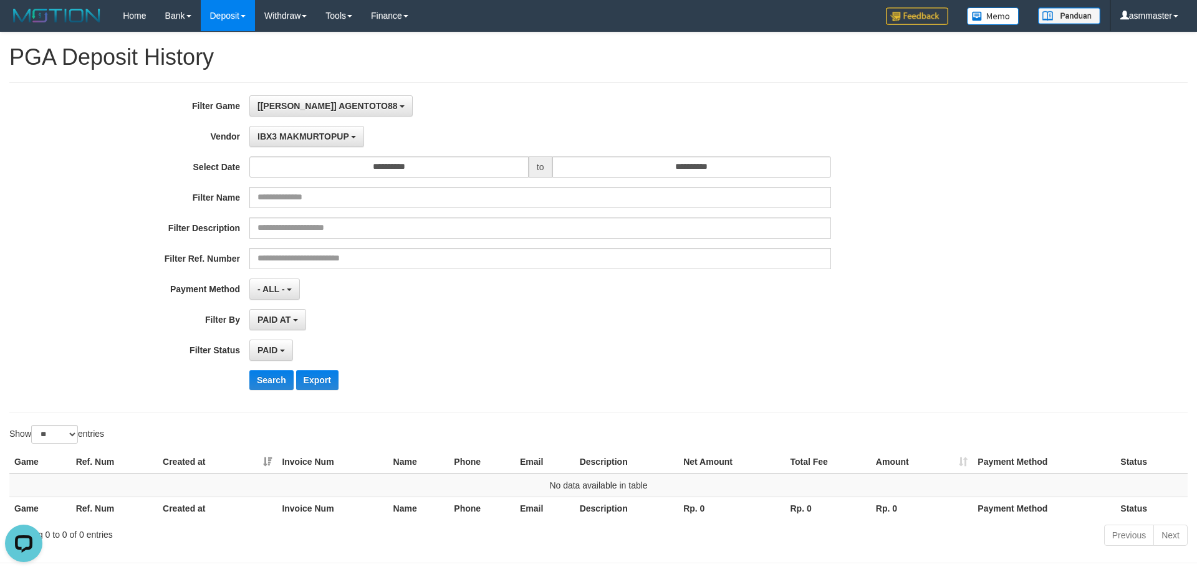
click at [280, 399] on div "**********" at bounding box center [499, 247] width 998 height 304
click at [278, 380] on button "Search" at bounding box center [271, 380] width 44 height 20
drag, startPoint x: 324, startPoint y: 137, endPoint x: 352, endPoint y: 264, distance: 130.9
click at [327, 137] on span "IBX3 MAKMURTOPUP" at bounding box center [304, 137] width 92 height 10
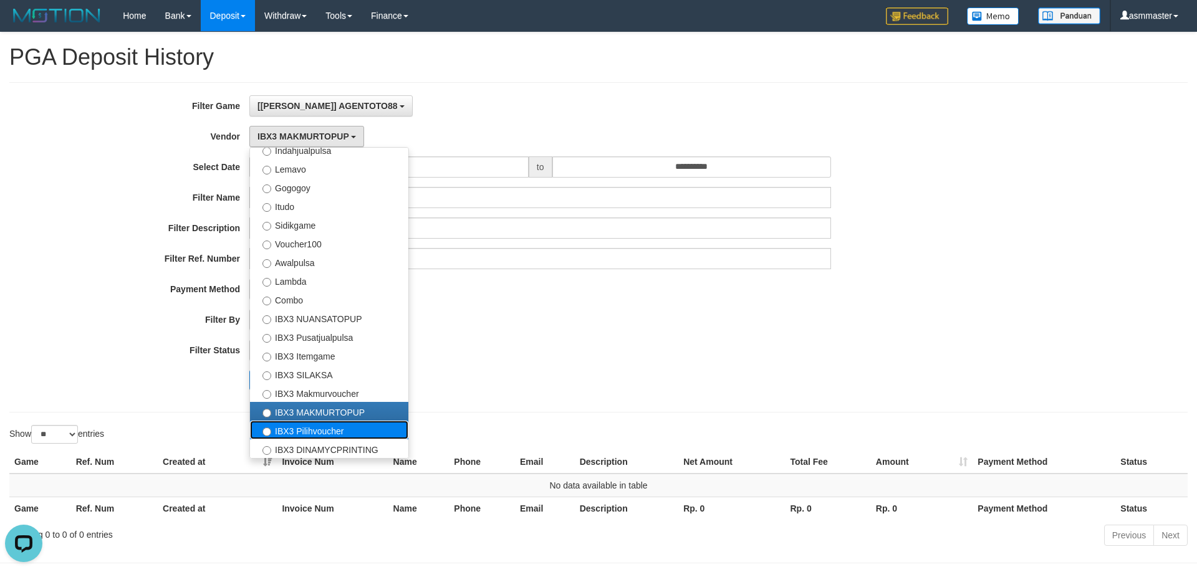
drag, startPoint x: 332, startPoint y: 432, endPoint x: 309, endPoint y: 425, distance: 24.1
click at [332, 430] on label "IBX3 Pilihvoucher" at bounding box center [329, 430] width 158 height 19
click at [276, 410] on label "IBX3 MAKMURTOPUP" at bounding box center [329, 411] width 158 height 19
click at [287, 441] on label "IBX3 DINAMYCPRINTING" at bounding box center [329, 449] width 158 height 19
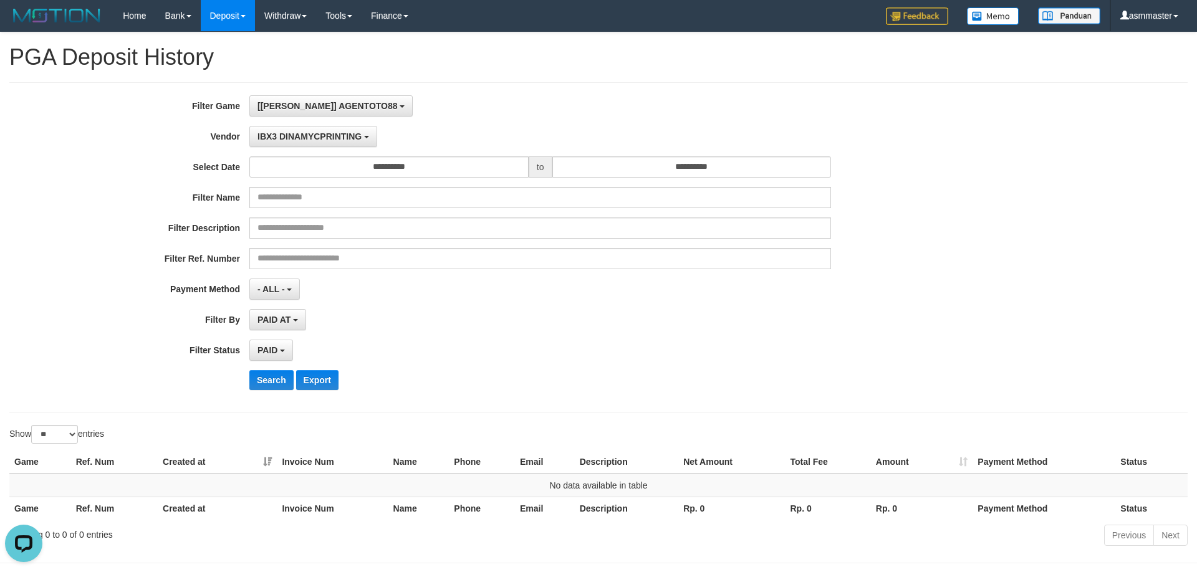
click at [281, 397] on div "**********" at bounding box center [499, 247] width 998 height 304
click at [280, 387] on button "Search" at bounding box center [271, 380] width 44 height 20
click at [329, 143] on button "IBX3 DINAMYCPRINTING" at bounding box center [313, 136] width 128 height 21
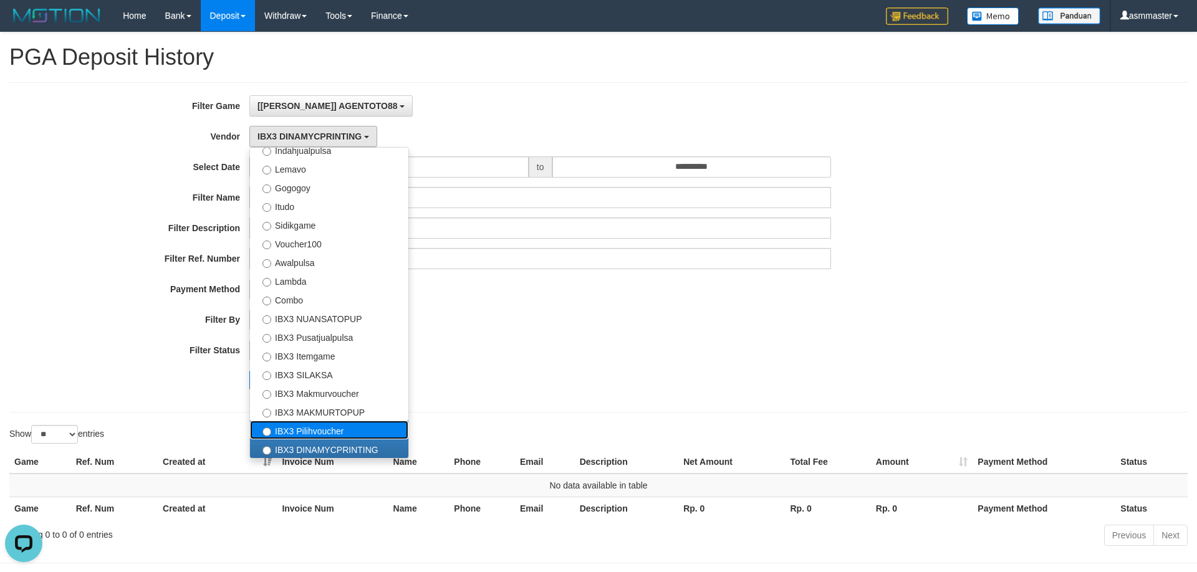
click at [315, 433] on label "IBX3 Pilihvoucher" at bounding box center [329, 430] width 158 height 19
select select "**********"
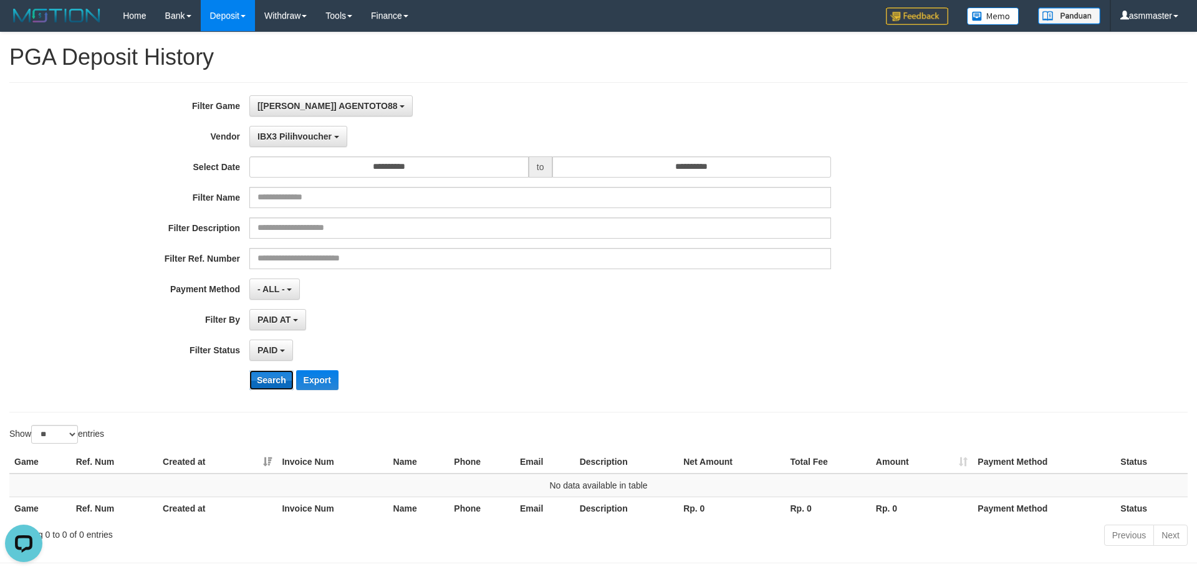
click at [273, 377] on button "Search" at bounding box center [271, 380] width 44 height 20
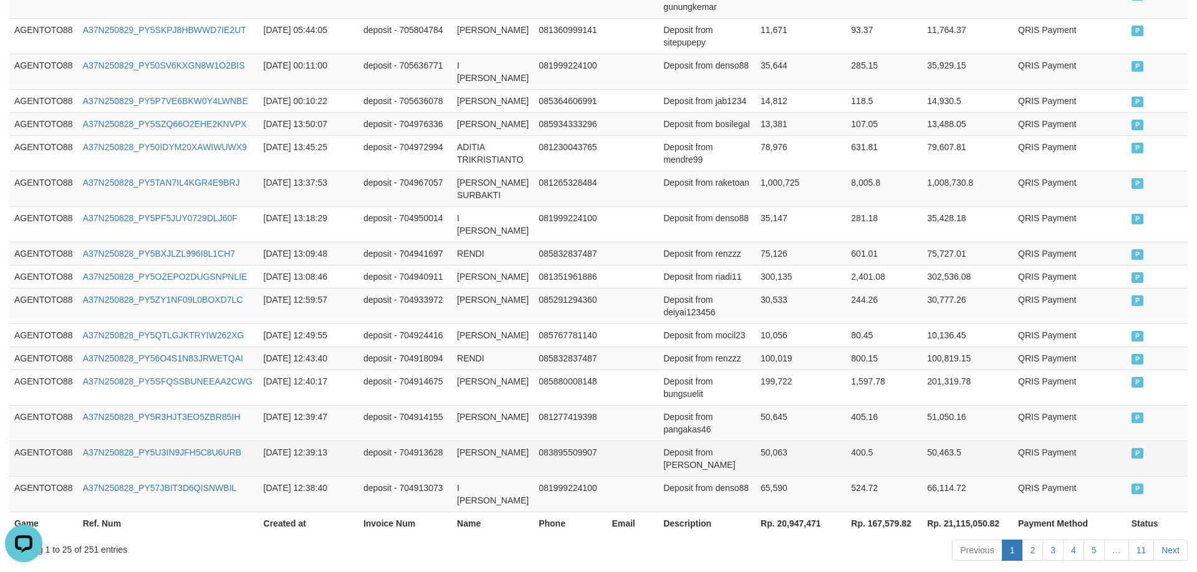
scroll to position [900, 0]
